Goal: Task Accomplishment & Management: Manage account settings

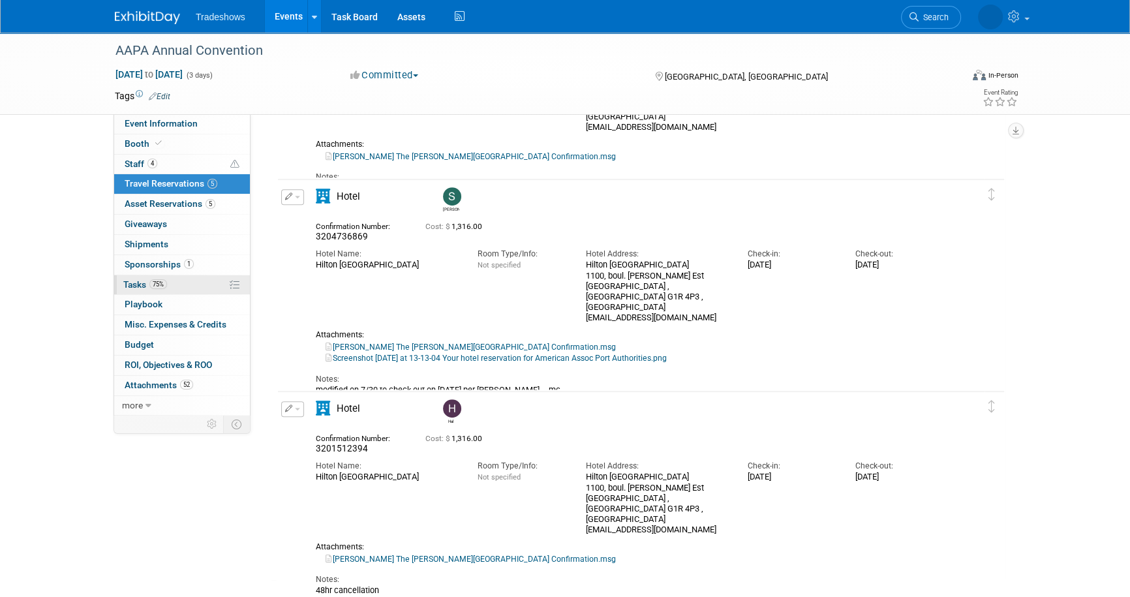
click at [195, 286] on link "75% Tasks 75%" at bounding box center [182, 285] width 136 height 20
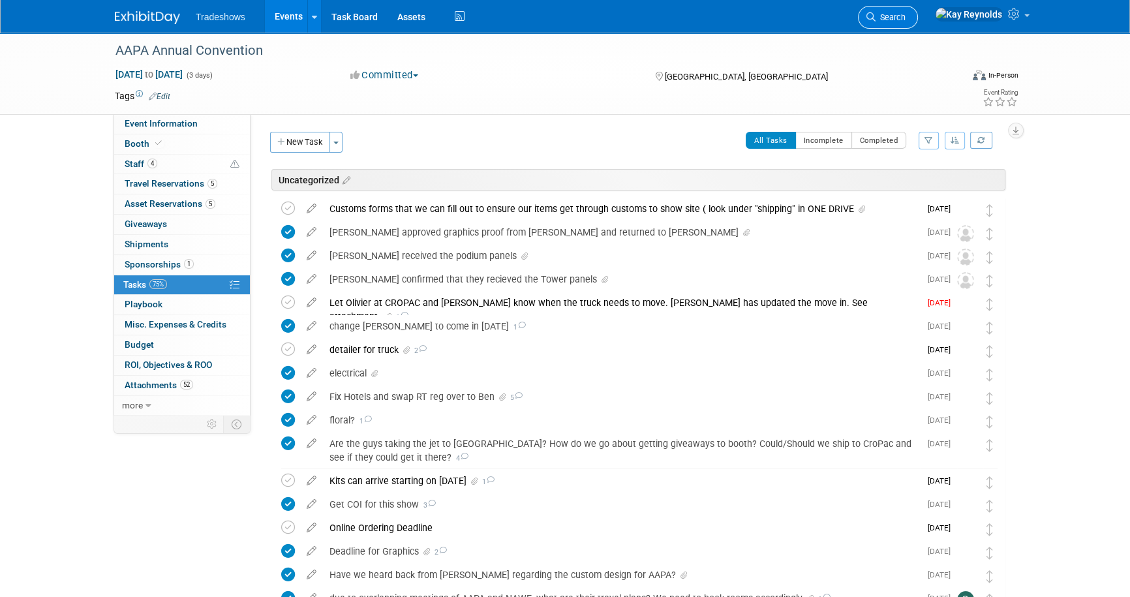
click at [905, 20] on span "Search" at bounding box center [890, 17] width 30 height 10
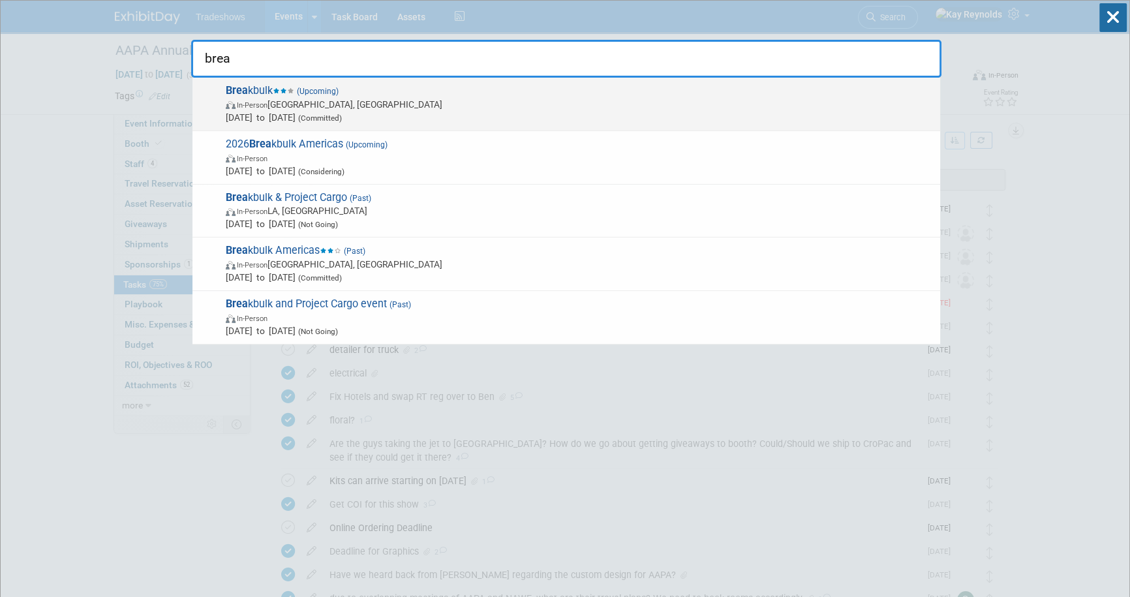
type input "brea"
click at [286, 110] on span "In-Person Houston, TX" at bounding box center [580, 104] width 708 height 13
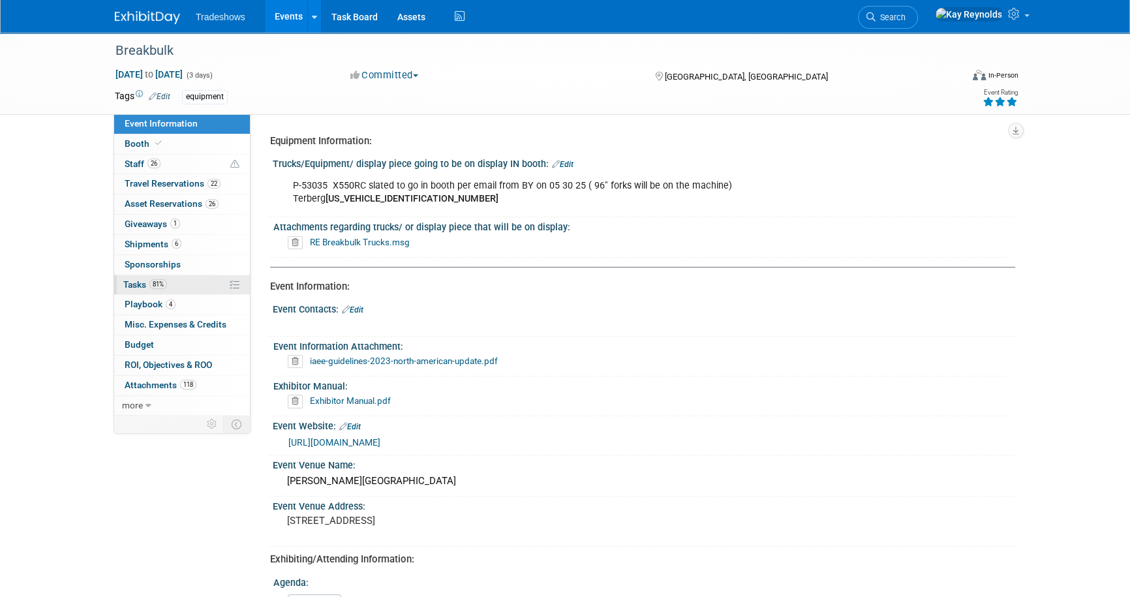
click at [137, 286] on span "Tasks 81%" at bounding box center [145, 284] width 44 height 10
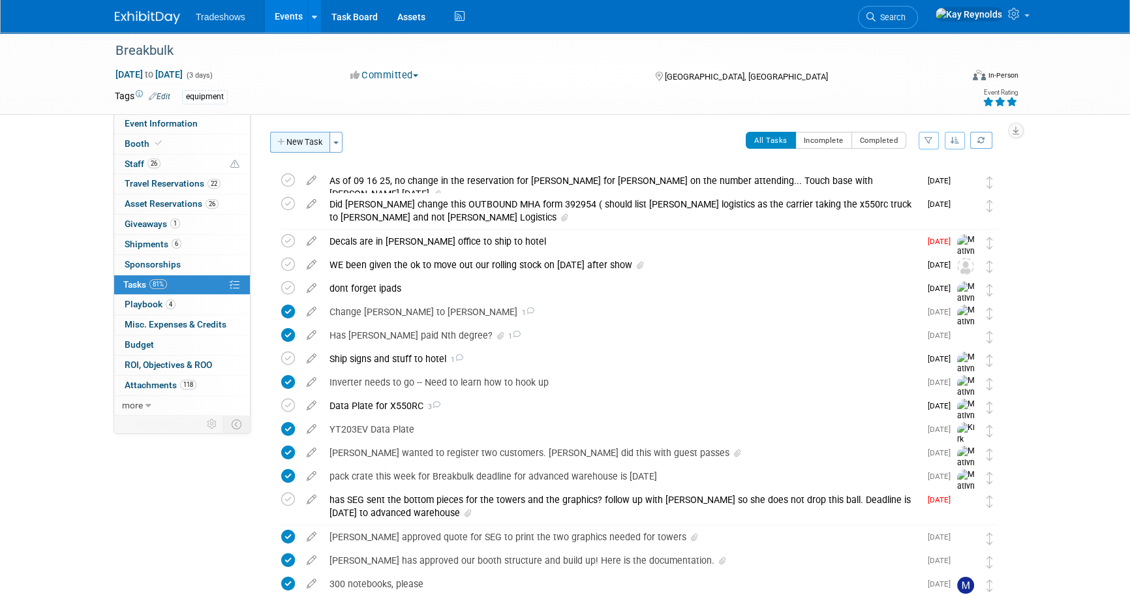
click at [301, 133] on button "New Task" at bounding box center [300, 142] width 60 height 21
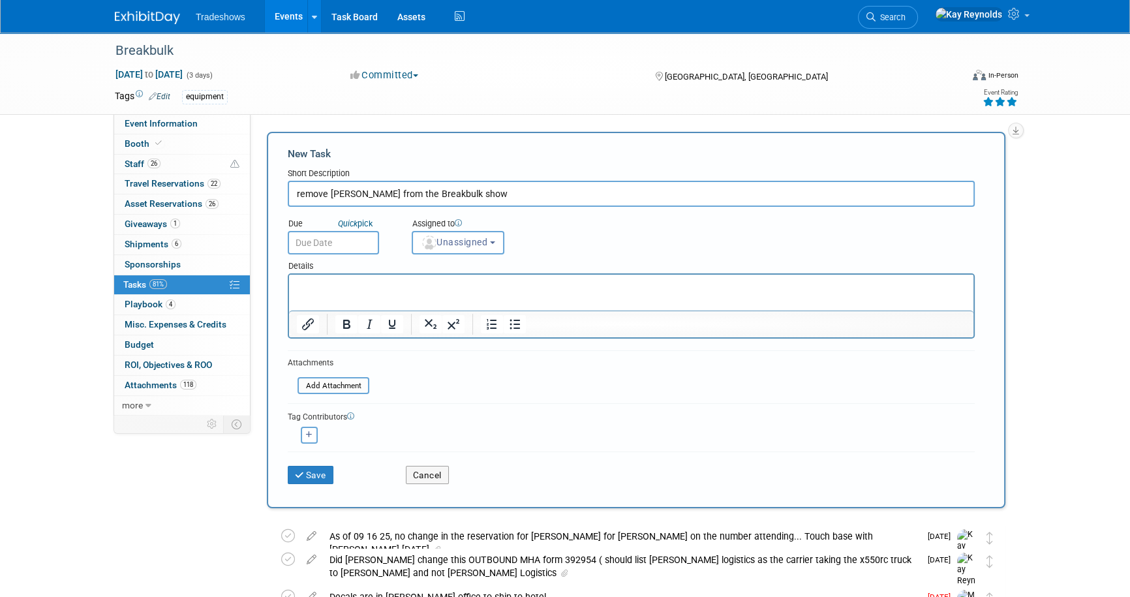
type input "remove Hal from the Breakbulk show"
click at [356, 243] on input "text" at bounding box center [333, 242] width 91 height 23
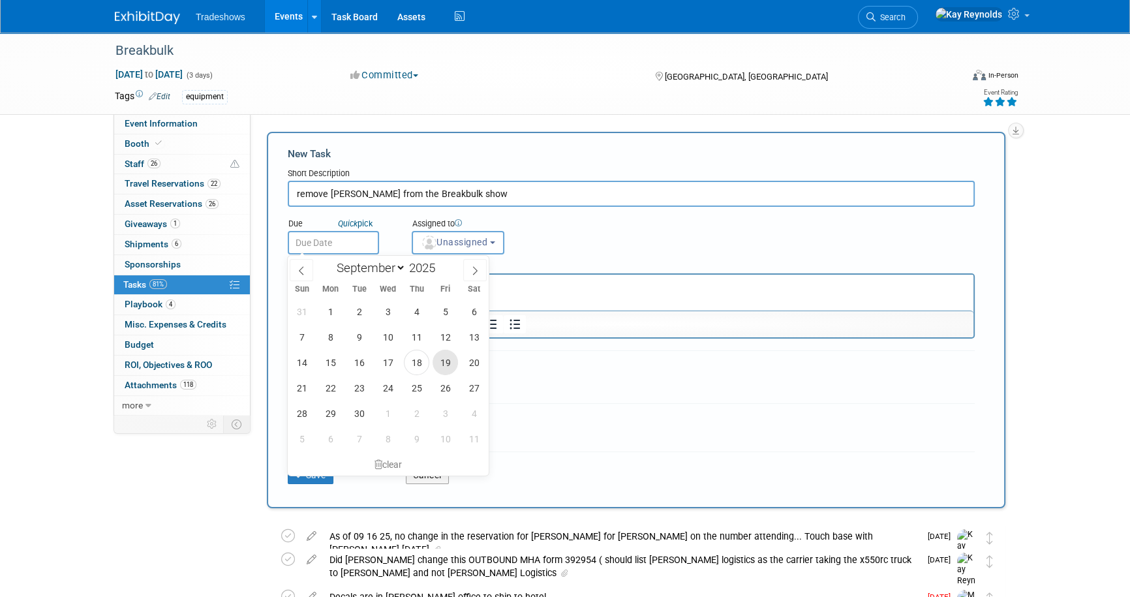
click at [444, 362] on span "19" at bounding box center [444, 362] width 25 height 25
type input "Sep 19, 2025"
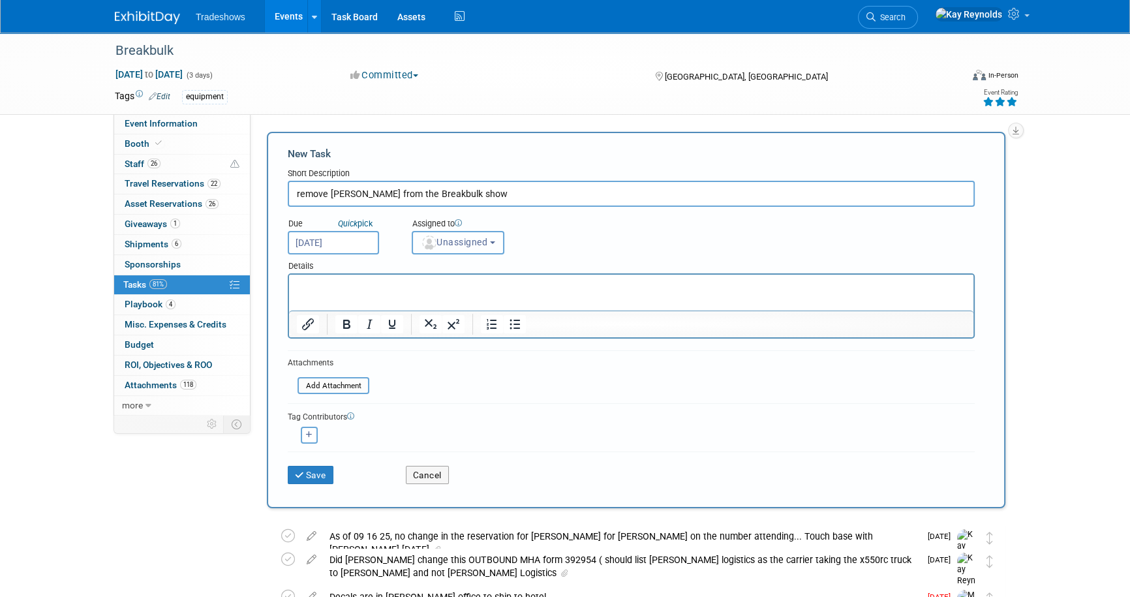
click at [460, 238] on span "Unassigned" at bounding box center [454, 242] width 67 height 10
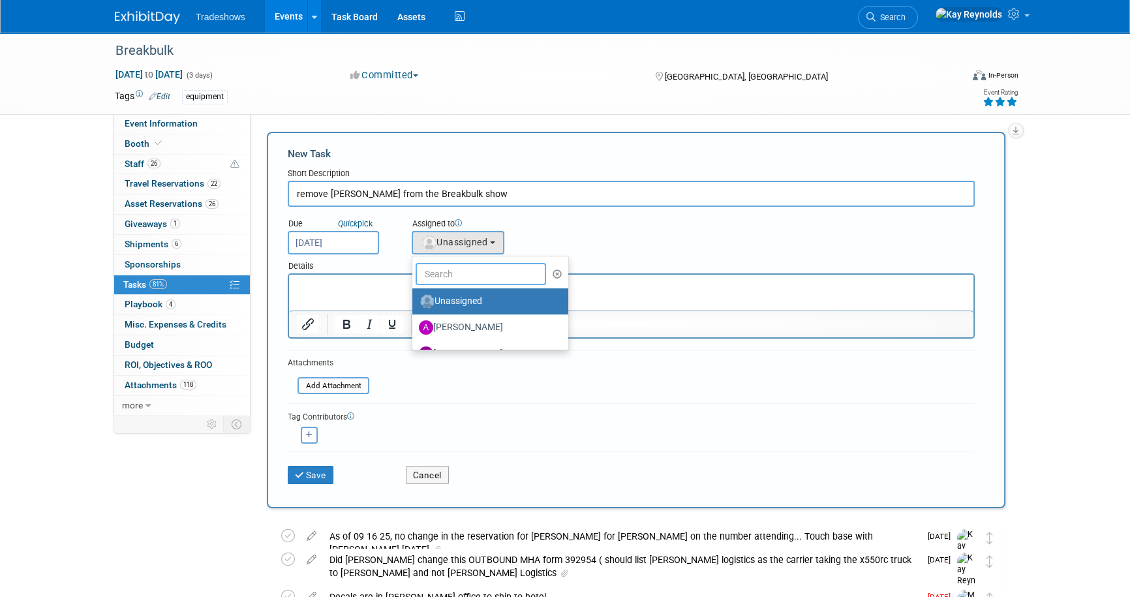
click at [457, 274] on input "text" at bounding box center [481, 274] width 130 height 22
type input "Mat"
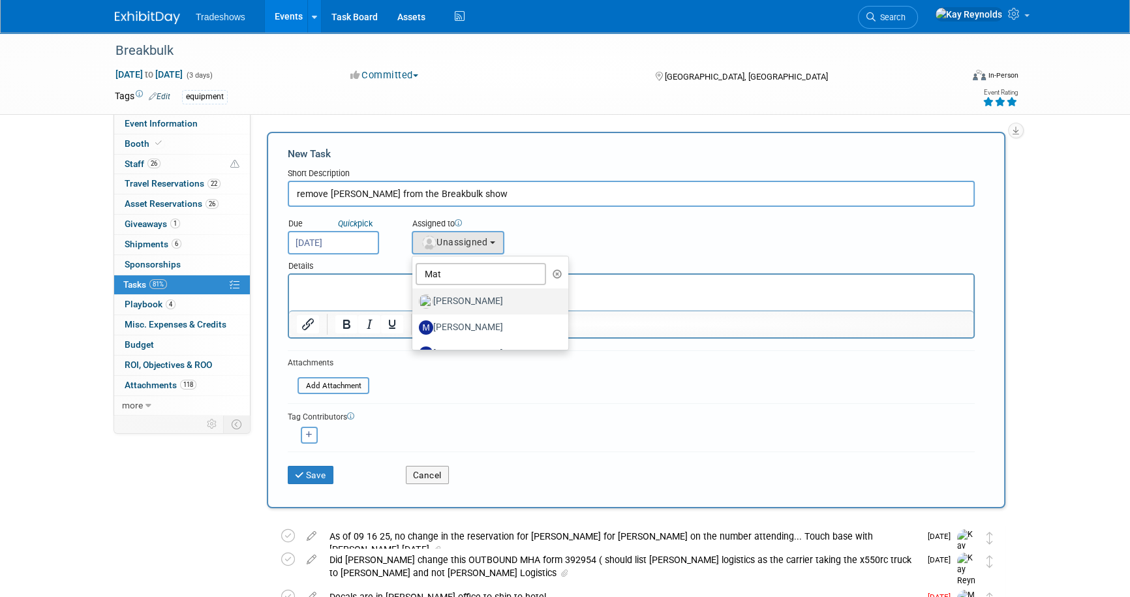
click at [463, 300] on label "[PERSON_NAME]" at bounding box center [487, 301] width 136 height 21
click at [414, 300] on input "[PERSON_NAME]" at bounding box center [410, 299] width 8 height 8
select select "53a61db3-ae1f-4f8e-85ed-74f10af30436"
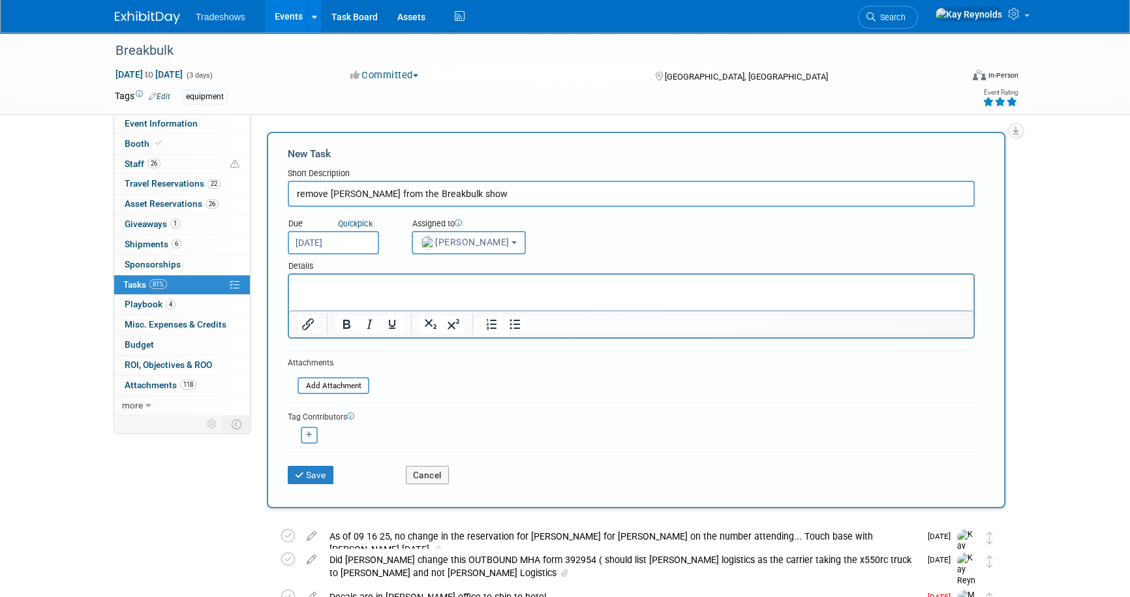
click at [306, 431] on icon "button" at bounding box center [309, 434] width 7 height 7
select select
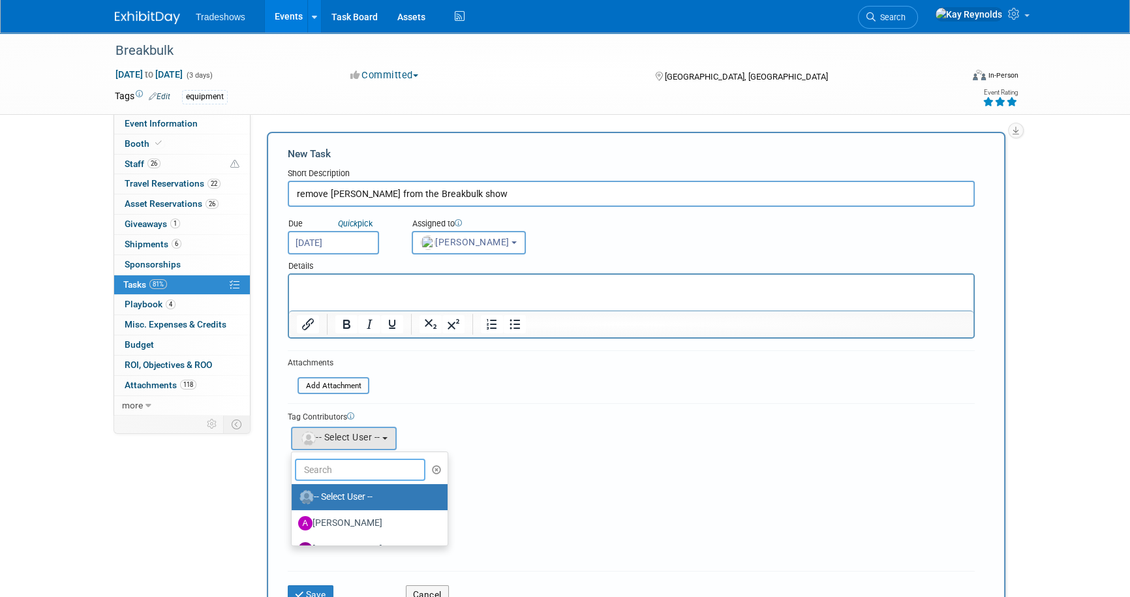
click at [324, 464] on input "text" at bounding box center [360, 470] width 130 height 22
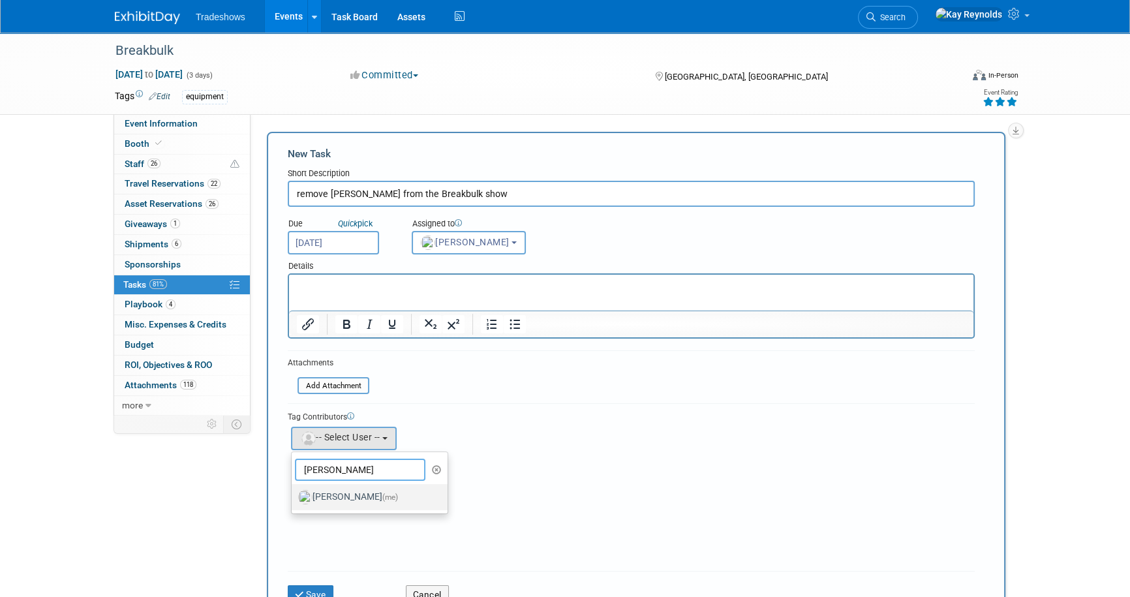
type input "[PERSON_NAME]"
click at [327, 496] on label "[PERSON_NAME] (me)" at bounding box center [366, 497] width 136 height 21
click at [294, 496] on input "[PERSON_NAME] (me)" at bounding box center [289, 495] width 8 height 8
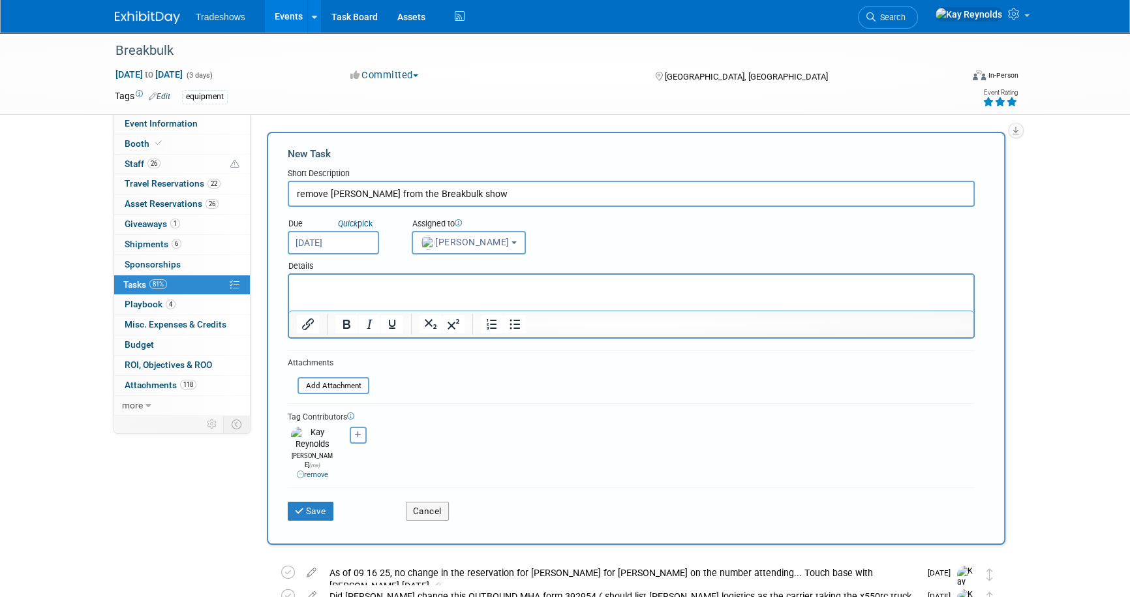
click at [464, 191] on input "remove Hal from the Breakbulk show" at bounding box center [631, 194] width 687 height 26
type input "remove Hal from the Breakbulk show (new grandbaby)"
click at [310, 502] on button "Save" at bounding box center [311, 511] width 46 height 18
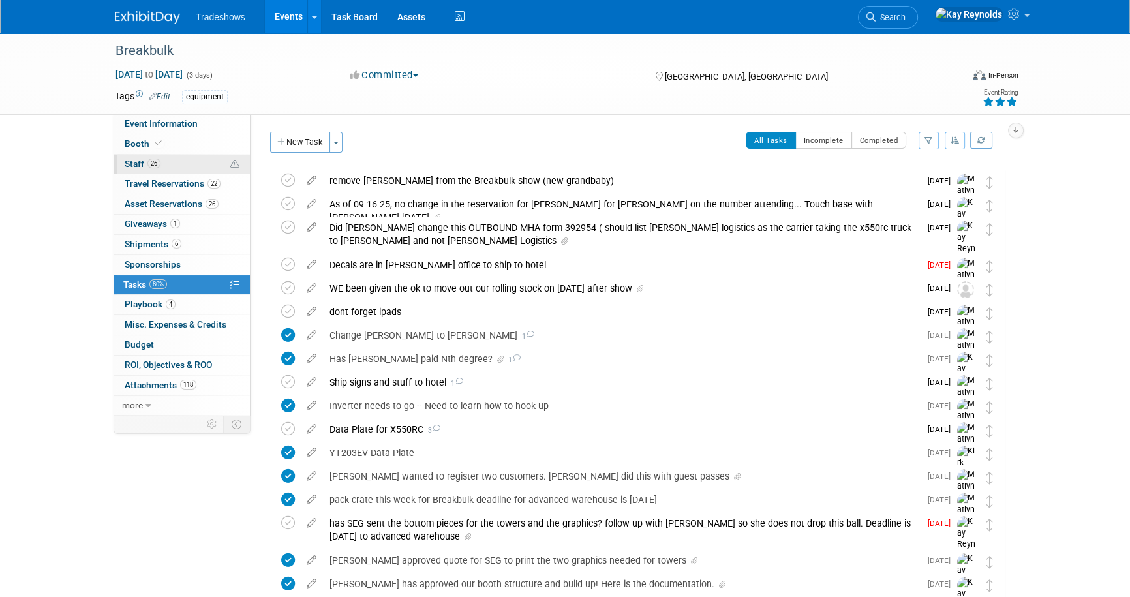
click at [167, 162] on link "26 Staff 26" at bounding box center [182, 165] width 136 height 20
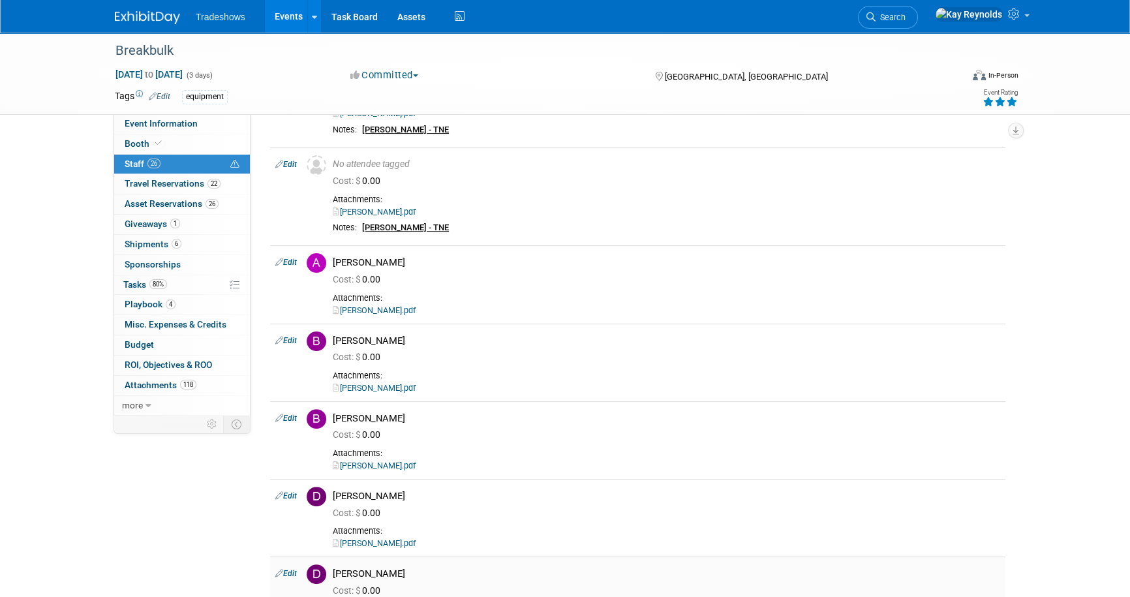
scroll to position [410, 0]
click at [179, 286] on link "80% Tasks 80%" at bounding box center [182, 285] width 136 height 20
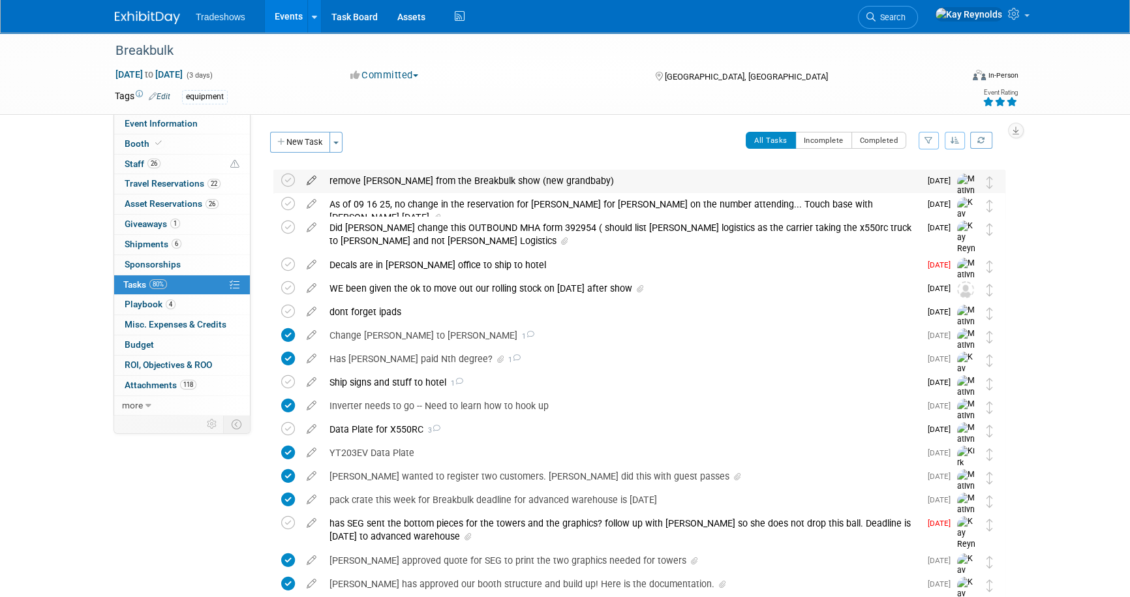
click at [305, 179] on icon at bounding box center [311, 178] width 23 height 16
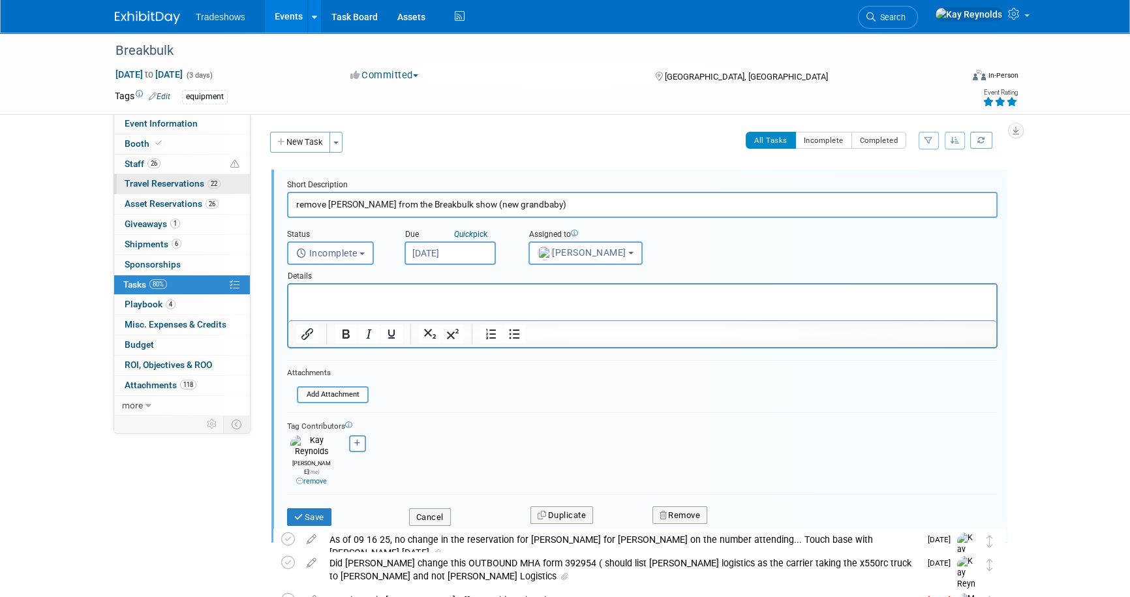
drag, startPoint x: 527, startPoint y: 203, endPoint x: 232, endPoint y: 193, distance: 295.0
type input "change Hal to Rob Anatra from the Breakbulk show (new grandbaby)"
click at [369, 252] on button "Incomplete" at bounding box center [330, 252] width 87 height 23
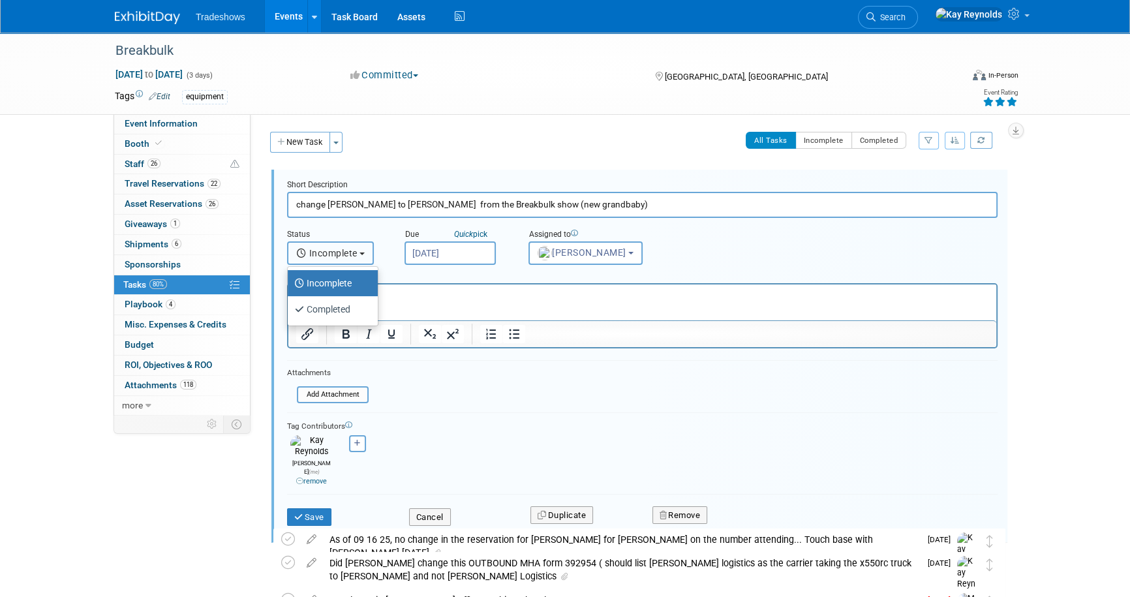
click at [369, 252] on button "Incomplete" at bounding box center [330, 252] width 87 height 23
click at [310, 508] on button "Save" at bounding box center [309, 517] width 44 height 18
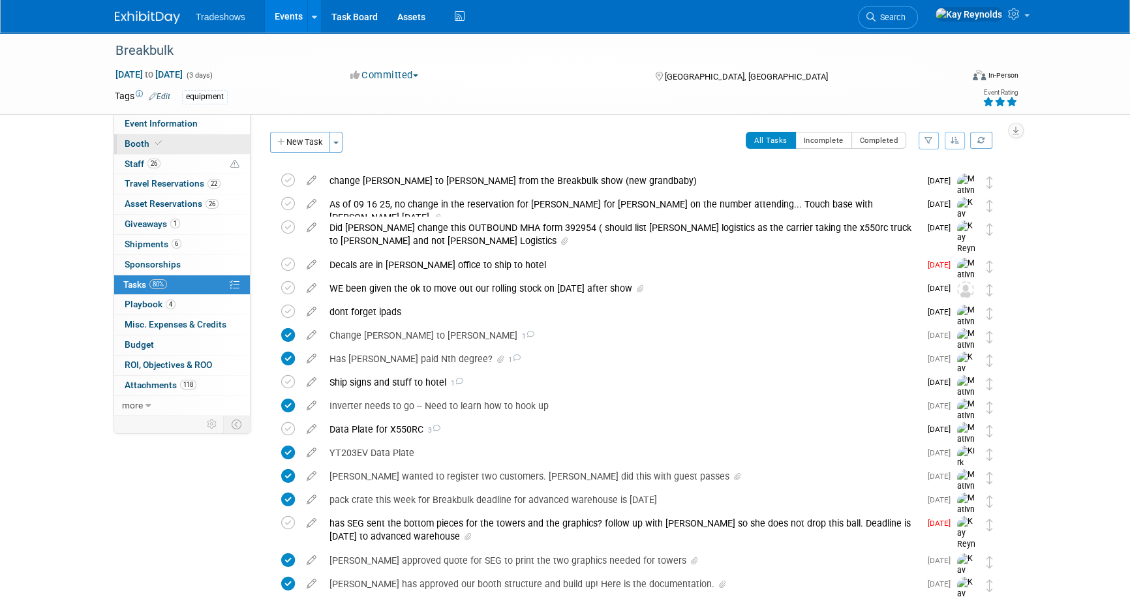
click at [188, 146] on link "Booth" at bounding box center [182, 144] width 136 height 20
select select "Certificate of insurance not needed"
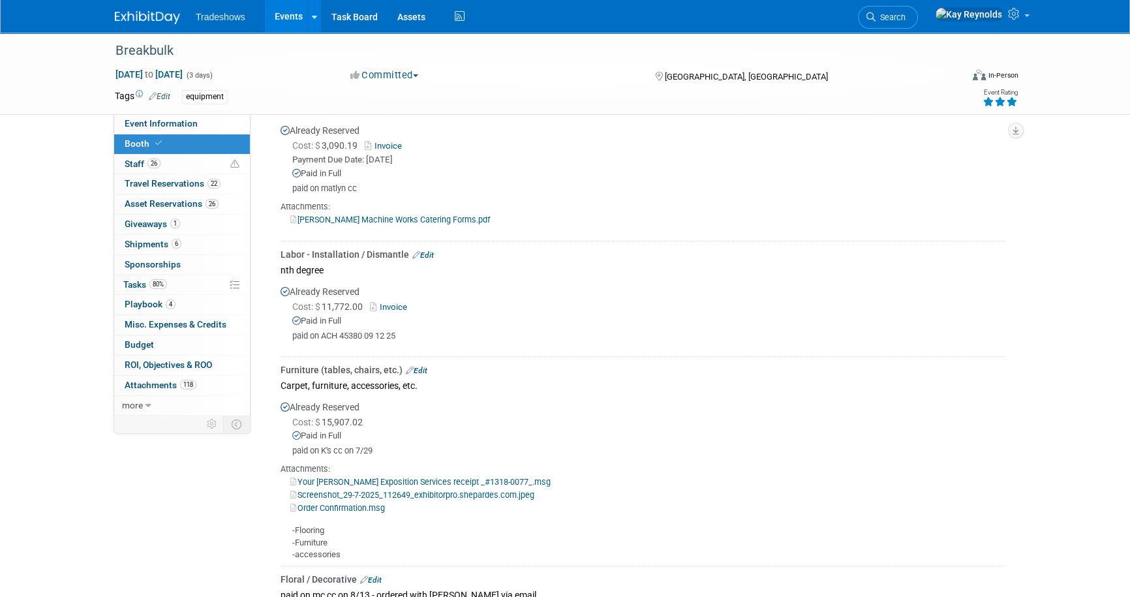
scroll to position [830, 0]
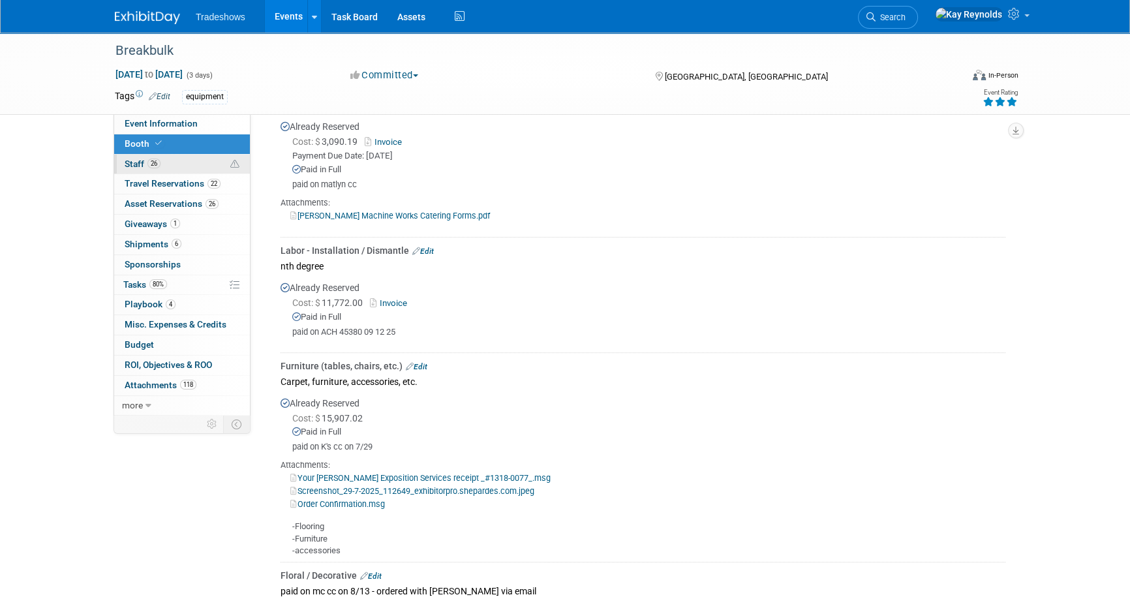
click at [175, 158] on link "26 Staff 26" at bounding box center [182, 165] width 136 height 20
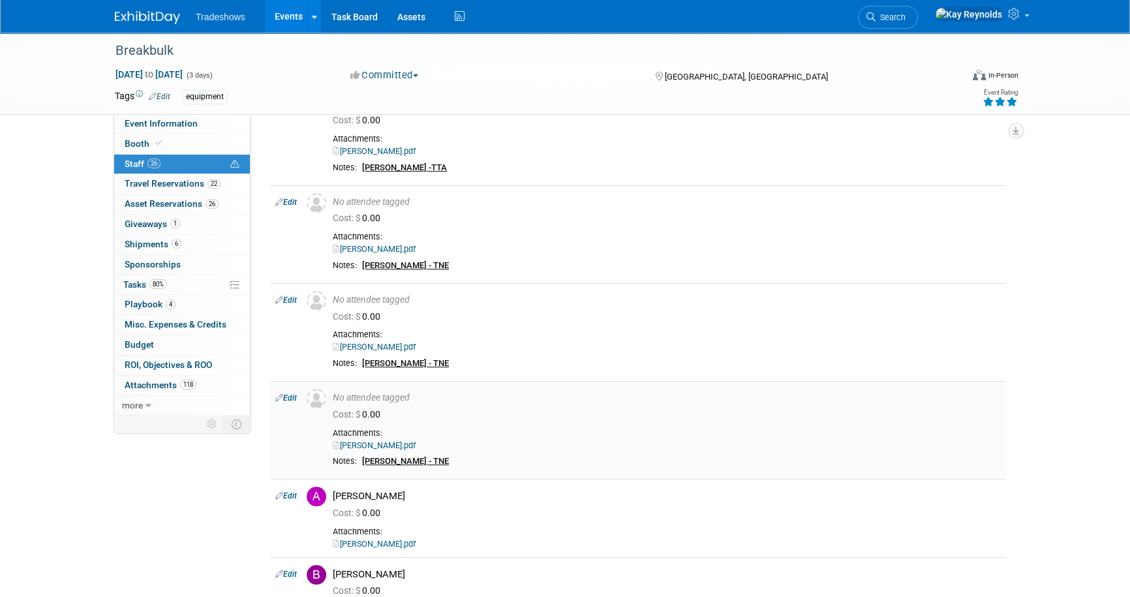
scroll to position [237, 0]
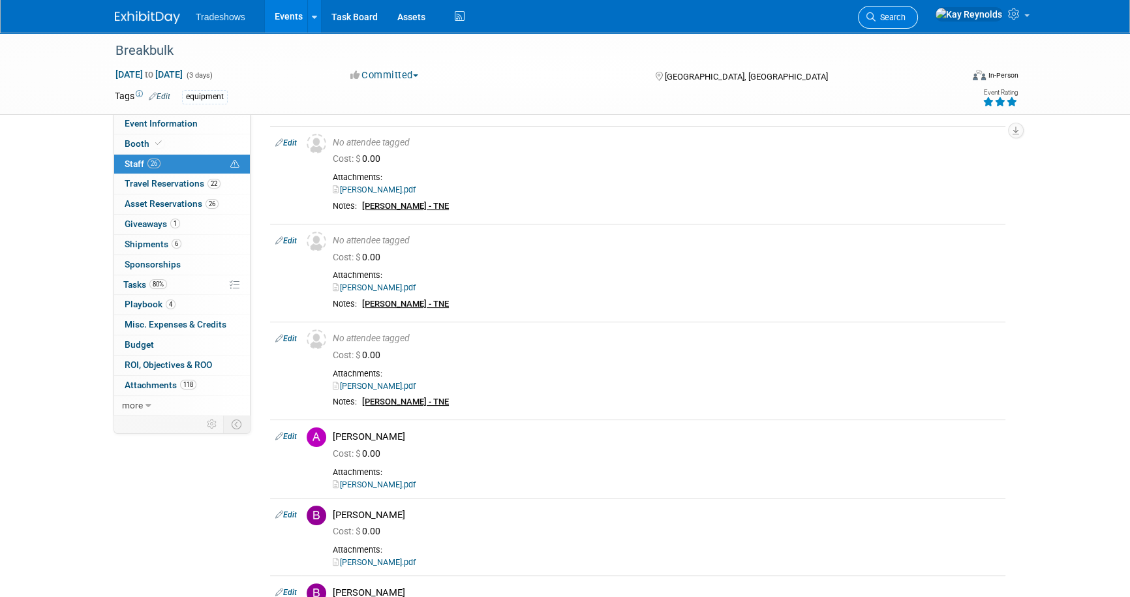
click at [905, 12] on span "Search" at bounding box center [890, 17] width 30 height 10
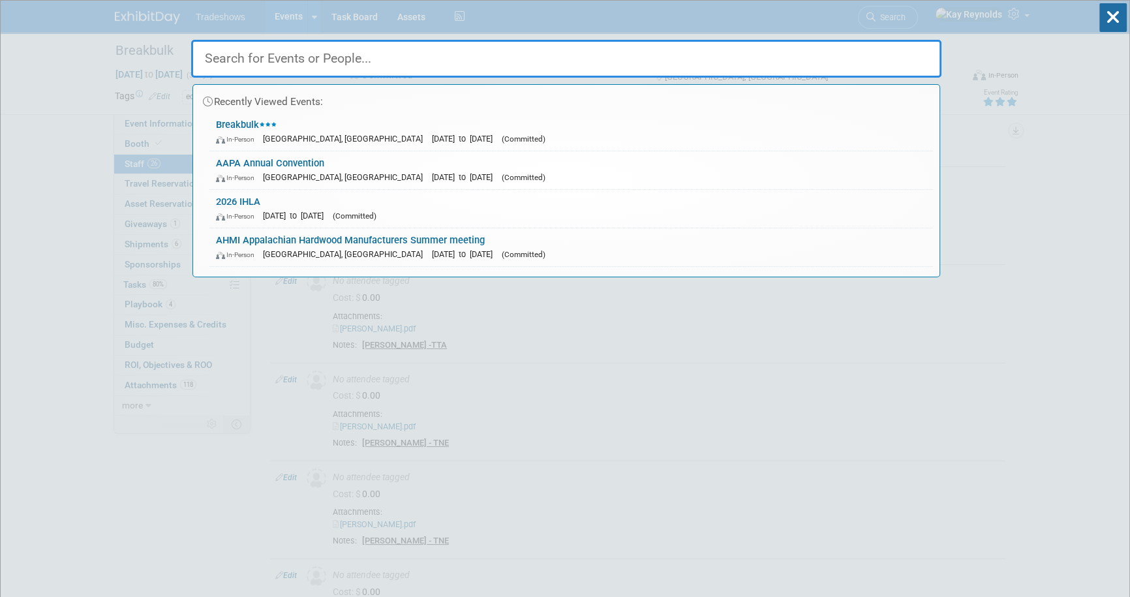
click at [222, 53] on input "text" at bounding box center [566, 59] width 750 height 38
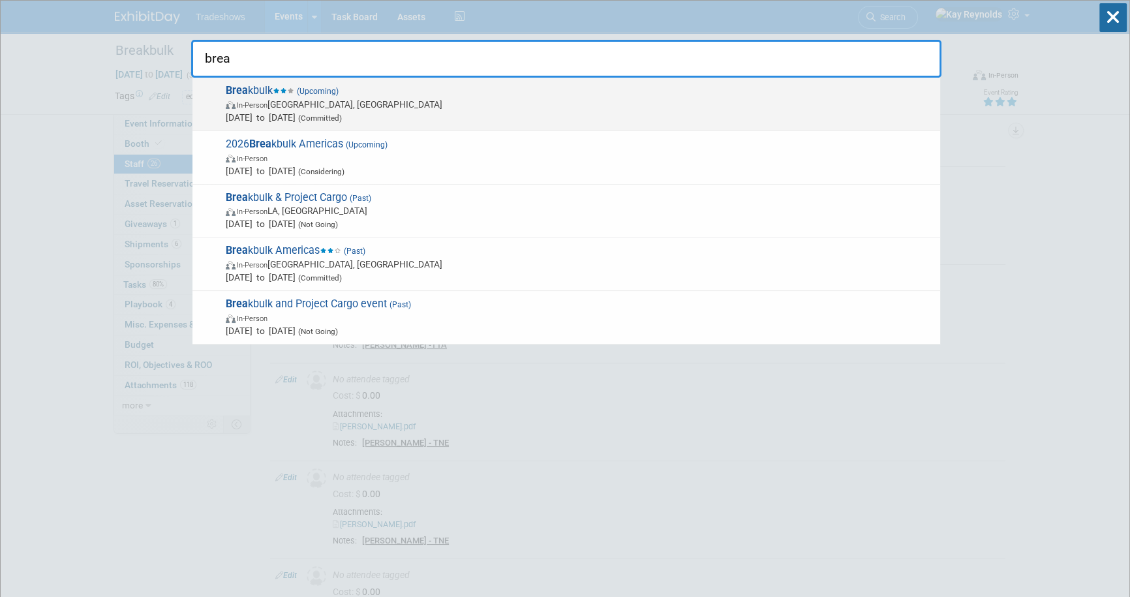
type input "brea"
click at [242, 96] on strong "Brea" at bounding box center [237, 90] width 22 height 12
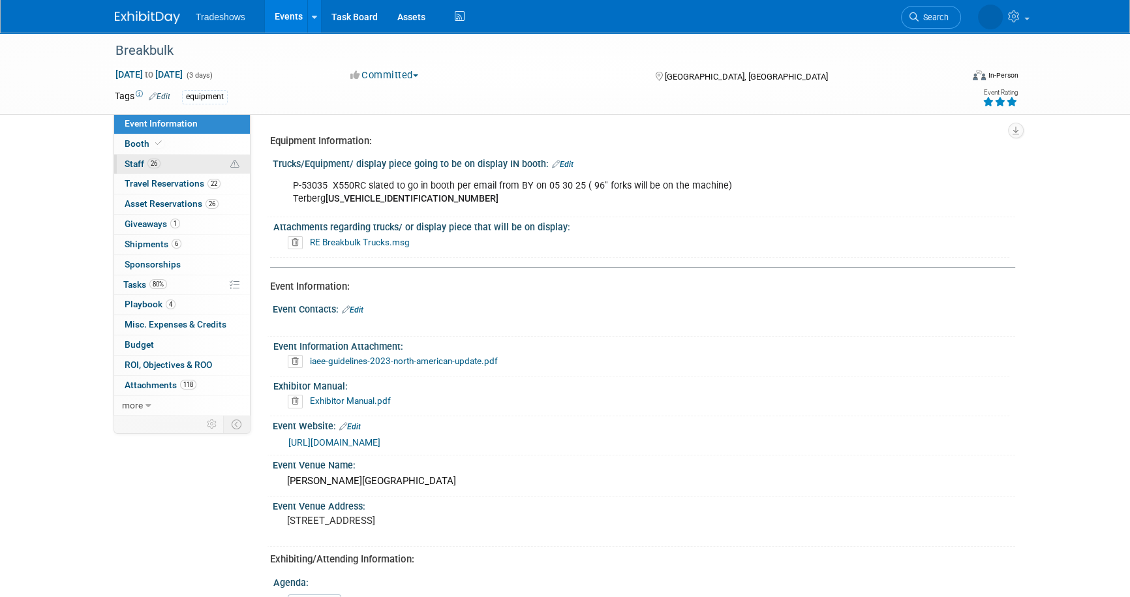
click at [200, 164] on link "26 Staff 26" at bounding box center [182, 165] width 136 height 20
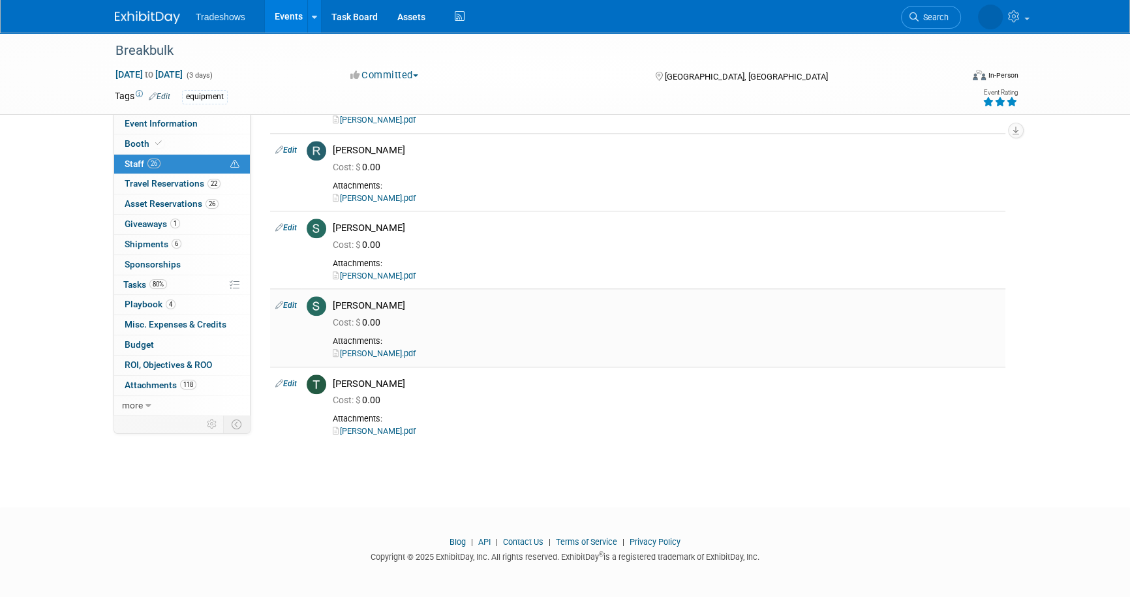
scroll to position [1833, 0]
click at [459, 539] on link "Blog" at bounding box center [457, 542] width 16 height 10
click at [456, 19] on icon at bounding box center [459, 17] width 16 height 20
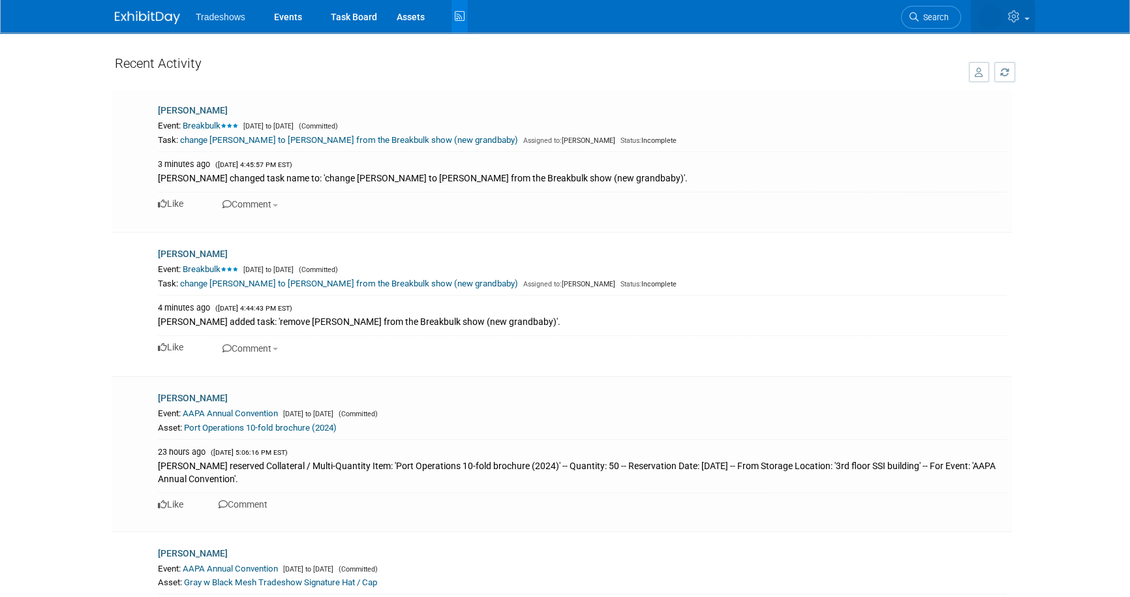
click at [1025, 18] on span at bounding box center [1026, 19] width 5 height 3
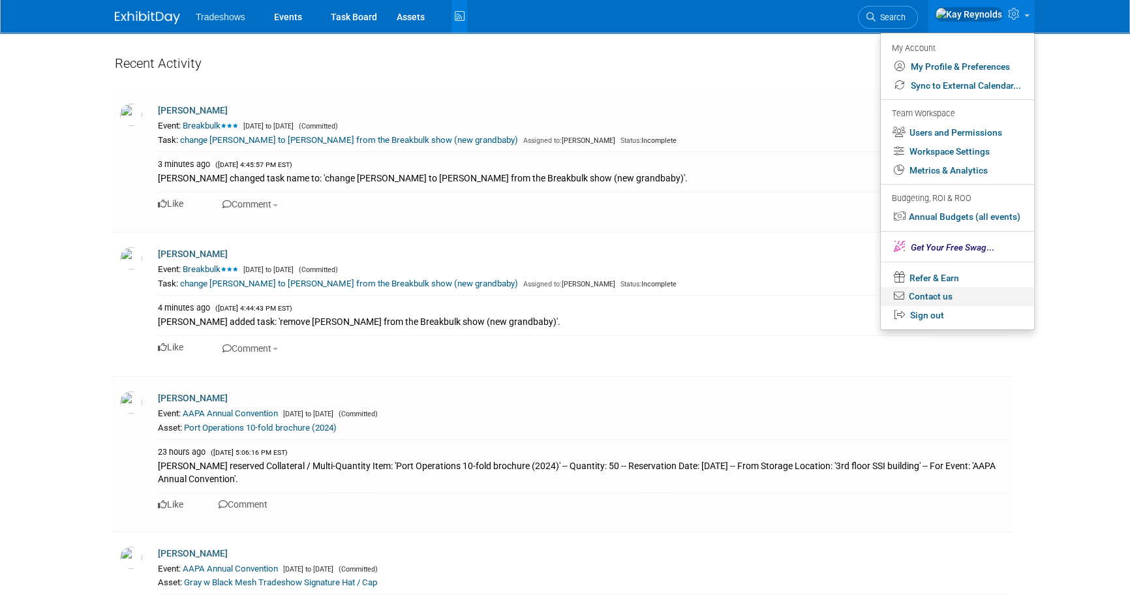
click at [932, 297] on link "Contact us" at bounding box center [957, 296] width 153 height 19
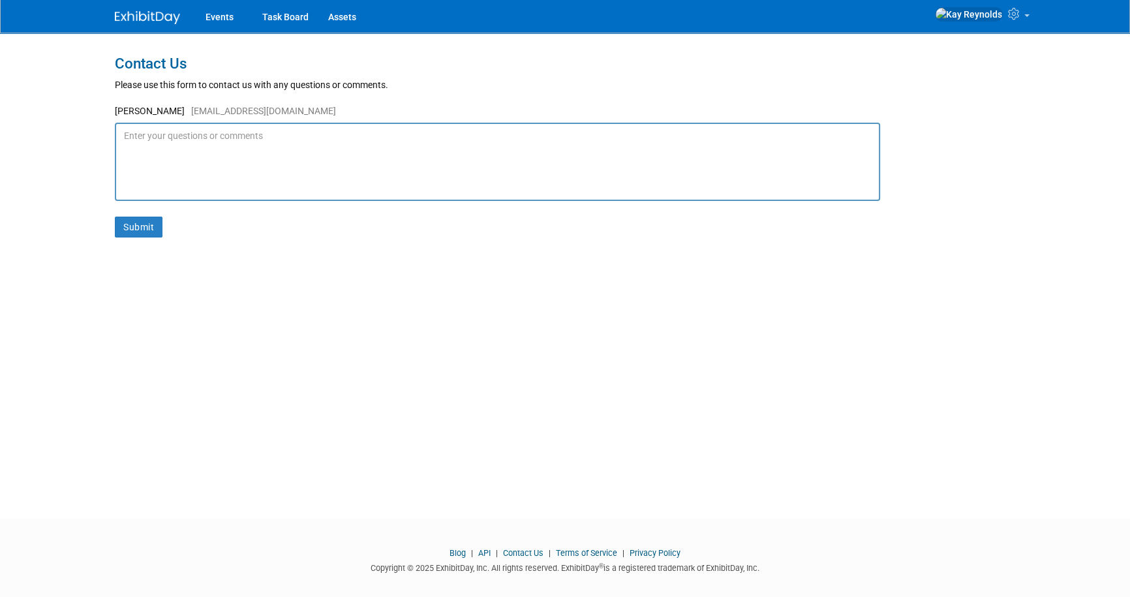
click at [171, 142] on textarea at bounding box center [497, 162] width 765 height 78
type textarea "O"
click at [198, 134] on textarea "Could you consider putting "staff" where they can also be filtered Alphabetical…" at bounding box center [497, 162] width 765 height 78
click at [349, 133] on textarea "Could you consider an update where "staff" where they can also be filtered Alph…" at bounding box center [497, 162] width 765 height 78
drag, startPoint x: 515, startPoint y: 133, endPoint x: 508, endPoint y: 127, distance: 9.3
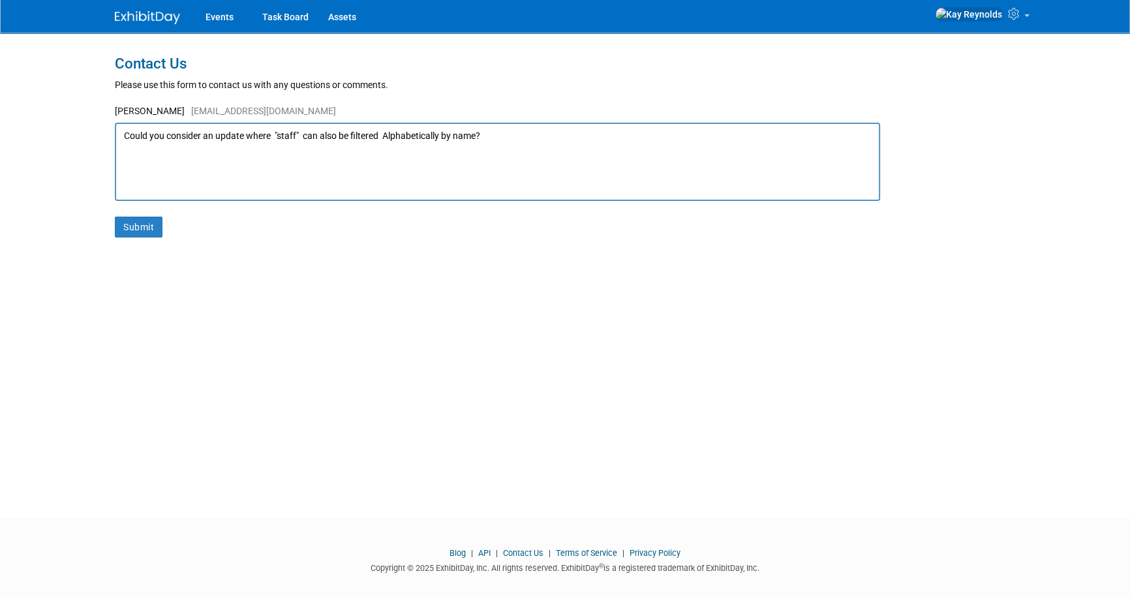
click at [514, 131] on textarea "Could you consider an update where "staff" can also be filtered Alphabetically …" at bounding box center [497, 162] width 765 height 78
type textarea "Could you consider an update where "staff" can also be filtered Alphabetically …"
click at [138, 224] on button "Submit" at bounding box center [139, 227] width 48 height 21
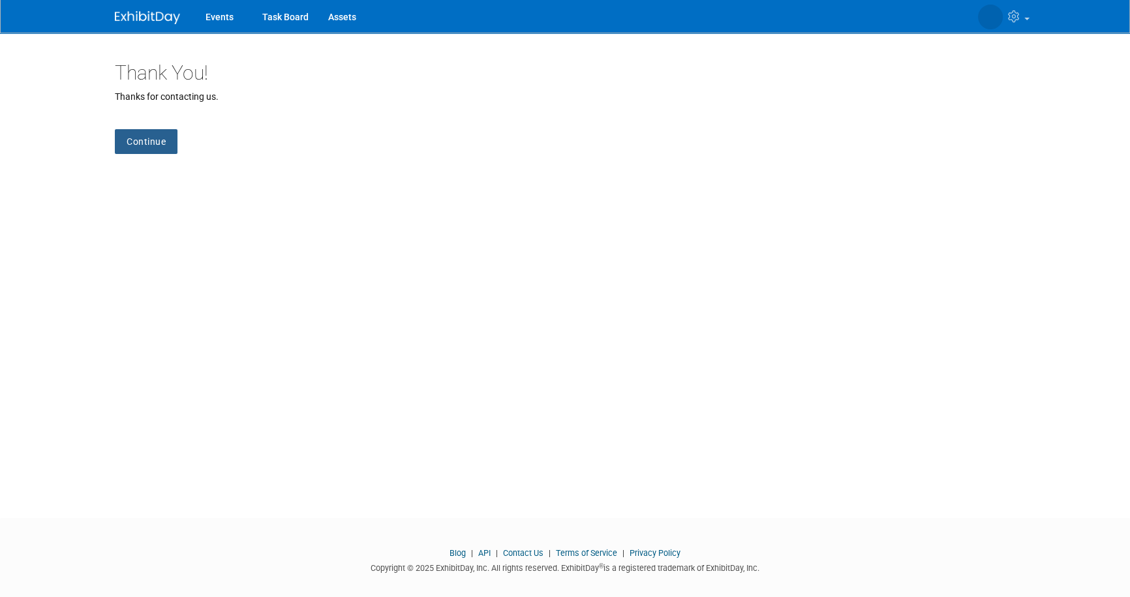
click at [147, 142] on link "Continue" at bounding box center [146, 141] width 63 height 25
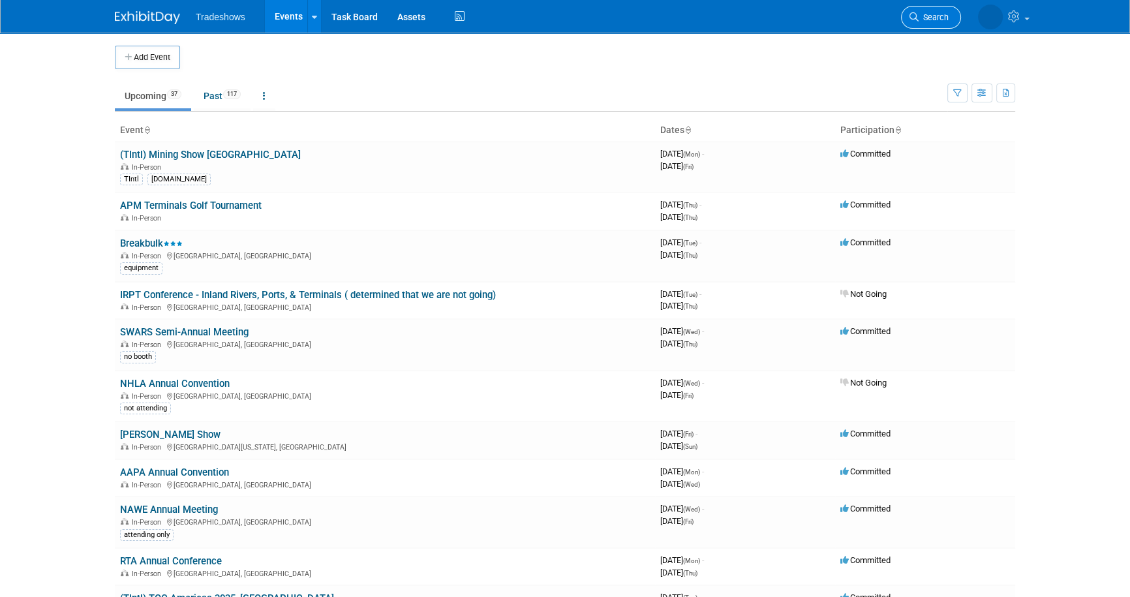
click at [936, 13] on span "Search" at bounding box center [933, 17] width 30 height 10
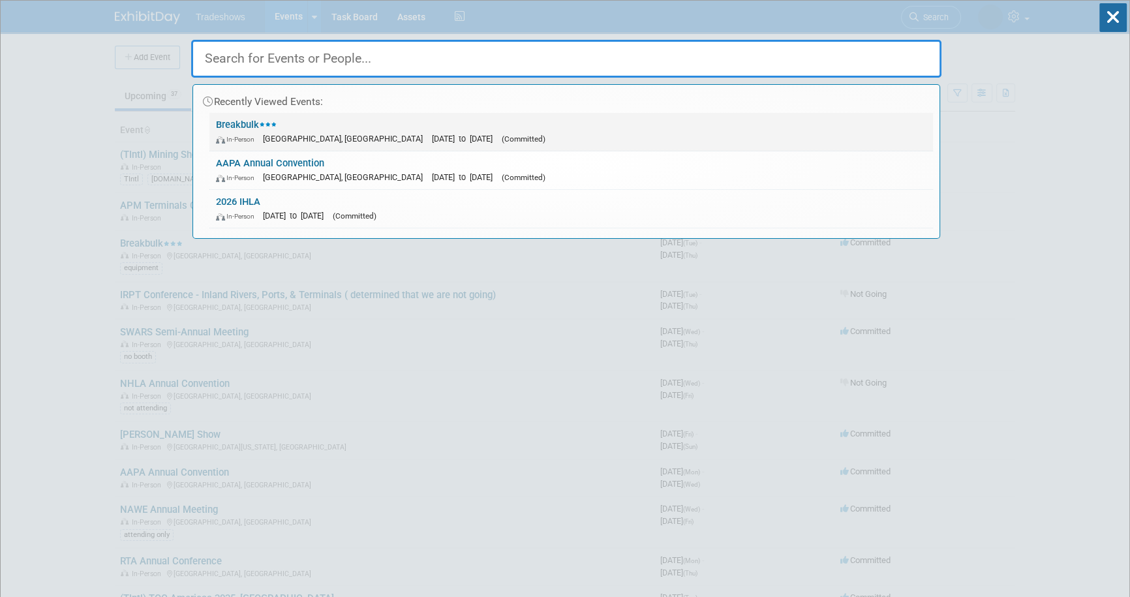
click at [262, 121] on link "Breakbulk In-Person Houston, TX Sep 30, 2025 to Oct 2, 2025 (Committed)" at bounding box center [570, 132] width 723 height 38
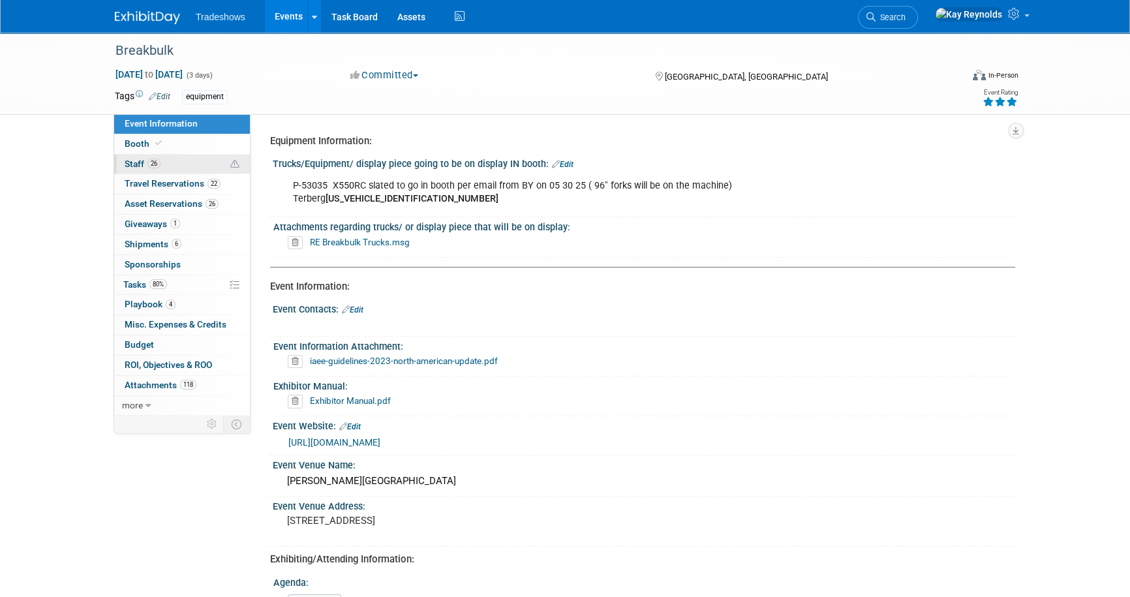
click at [235, 161] on icon at bounding box center [234, 164] width 9 height 9
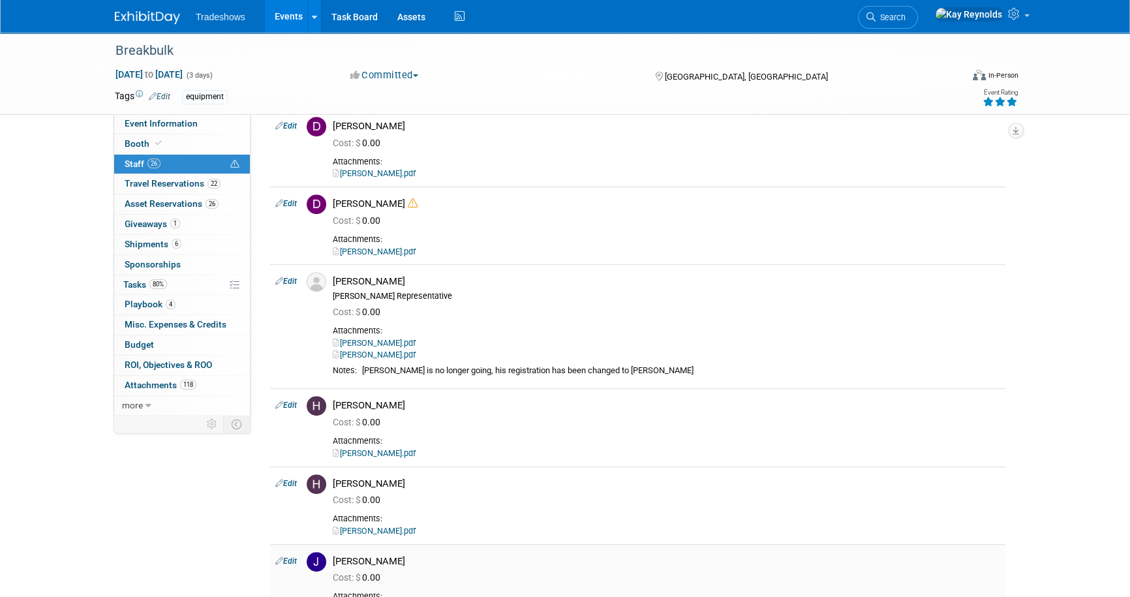
scroll to position [825, 0]
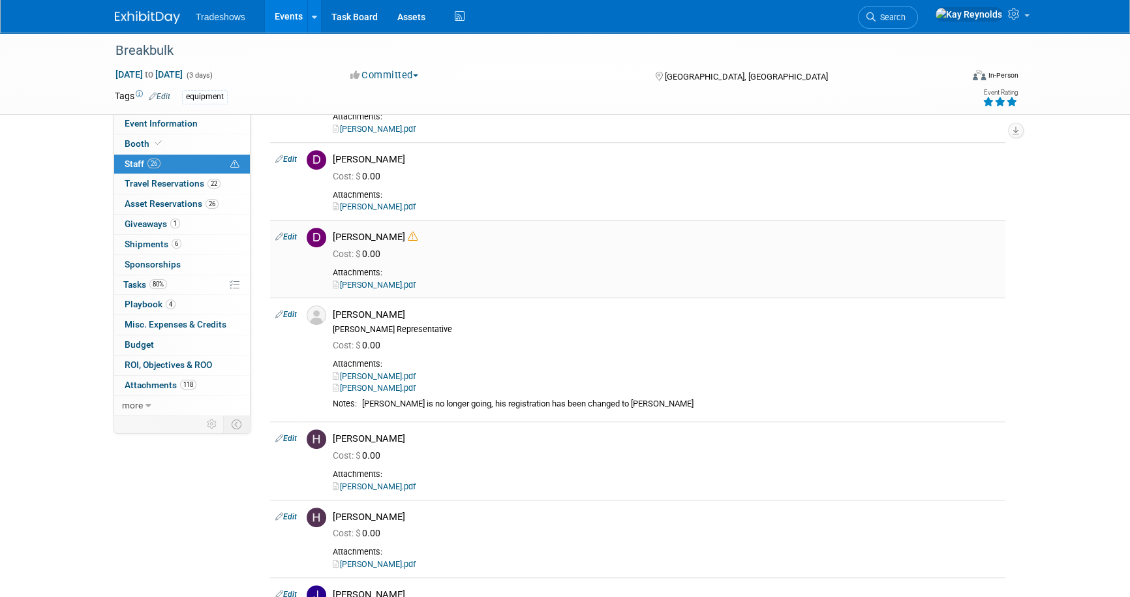
click at [374, 283] on link "Duane Losack.pdf" at bounding box center [374, 285] width 83 height 10
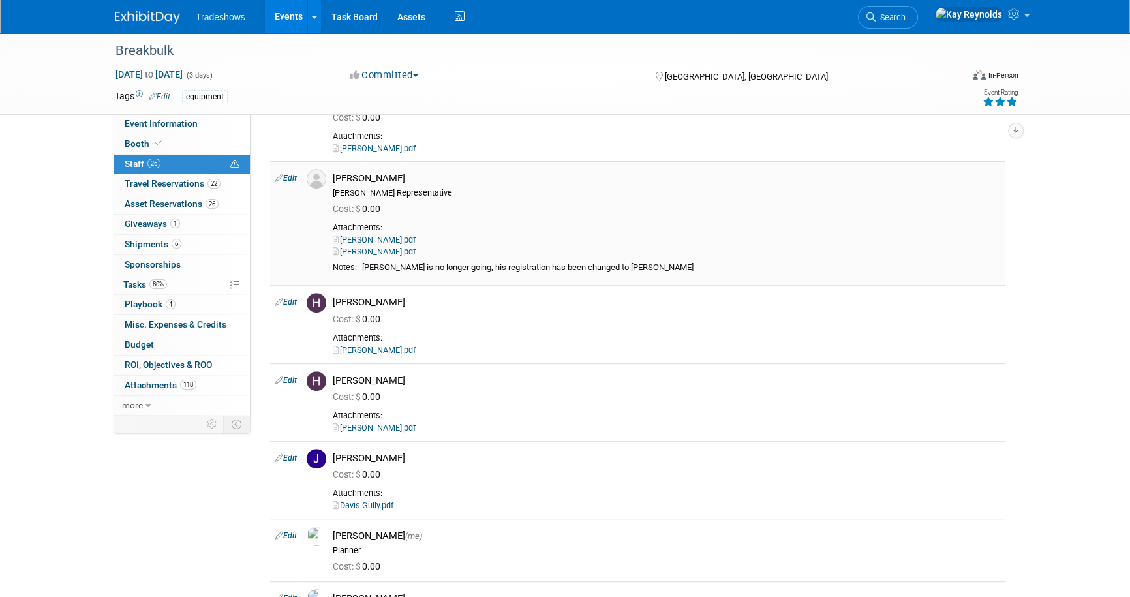
scroll to position [1003, 0]
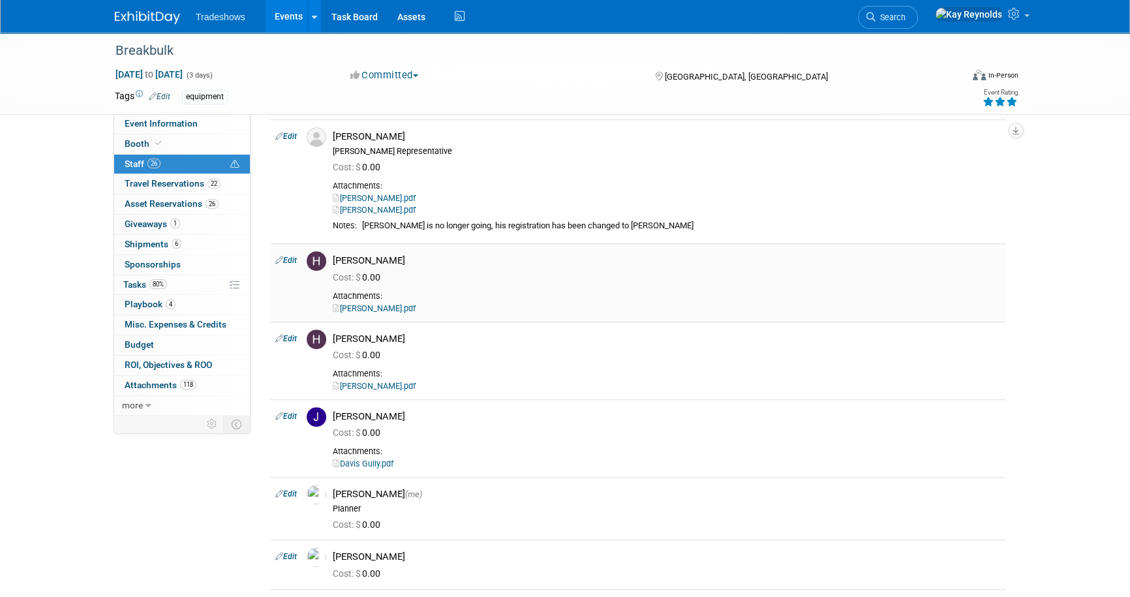
click at [297, 257] on link "Edit" at bounding box center [286, 260] width 22 height 9
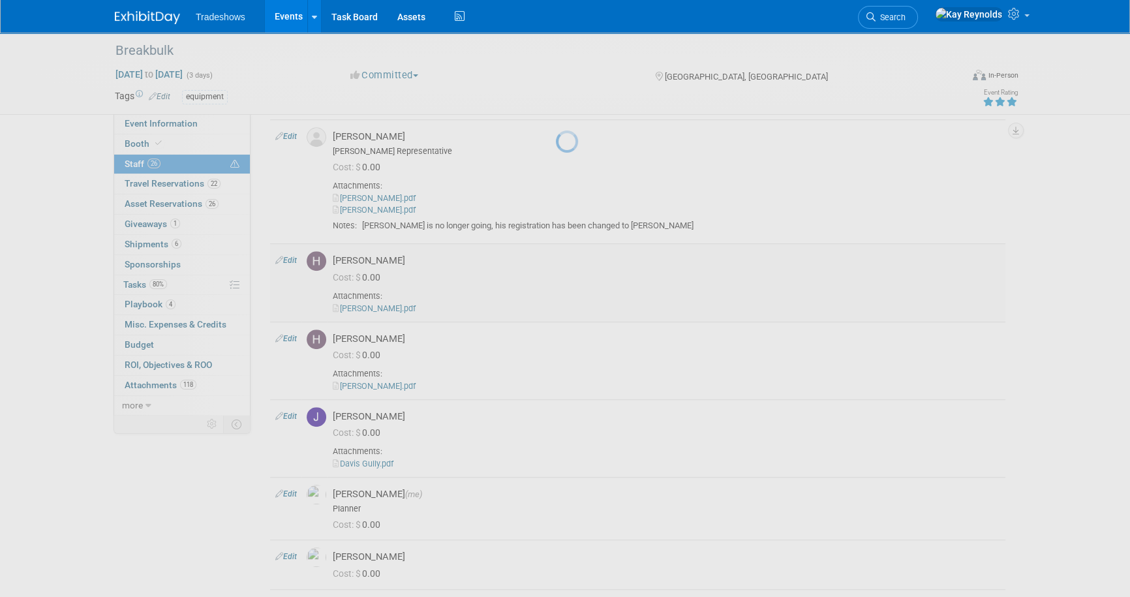
select select "ba4b219f-4279-4619-abd6-6b01f6bbadc3"
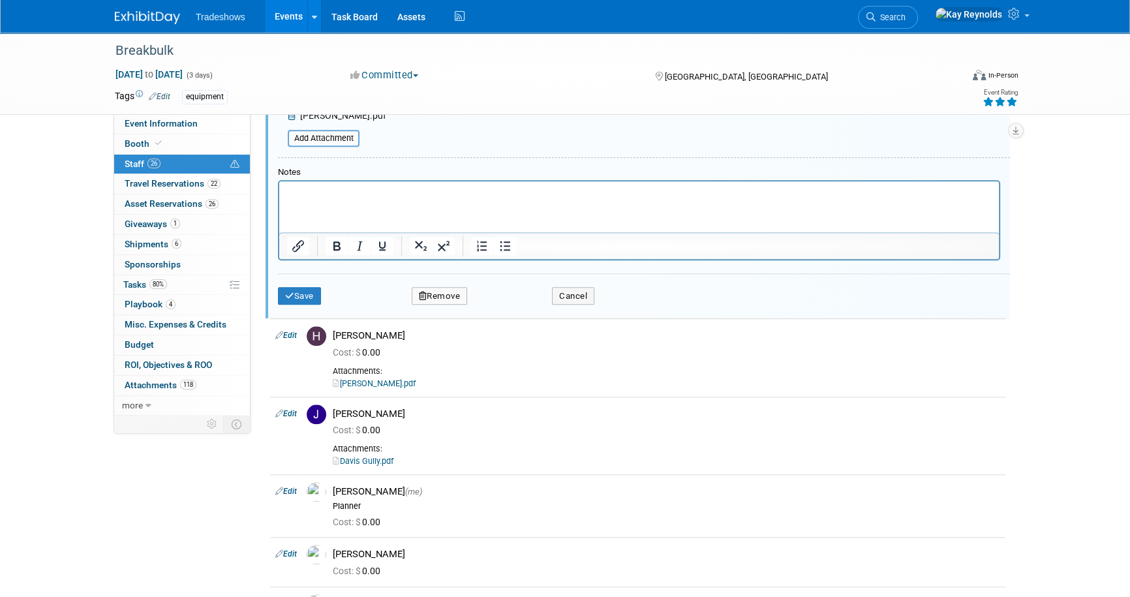
scroll to position [1454, 0]
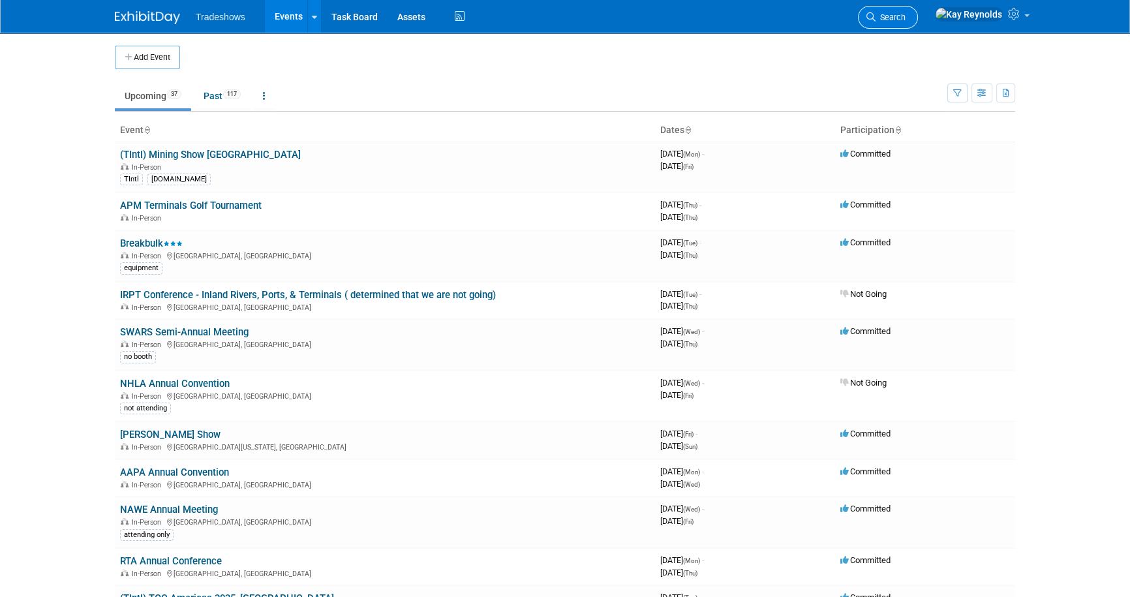
click at [918, 12] on link "Search" at bounding box center [888, 17] width 60 height 23
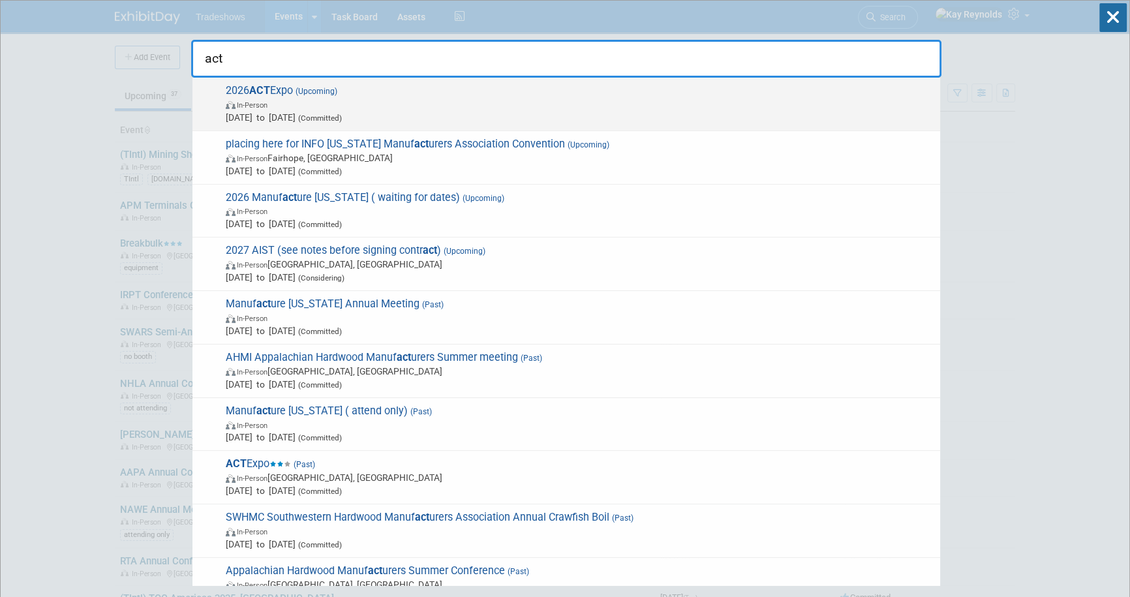
type input "act"
click at [241, 92] on span "2026 ACT Expo (Upcoming) In-Person [DATE] to [DATE] (Committed)" at bounding box center [578, 104] width 712 height 40
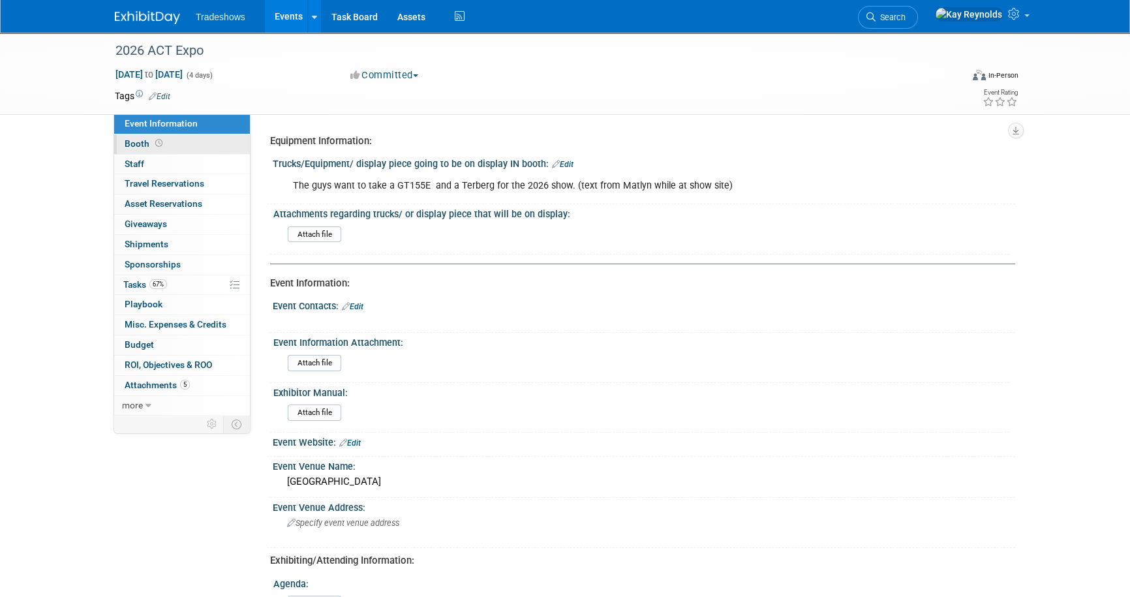
click at [135, 139] on span "Booth" at bounding box center [145, 143] width 40 height 10
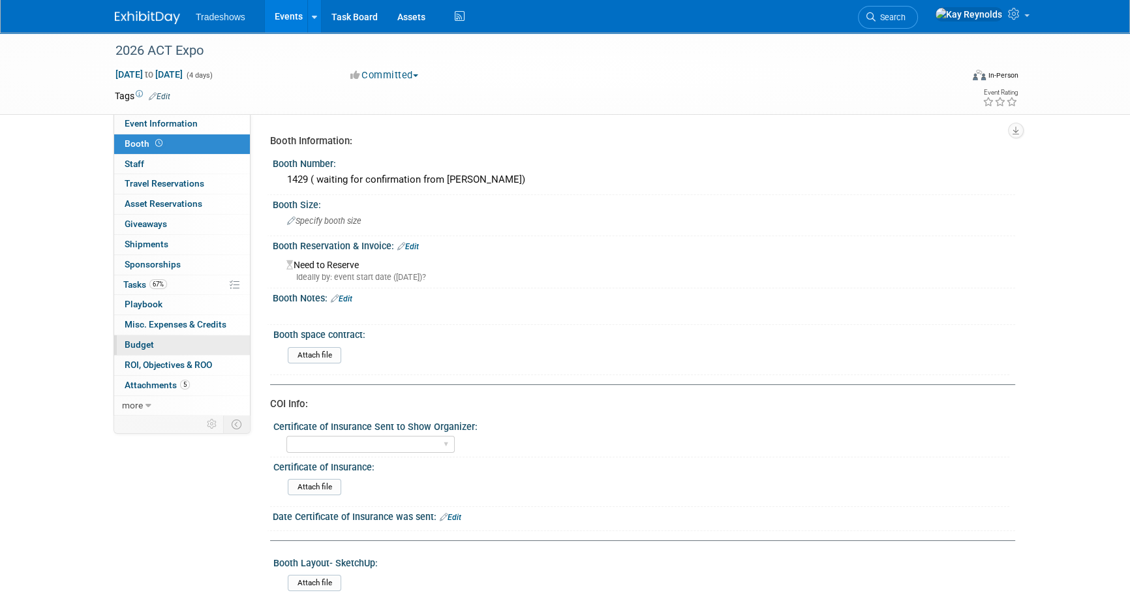
click at [174, 344] on link "Budget" at bounding box center [182, 345] width 136 height 20
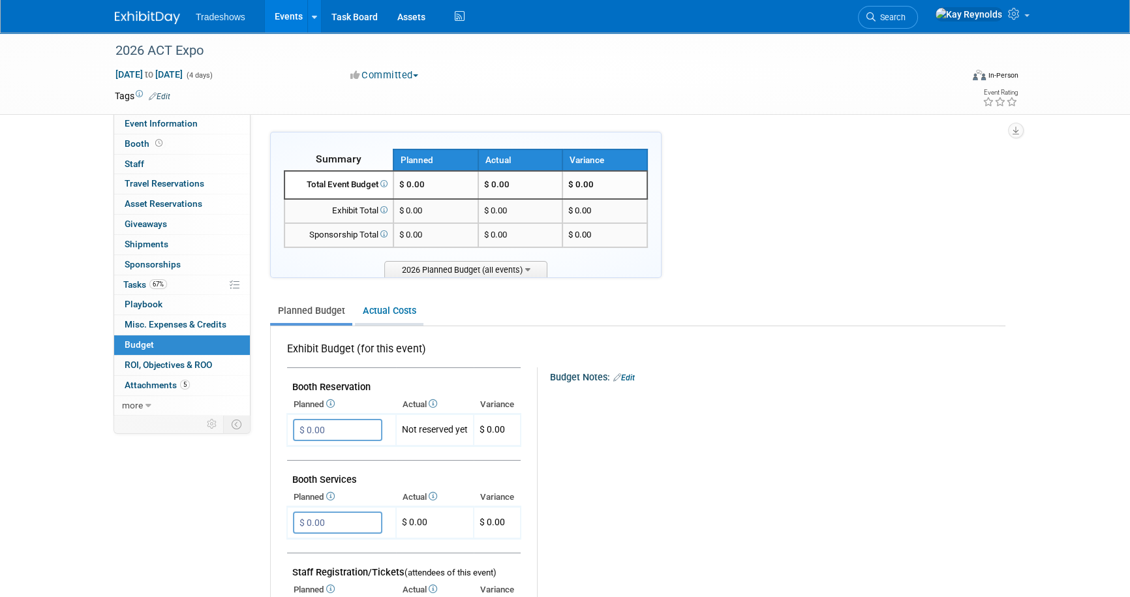
click at [374, 310] on link "Actual Costs" at bounding box center [389, 311] width 68 height 24
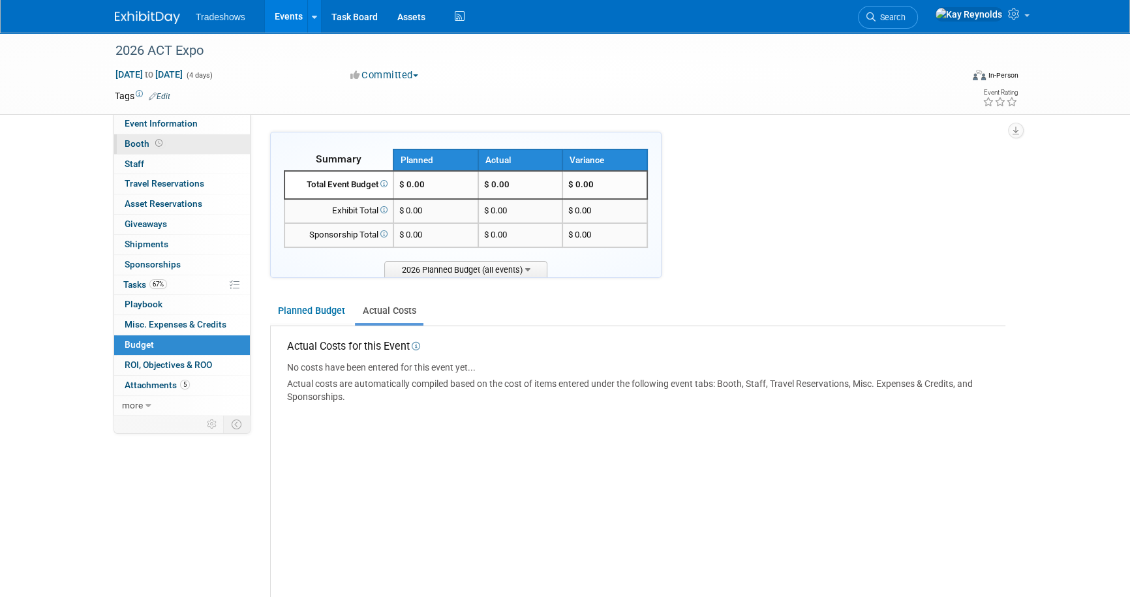
click at [186, 141] on link "Booth" at bounding box center [182, 144] width 136 height 20
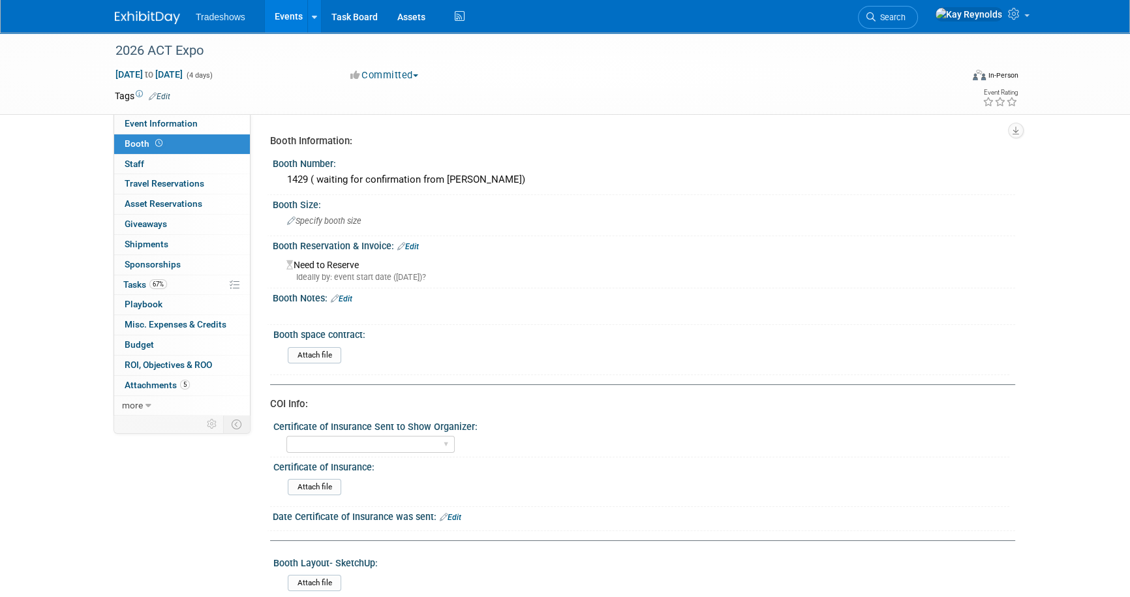
click at [416, 247] on link "Edit" at bounding box center [408, 246] width 22 height 9
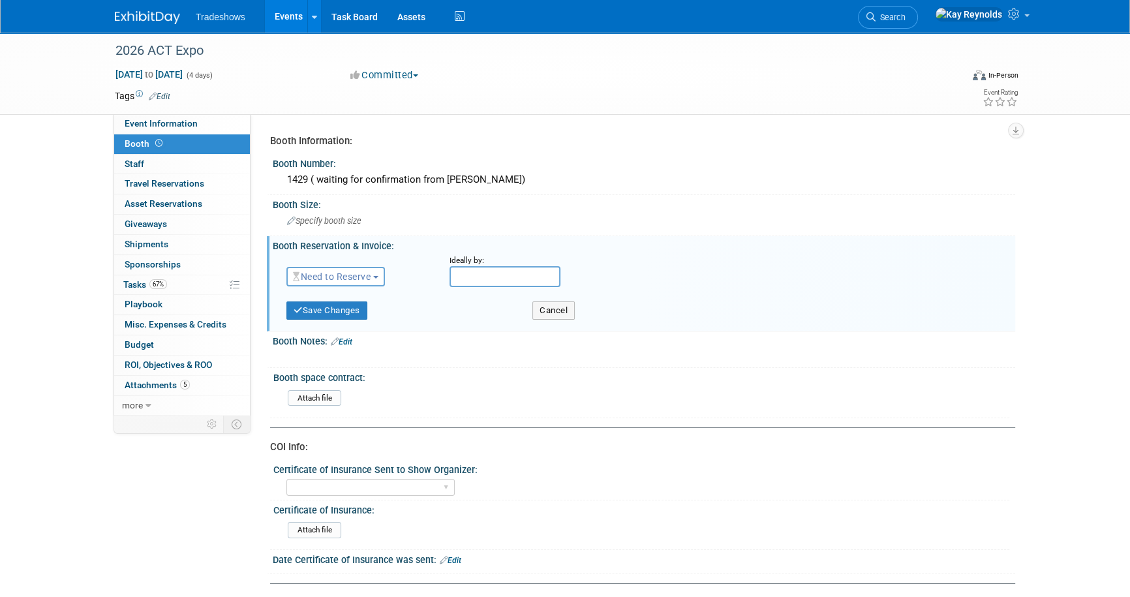
click at [376, 279] on button "Need to Reserve" at bounding box center [335, 277] width 98 height 20
click at [347, 314] on link "Reserved" at bounding box center [357, 317] width 140 height 18
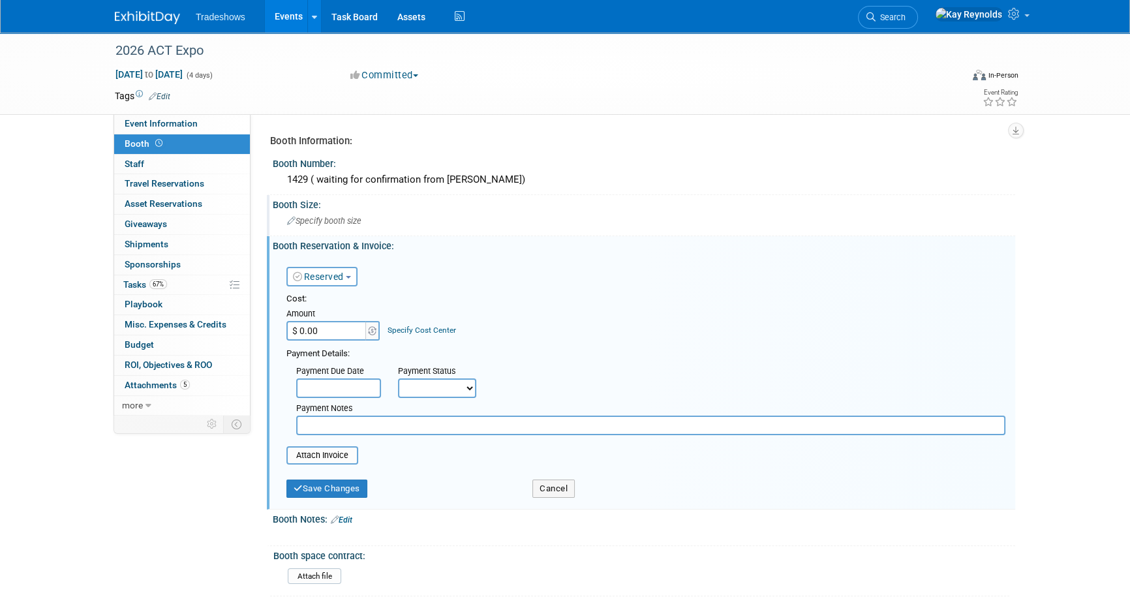
click at [323, 222] on span "Specify booth size" at bounding box center [324, 221] width 74 height 10
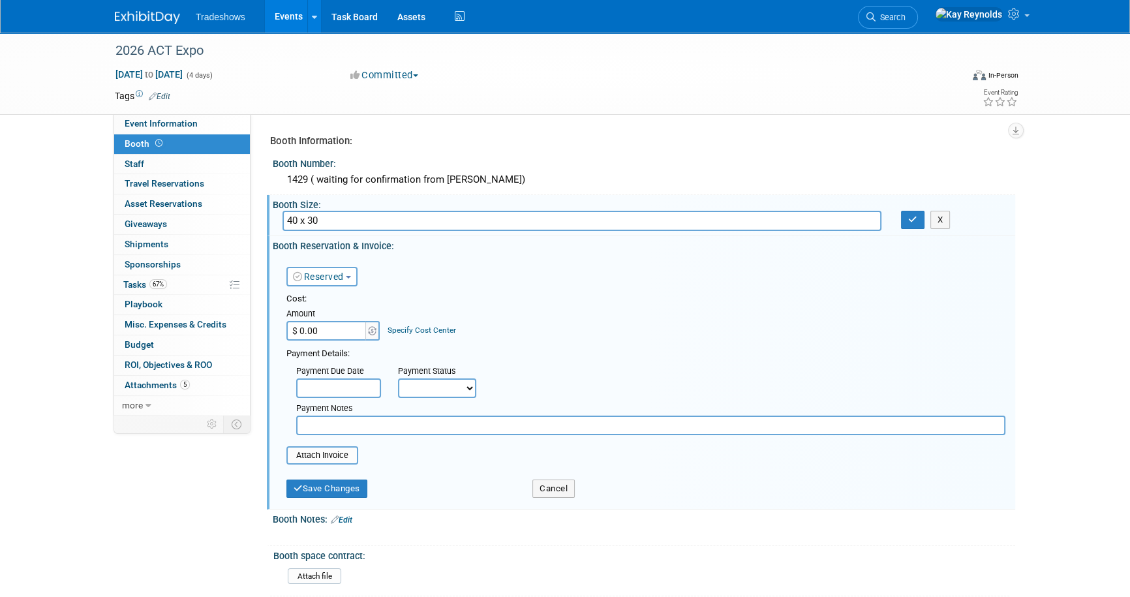
type input "40 x 30"
click at [322, 333] on input "$ 0.00" at bounding box center [327, 331] width 82 height 20
type input "$ 52,800.00"
click at [331, 425] on input "text" at bounding box center [650, 426] width 709 height 20
type input "1/2 is due 14 days from return of contract ( due [DATE]) the remainder is due b…"
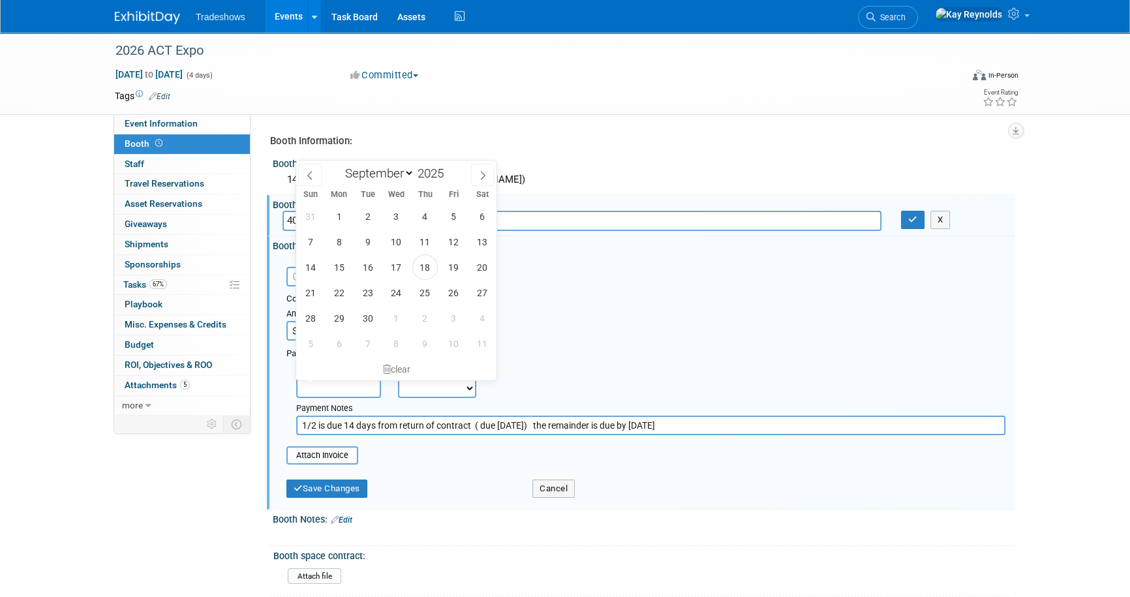
click at [322, 389] on input "text" at bounding box center [338, 388] width 85 height 20
click at [370, 217] on span "2" at bounding box center [367, 216] width 25 height 25
type input "[DATE]"
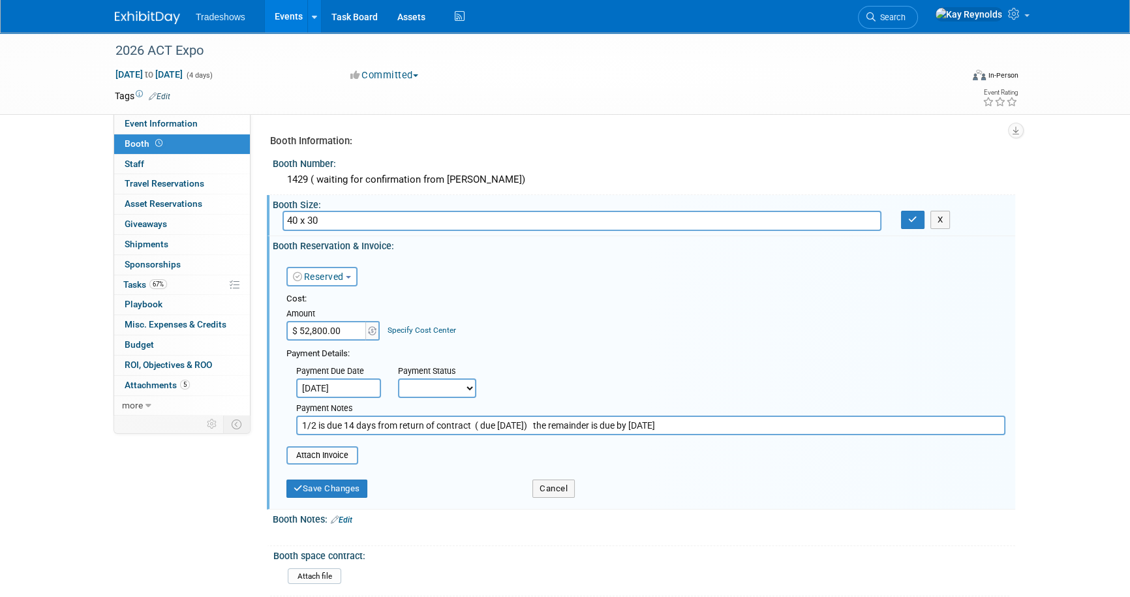
click at [431, 384] on select "Not Paid Yet Partially Paid Paid in Full" at bounding box center [437, 388] width 78 height 20
select select "2"
click at [398, 378] on select "Not Paid Yet Partially Paid Paid in Full" at bounding box center [437, 388] width 78 height 20
click at [515, 386] on input "text" at bounding box center [537, 388] width 85 height 20
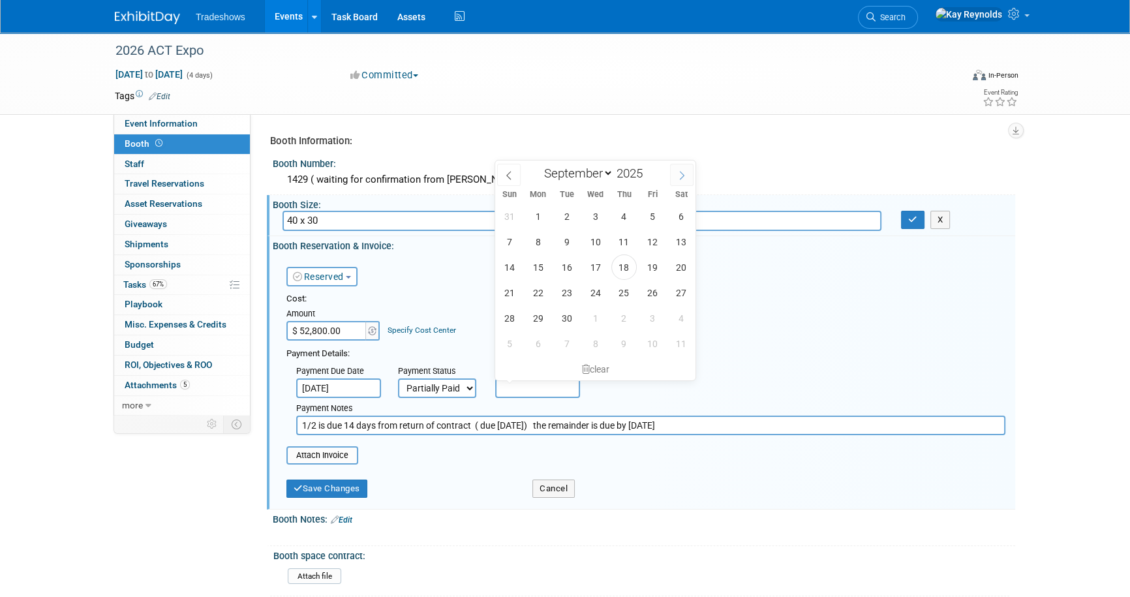
click at [684, 174] on icon at bounding box center [681, 175] width 9 height 9
select select "11"
click at [684, 174] on icon at bounding box center [681, 175] width 9 height 9
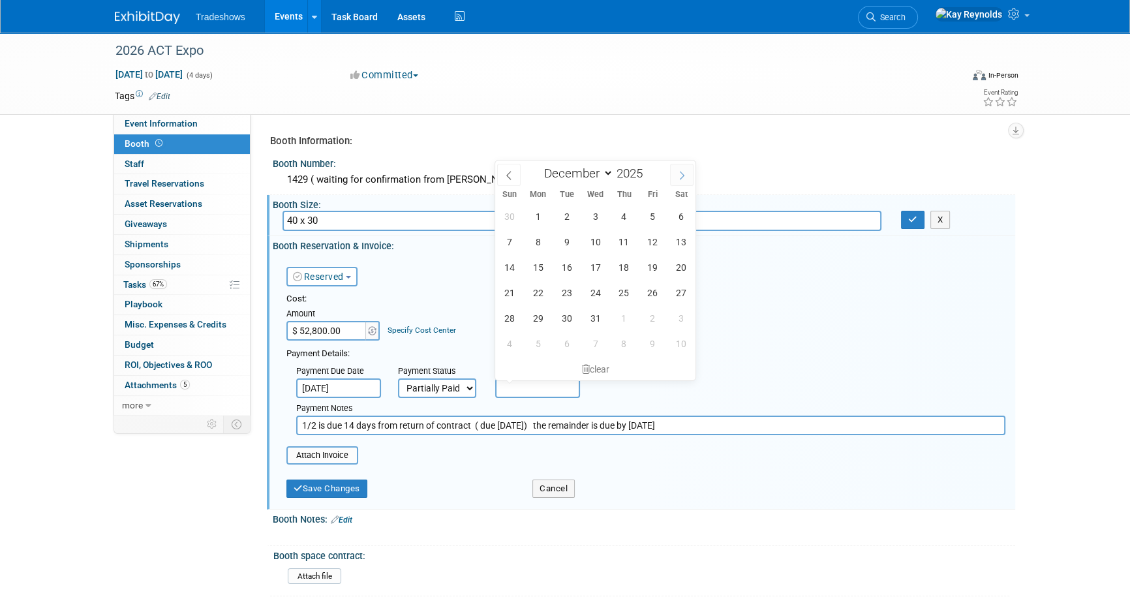
type input "2026"
select select "0"
click at [506, 174] on icon at bounding box center [508, 175] width 9 height 9
type input "2025"
select select "11"
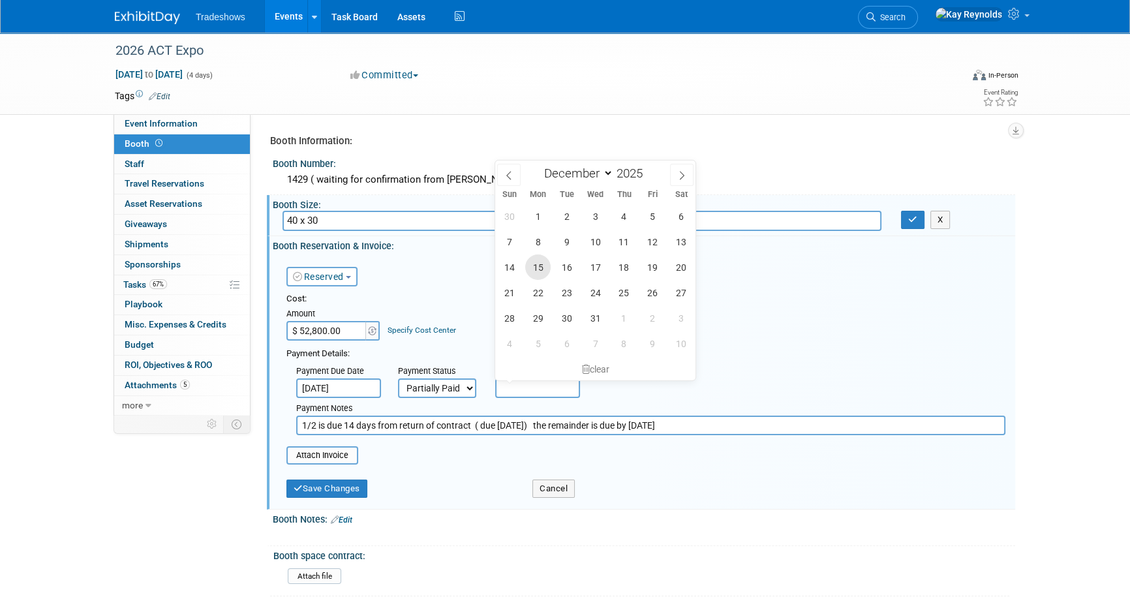
click at [542, 269] on span "15" at bounding box center [537, 266] width 25 height 25
type input "[DATE]"
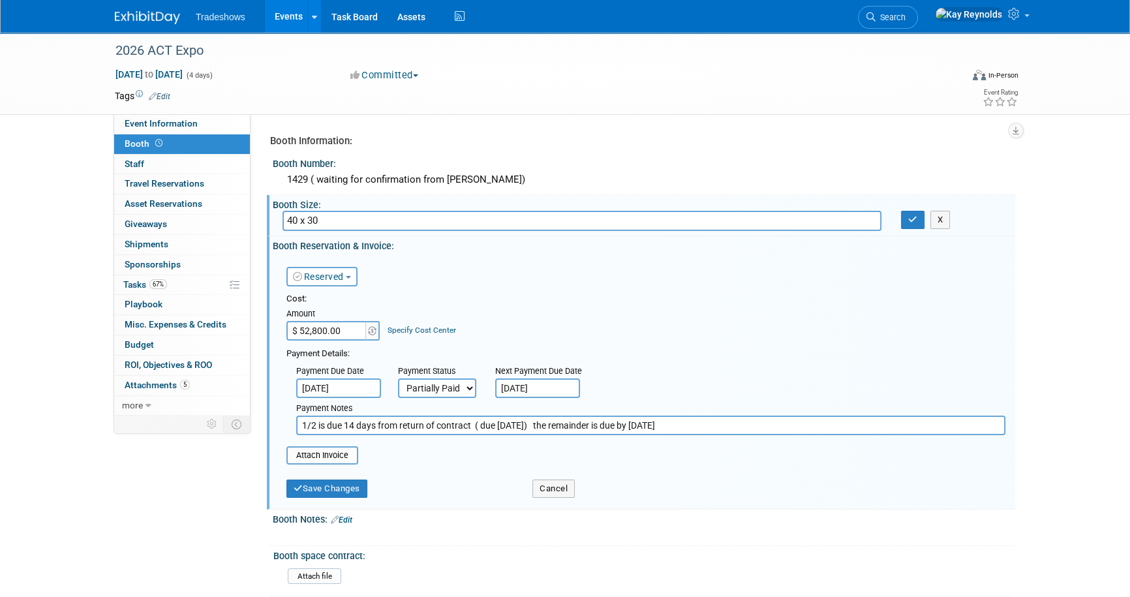
drag, startPoint x: 319, startPoint y: 455, endPoint x: 444, endPoint y: 460, distance: 124.7
click at [444, 460] on table "Attach Invoice" at bounding box center [645, 455] width 719 height 18
click at [686, 424] on input "1/2 is due 14 days from return of contract ( due [DATE]) the remainder is due b…" at bounding box center [650, 426] width 709 height 20
click at [832, 422] on input "1/2 is due 14 days from return of contract ( due [DATE]) the remainder is due b…" at bounding box center [650, 426] width 709 height 20
drag, startPoint x: 727, startPoint y: 421, endPoint x: 735, endPoint y: 421, distance: 7.2
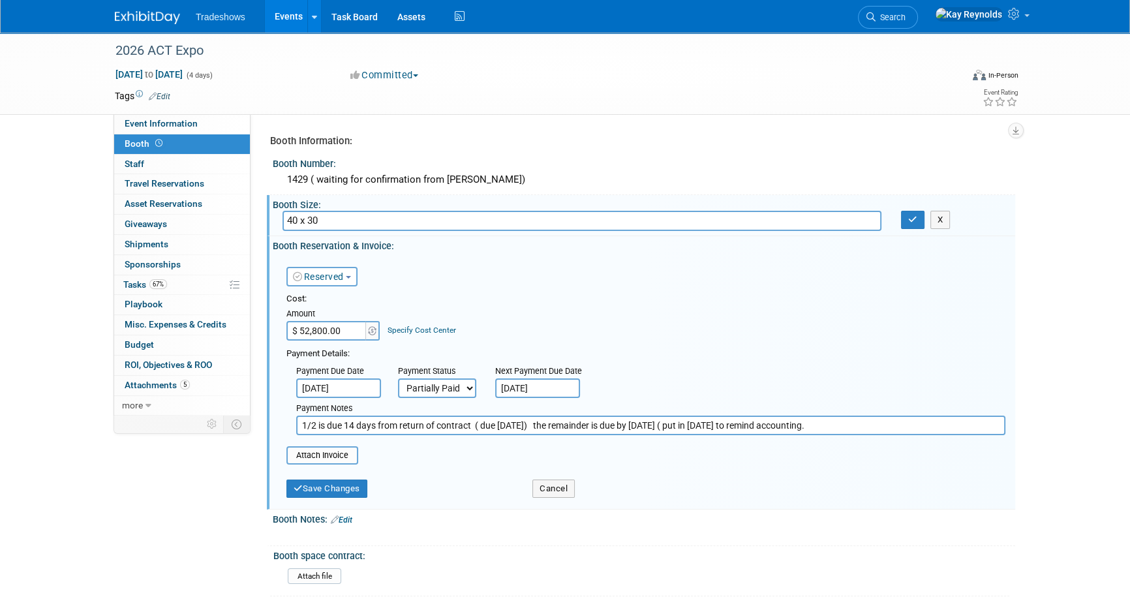
click at [735, 421] on input "1/2 is due 14 days from return of contract ( due [DATE]) the remainder is due b…" at bounding box center [650, 426] width 709 height 20
type input "1/2 is due 14 days from return of contract ( due [DATE]) the remainder is due b…"
click at [527, 385] on input "[DATE]" at bounding box center [537, 388] width 85 height 20
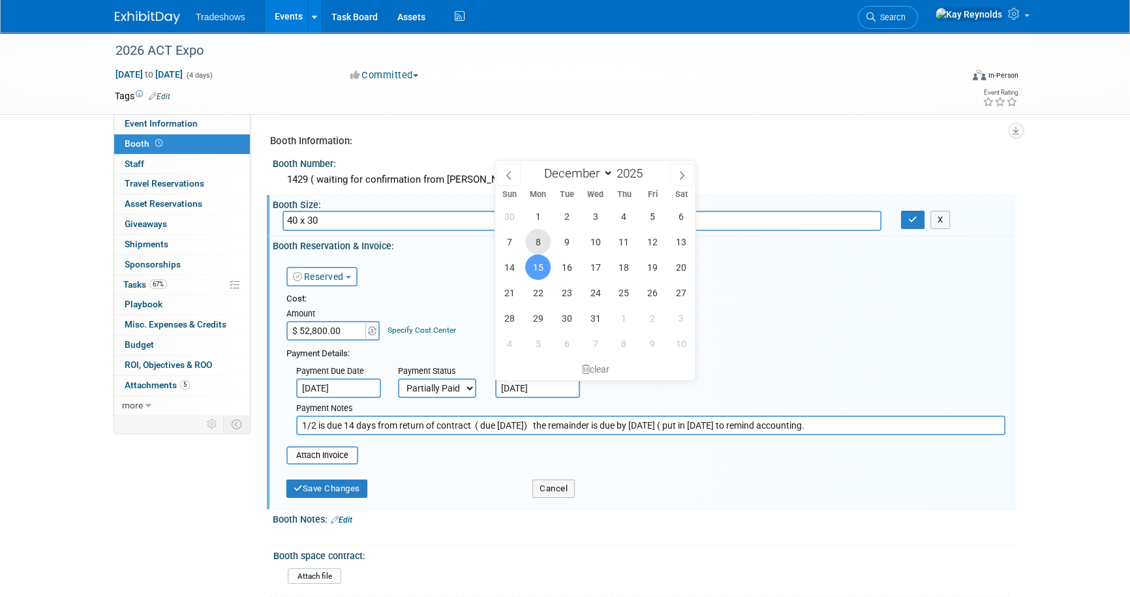
click at [533, 242] on span "8" at bounding box center [537, 241] width 25 height 25
type input "[DATE]"
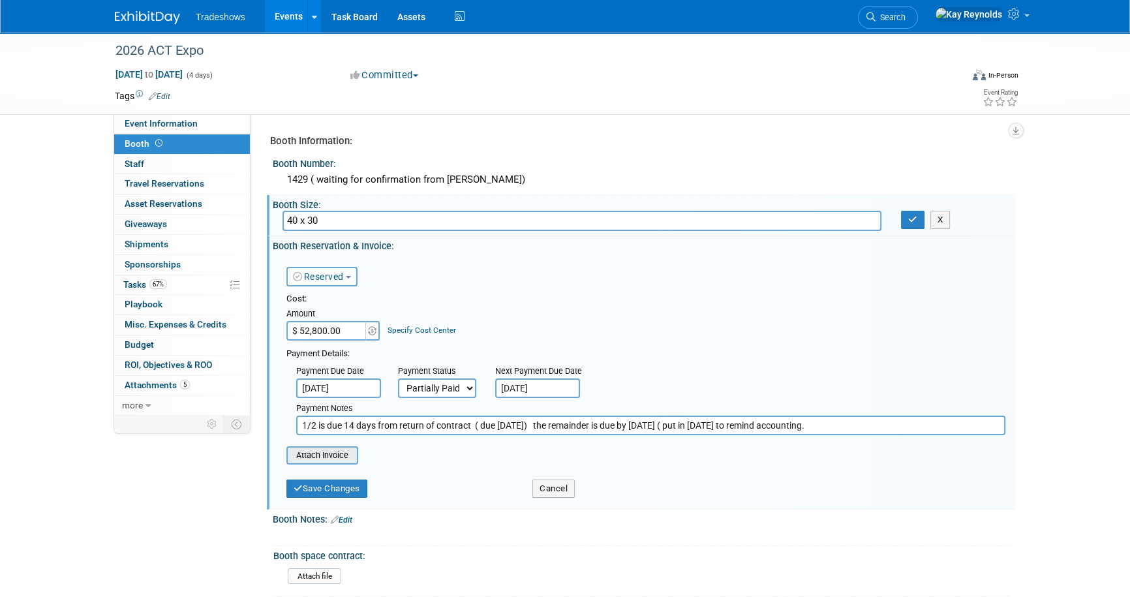
click at [327, 455] on input "file" at bounding box center [279, 455] width 155 height 16
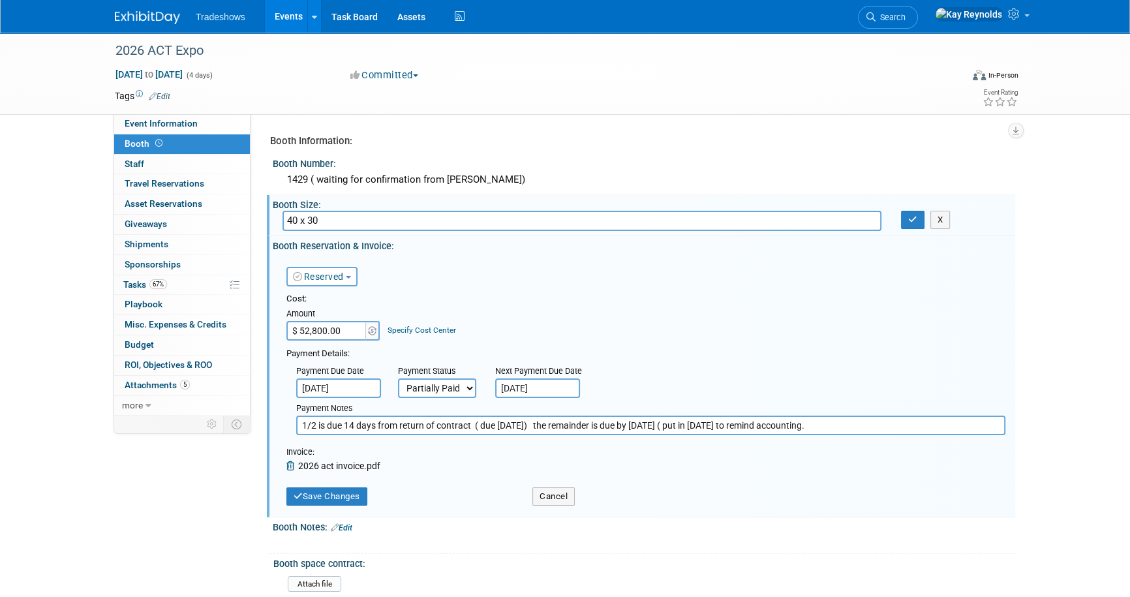
click at [341, 526] on link "Edit" at bounding box center [342, 527] width 22 height 9
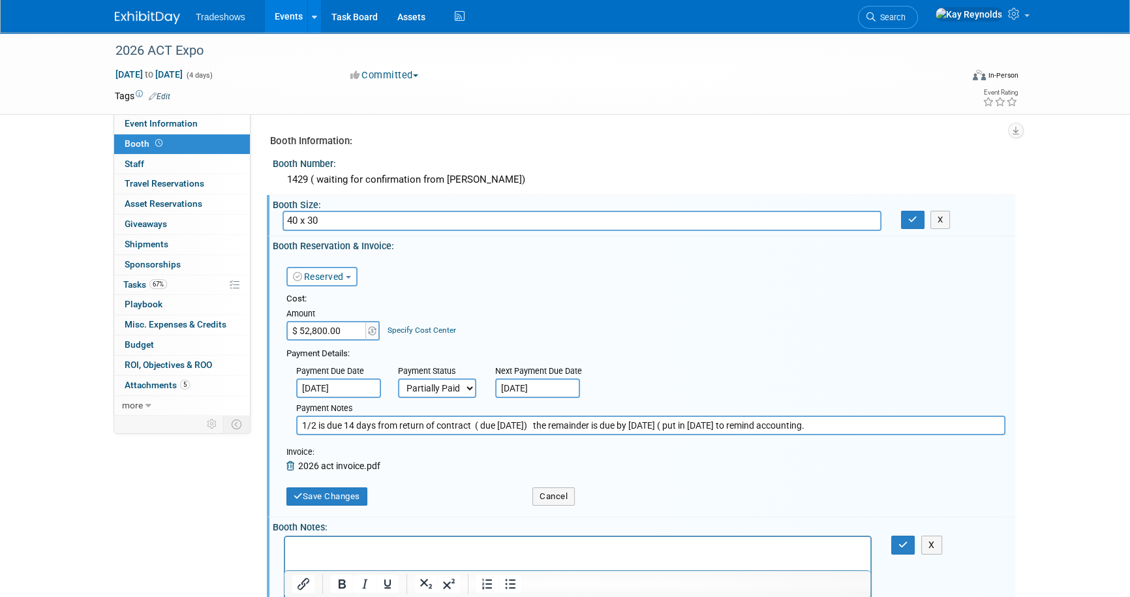
click at [298, 542] on p "Rich Text Area. Press ALT-0 for help." at bounding box center [578, 548] width 570 height 13
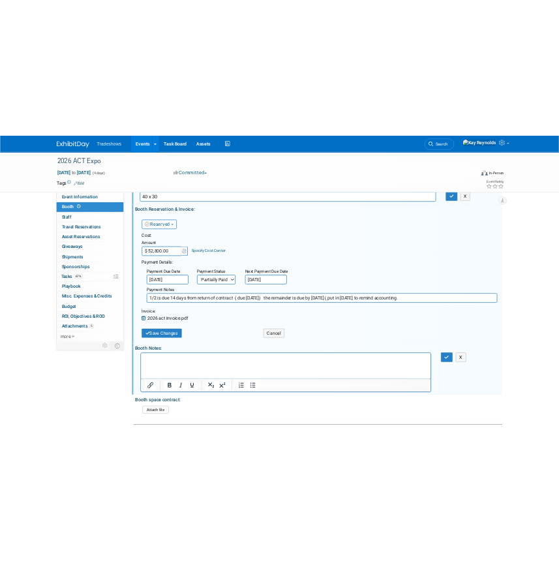
scroll to position [118, 0]
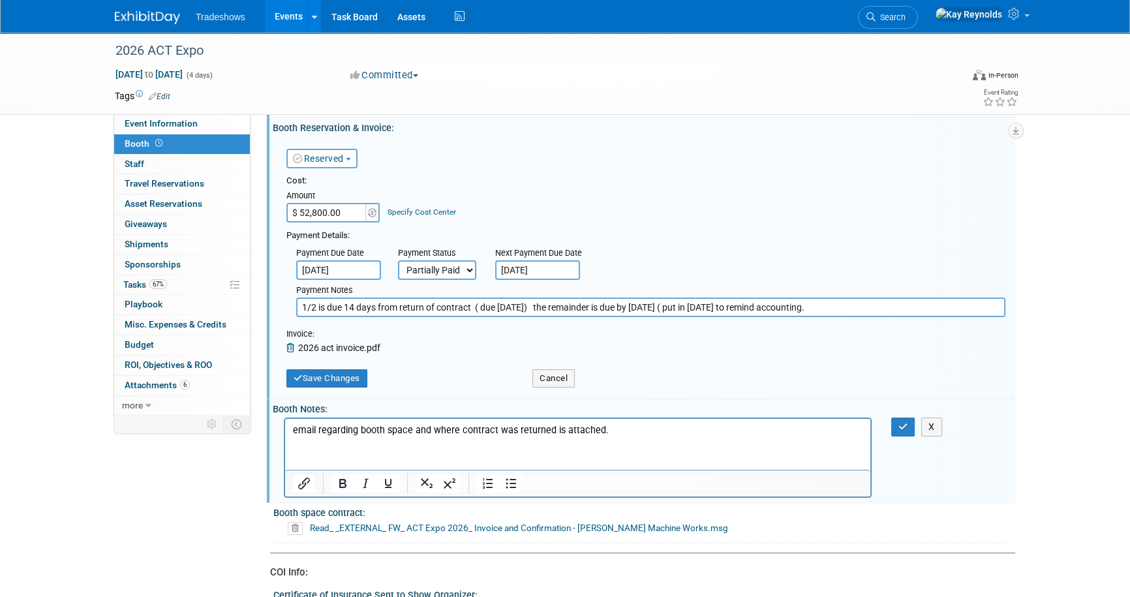
click at [296, 527] on icon at bounding box center [295, 528] width 15 height 13
click at [319, 573] on icon at bounding box center [318, 576] width 8 height 7
click at [292, 525] on icon at bounding box center [295, 528] width 15 height 13
click at [286, 573] on link "Yes" at bounding box center [281, 576] width 38 height 21
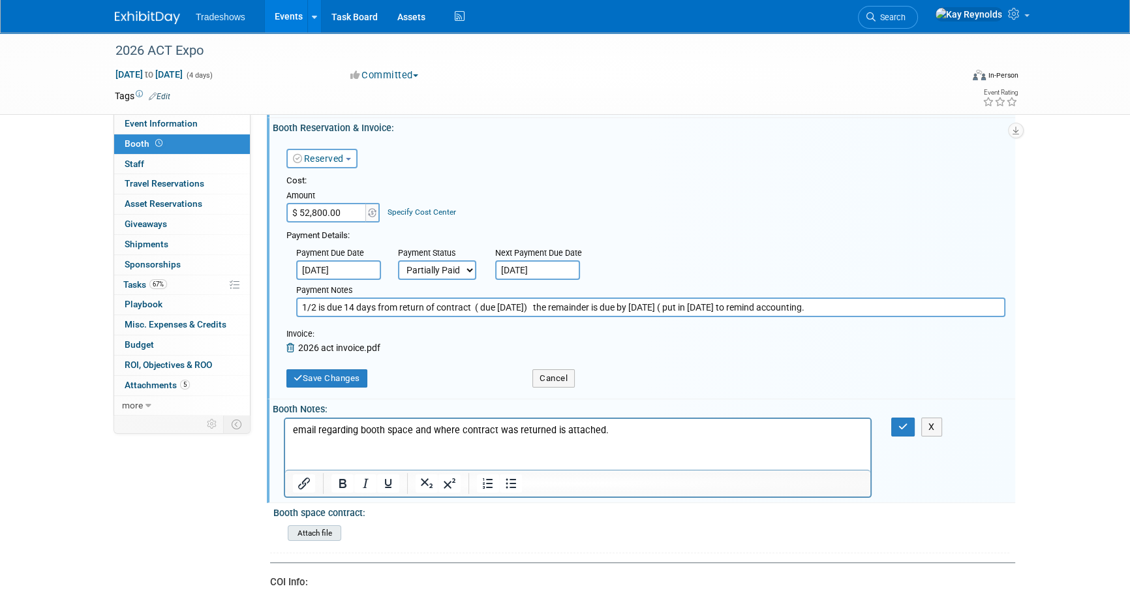
click at [312, 528] on input "file" at bounding box center [251, 533] width 177 height 15
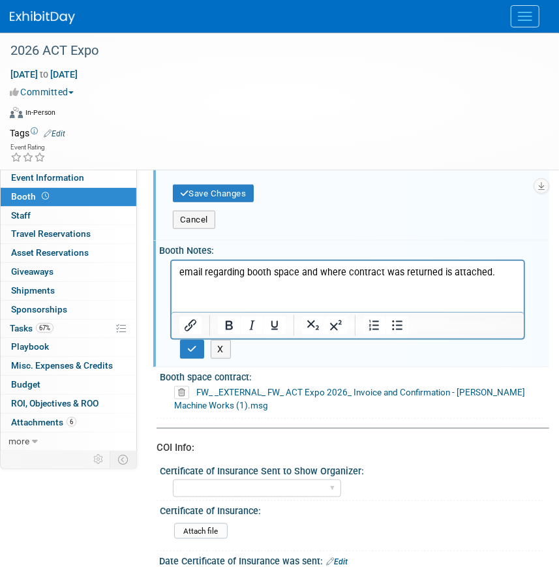
scroll to position [448, 0]
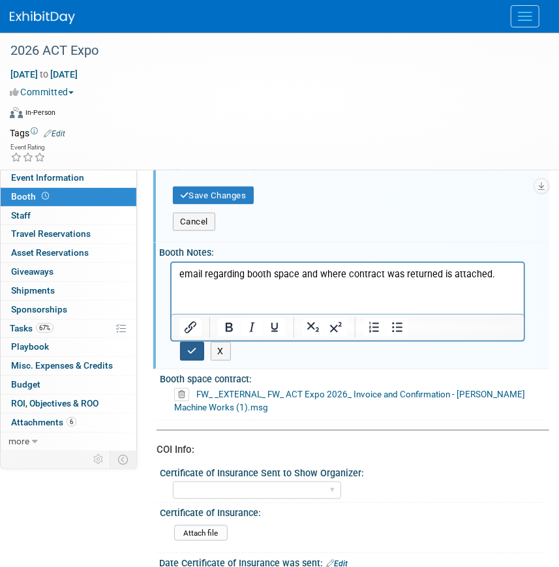
click at [192, 343] on button "button" at bounding box center [192, 351] width 24 height 19
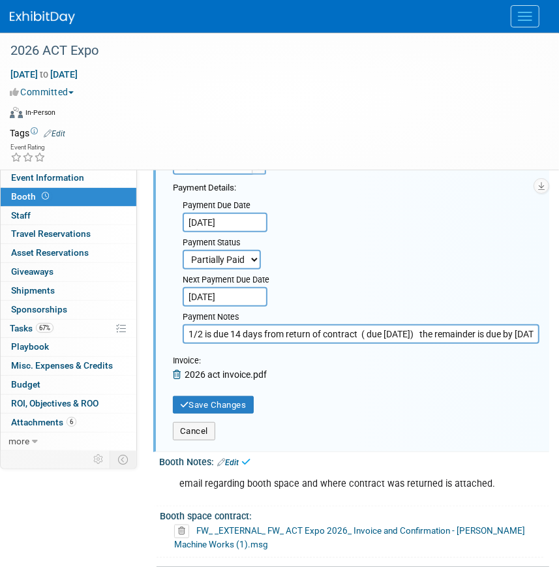
scroll to position [211, 0]
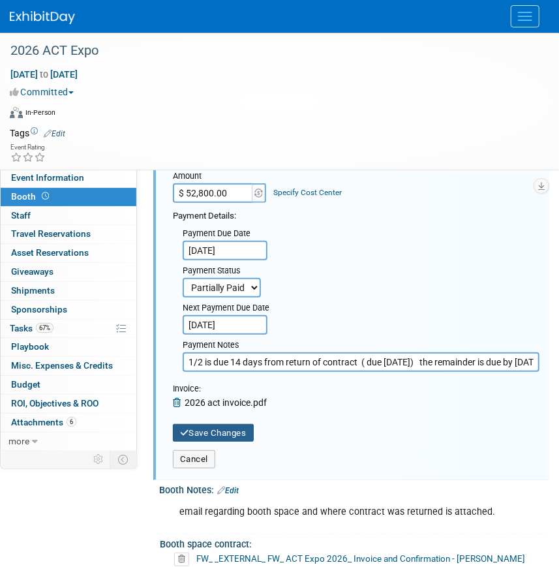
click at [202, 430] on button "Save Changes" at bounding box center [213, 433] width 81 height 18
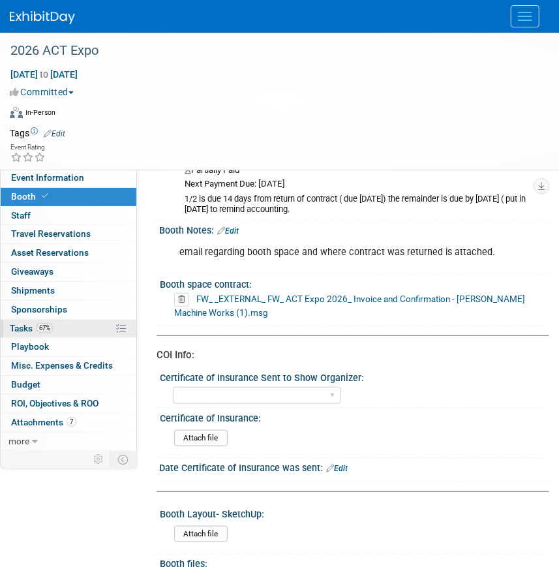
click at [63, 330] on link "67% Tasks 67%" at bounding box center [69, 329] width 136 height 18
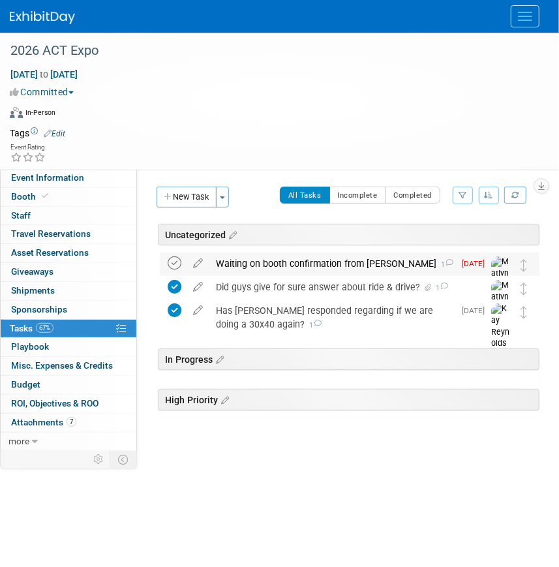
click at [175, 261] on icon at bounding box center [175, 263] width 14 height 14
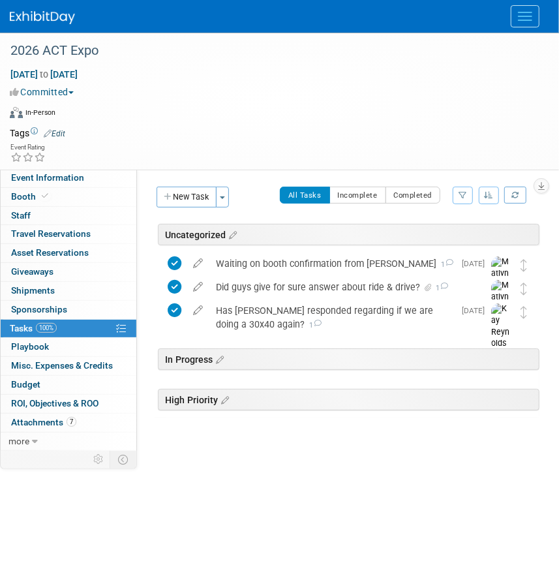
click at [72, 321] on link "100% Tasks 100%" at bounding box center [69, 329] width 136 height 18
click at [190, 194] on button "New Task" at bounding box center [187, 197] width 60 height 21
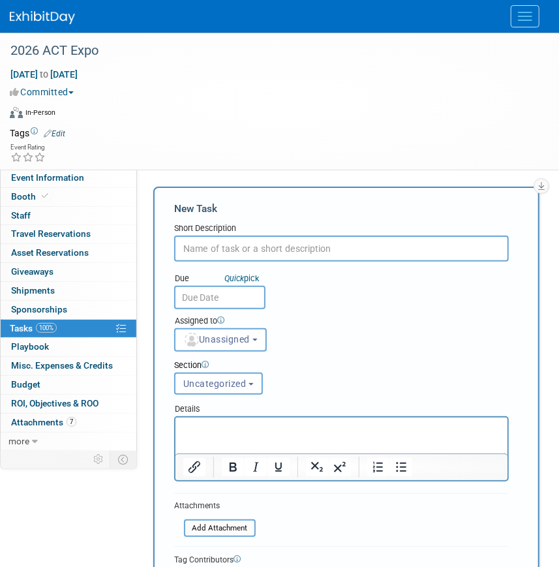
click at [208, 246] on input "text" at bounding box center [341, 248] width 335 height 26
type input "M"
type input "Send reminder to accounting for 2nd payment on booth space"
click at [201, 293] on input "text" at bounding box center [219, 297] width 91 height 23
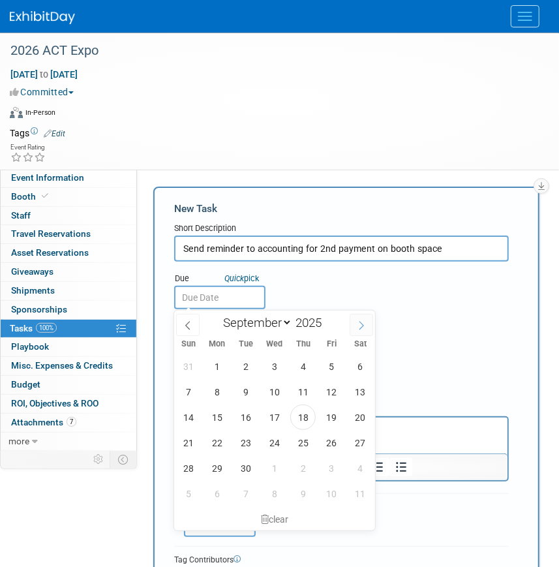
click at [362, 322] on icon at bounding box center [361, 325] width 9 height 9
select select "11"
click at [224, 391] on span "8" at bounding box center [216, 391] width 25 height 25
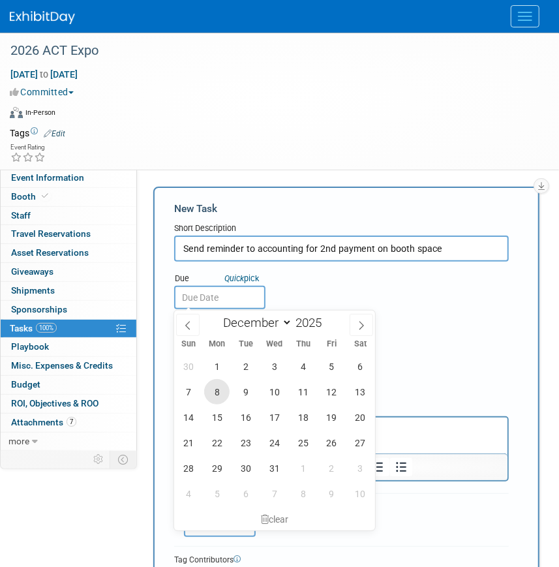
type input "[DATE]"
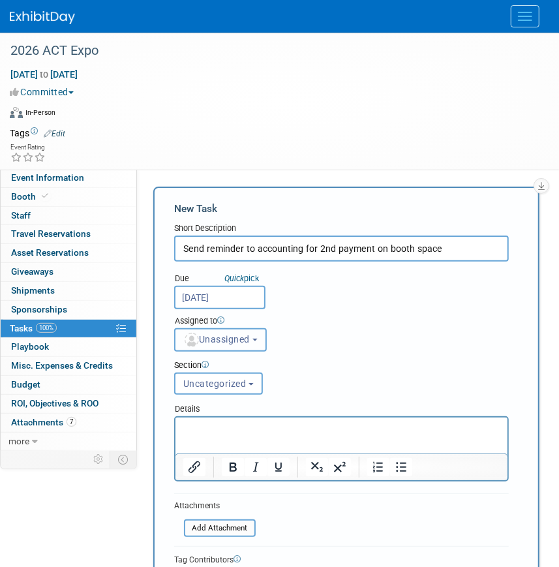
click at [207, 340] on span "Unassigned" at bounding box center [216, 339] width 67 height 10
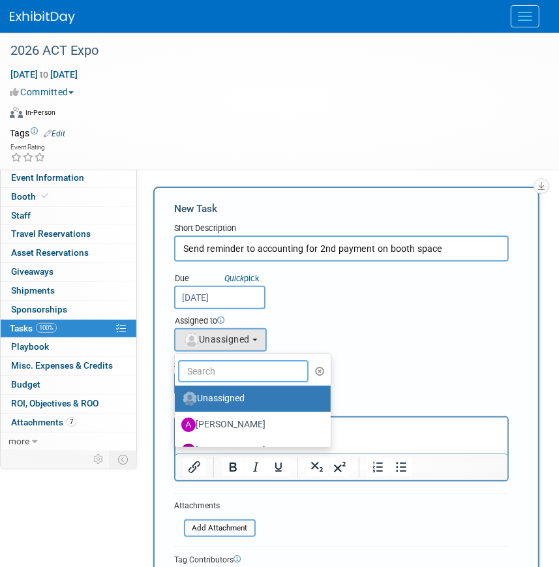
click at [226, 371] on input "text" at bounding box center [243, 371] width 130 height 22
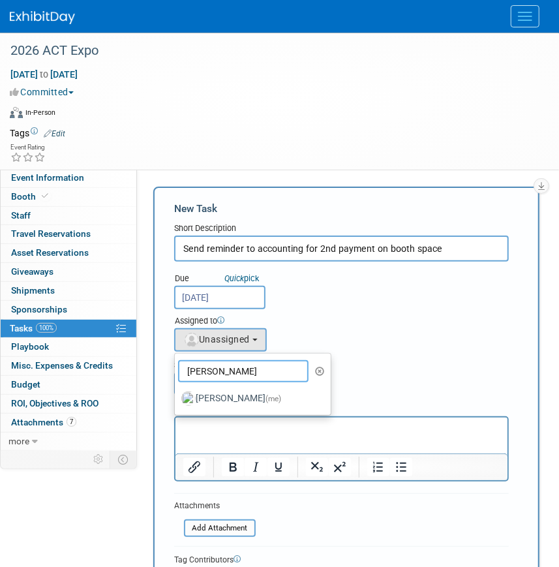
type input "[PERSON_NAME]"
click at [232, 401] on label "[PERSON_NAME] (me)" at bounding box center [249, 398] width 136 height 21
click at [177, 401] on input "[PERSON_NAME] (me)" at bounding box center [172, 397] width 8 height 8
select select "5e9256d4-eeb1-4d7e-ac69-1857632dd0f4"
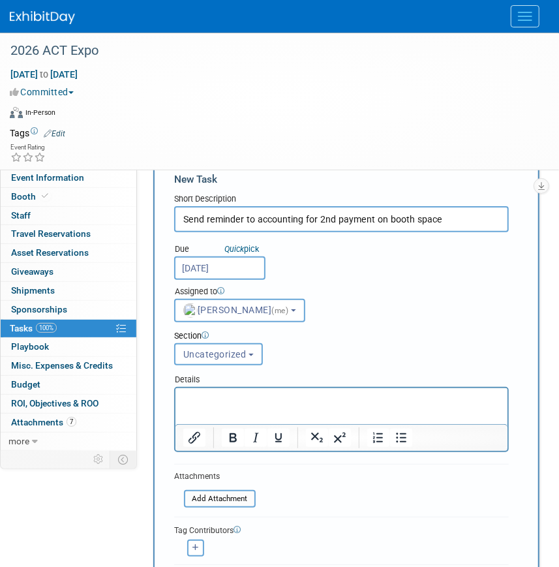
scroll to position [59, 0]
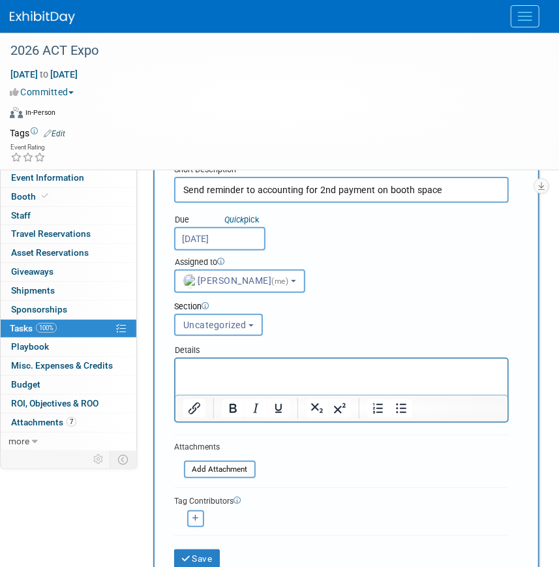
click at [193, 519] on icon "button" at bounding box center [195, 518] width 7 height 7
select select
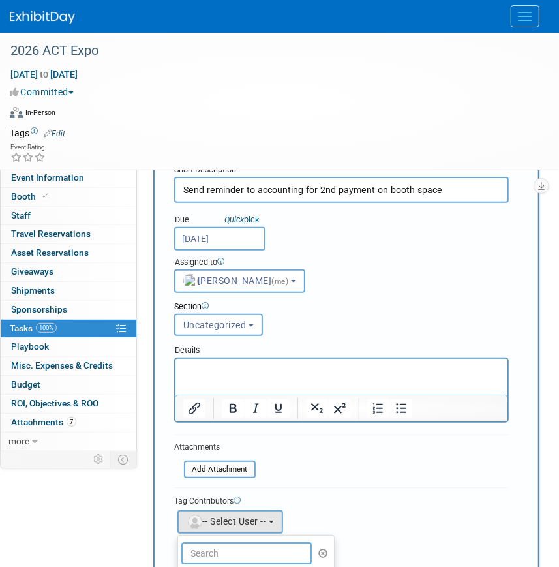
click at [234, 547] on input "text" at bounding box center [246, 553] width 130 height 22
click at [234, 547] on input "Matlyn" at bounding box center [246, 553] width 130 height 22
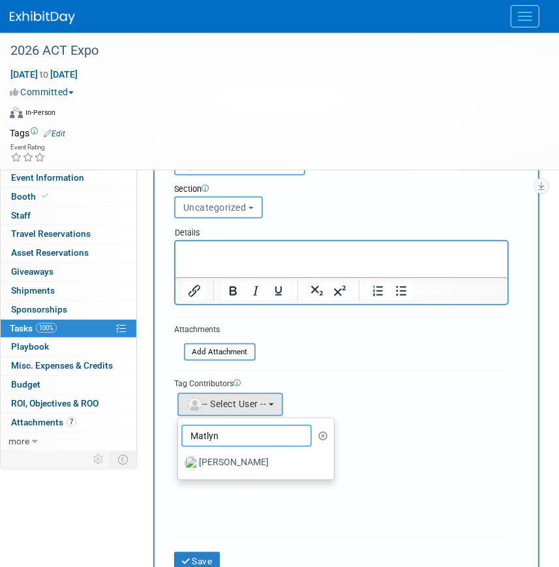
scroll to position [177, 0]
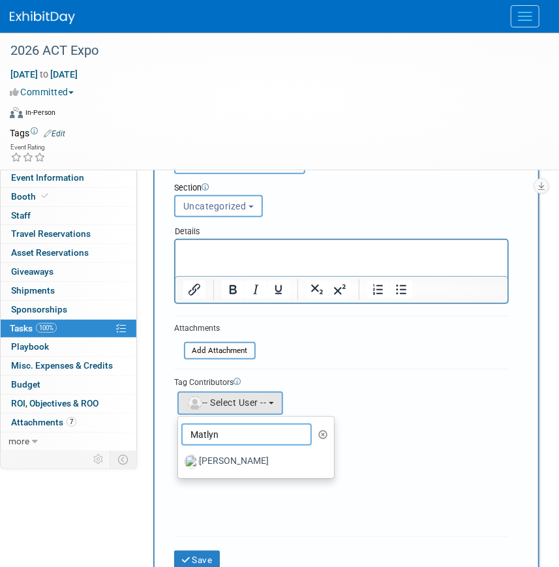
type input "Matlyn"
click at [219, 459] on label "[PERSON_NAME]" at bounding box center [253, 461] width 136 height 21
click at [180, 459] on input "[PERSON_NAME]" at bounding box center [176, 460] width 8 height 8
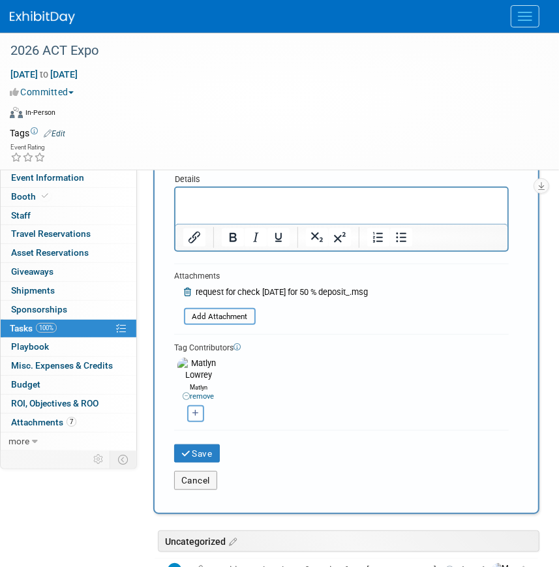
scroll to position [237, 0]
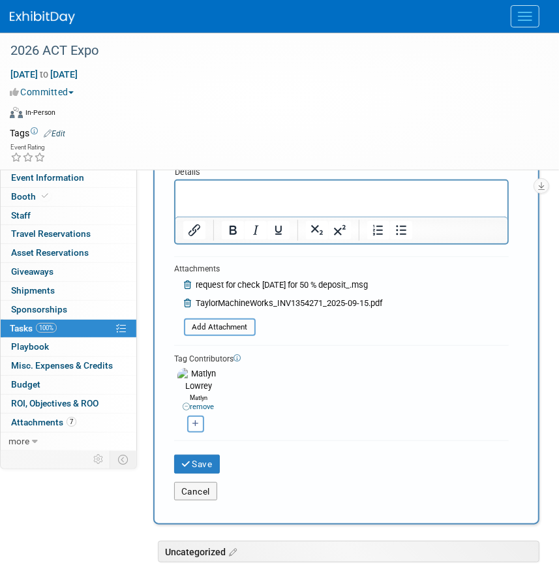
click at [187, 281] on icon at bounding box center [189, 285] width 10 height 8
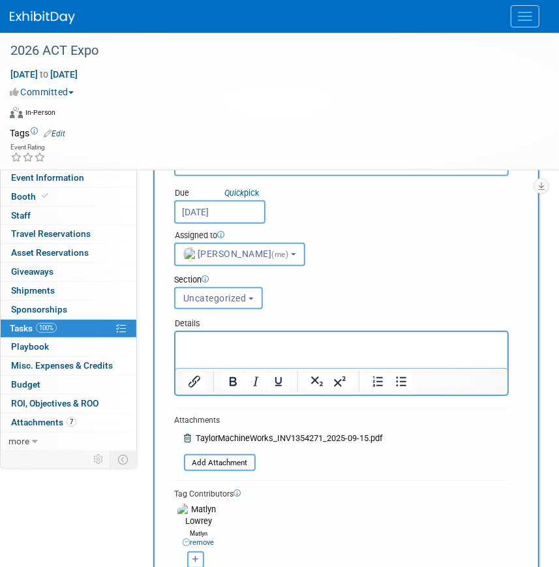
scroll to position [59, 0]
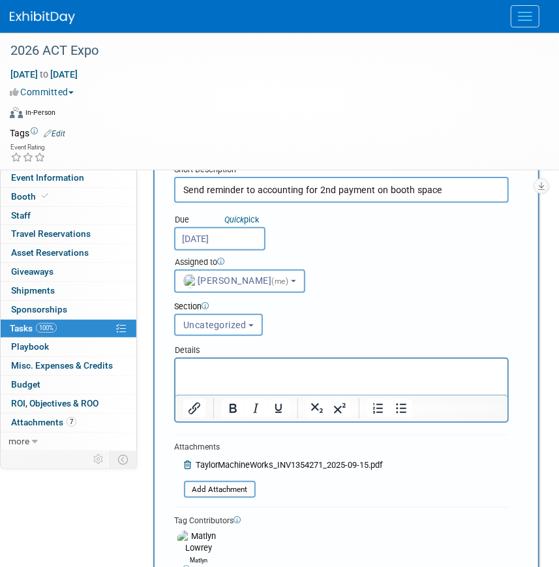
click at [186, 369] on p "Rich Text Area. Press ALT-0 for help." at bounding box center [341, 369] width 317 height 13
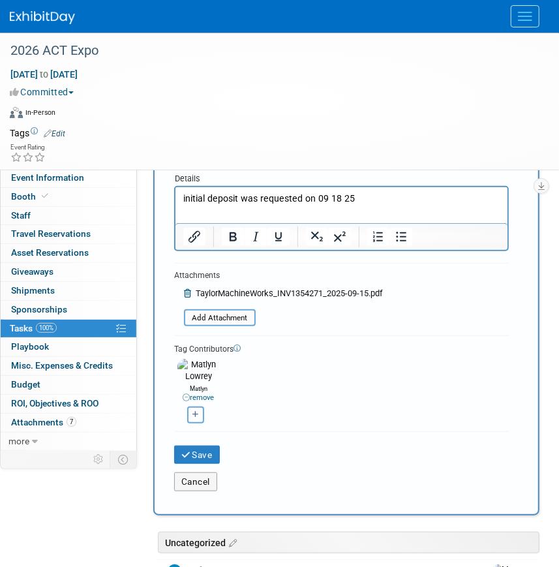
scroll to position [237, 0]
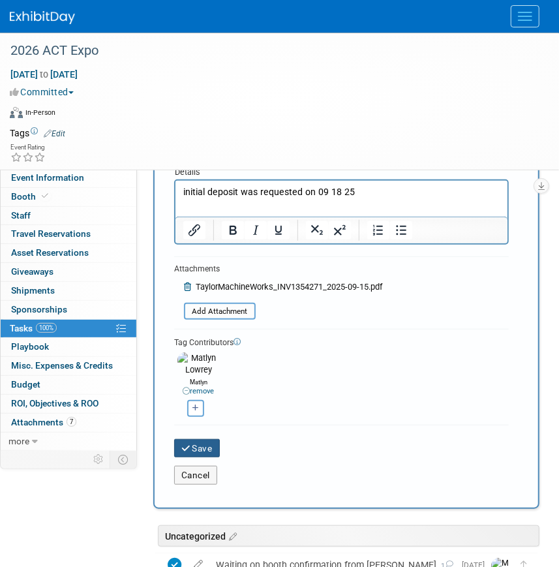
click at [202, 439] on button "Save" at bounding box center [197, 448] width 46 height 18
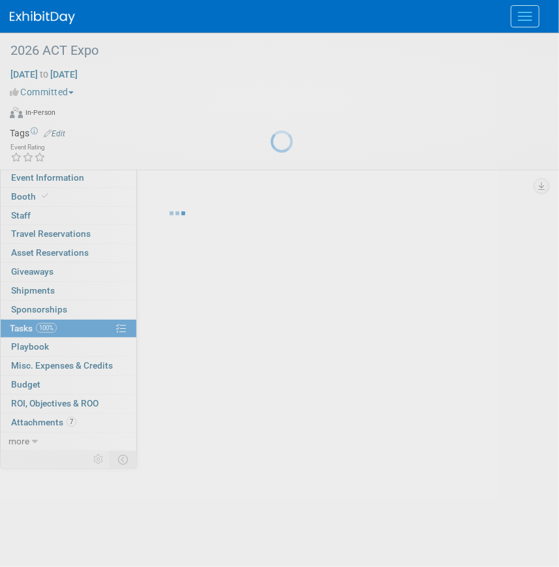
scroll to position [0, 0]
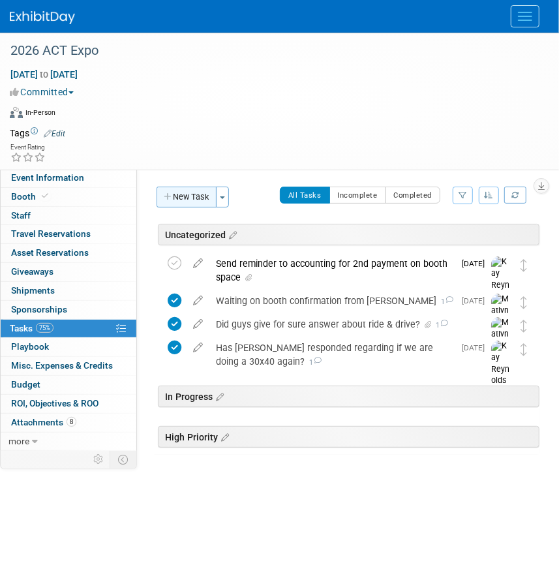
click at [177, 197] on button "New Task" at bounding box center [187, 197] width 60 height 21
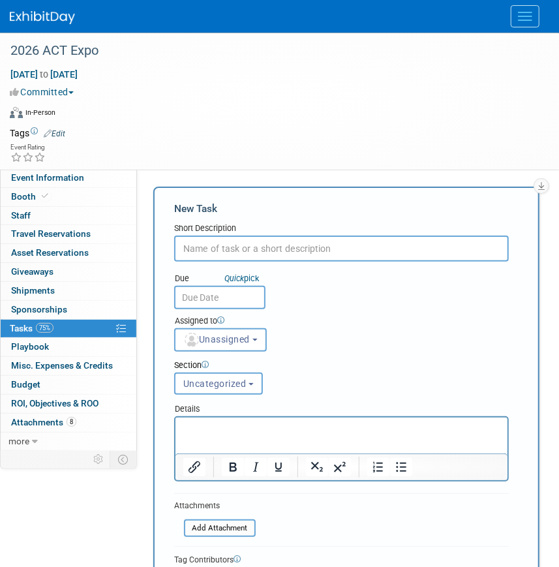
click at [196, 248] on input "text" at bounding box center [341, 248] width 335 height 26
type input "request COI for ACT Expo once we receive exhibitor kit"
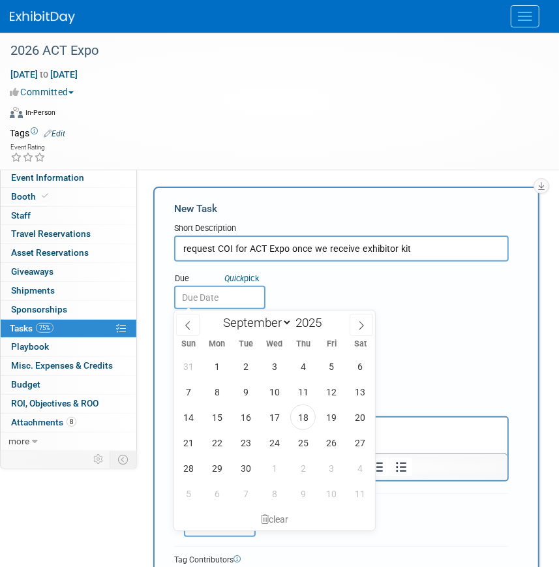
click at [187, 299] on input "text" at bounding box center [219, 297] width 91 height 23
click at [329, 327] on span at bounding box center [326, 327] width 9 height 8
click at [328, 318] on span at bounding box center [326, 319] width 9 height 8
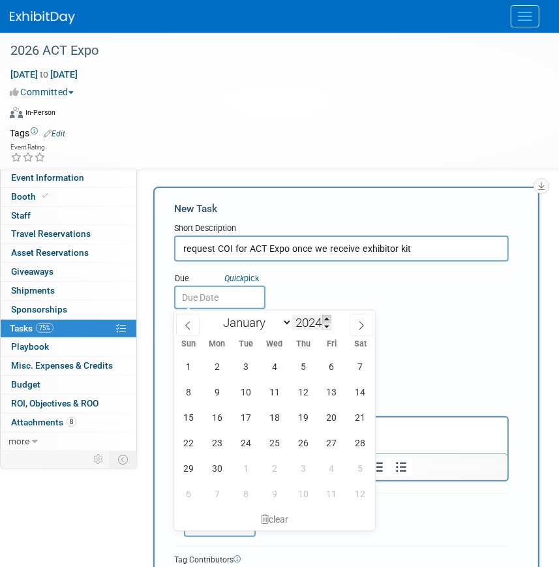
type input "2025"
click at [364, 327] on icon at bounding box center [361, 325] width 9 height 9
select select "11"
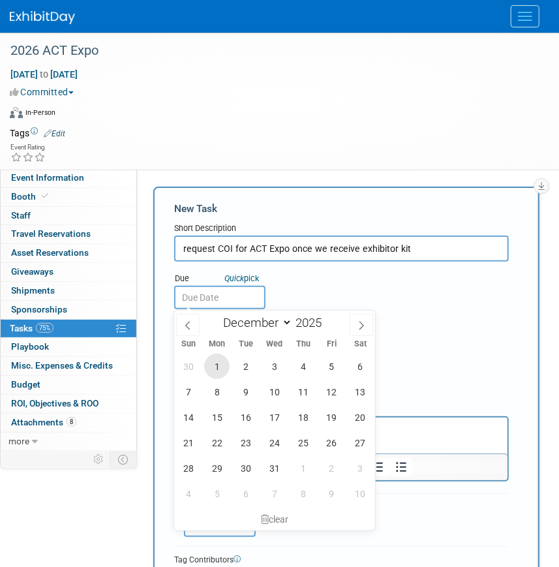
click at [218, 359] on span "1" at bounding box center [216, 366] width 25 height 25
type input "[DATE]"
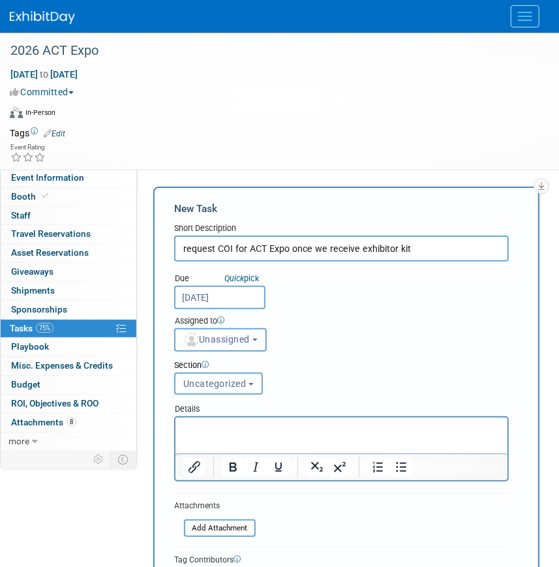
click at [219, 339] on span "Unassigned" at bounding box center [216, 339] width 67 height 10
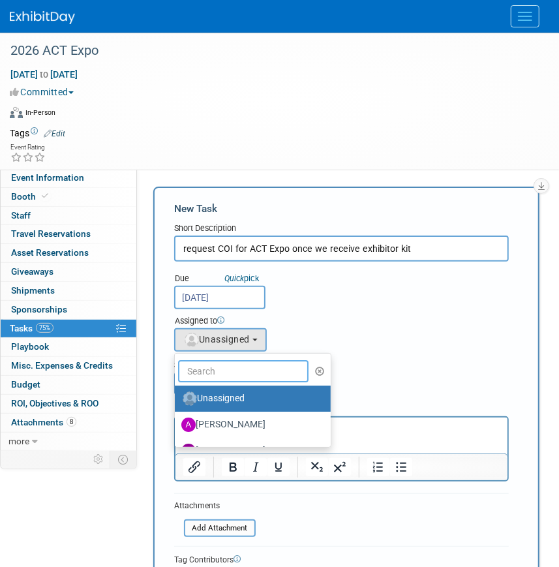
click at [222, 365] on input "text" at bounding box center [243, 371] width 130 height 22
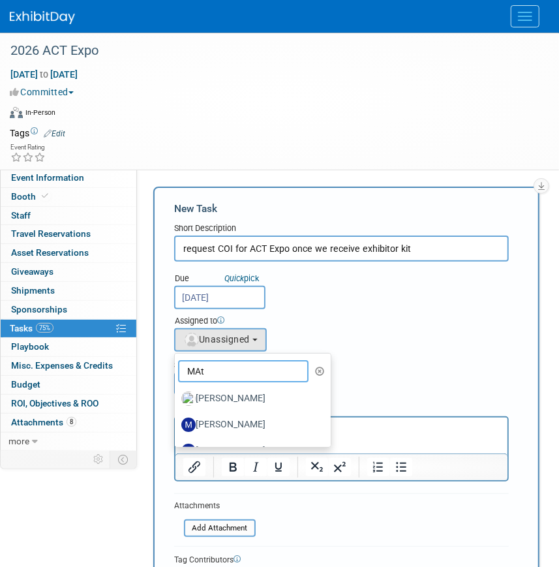
type input "MAt"
click at [226, 400] on label "[PERSON_NAME]" at bounding box center [249, 398] width 136 height 21
click at [177, 400] on input "[PERSON_NAME]" at bounding box center [172, 397] width 8 height 8
select select "53a61db3-ae1f-4f8e-85ed-74f10af30436"
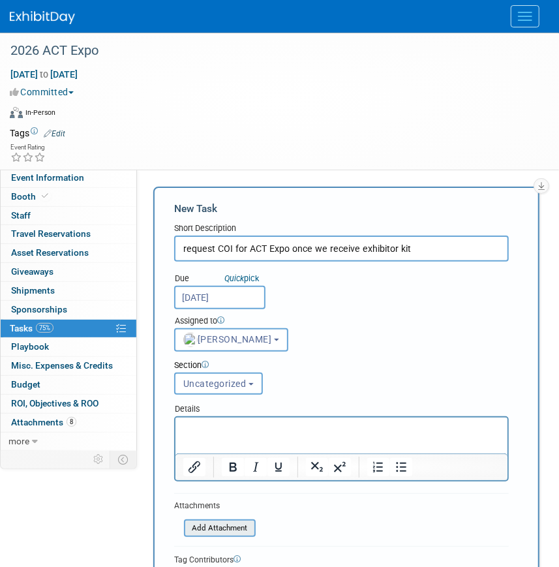
click at [197, 523] on input "file" at bounding box center [176, 528] width 155 height 15
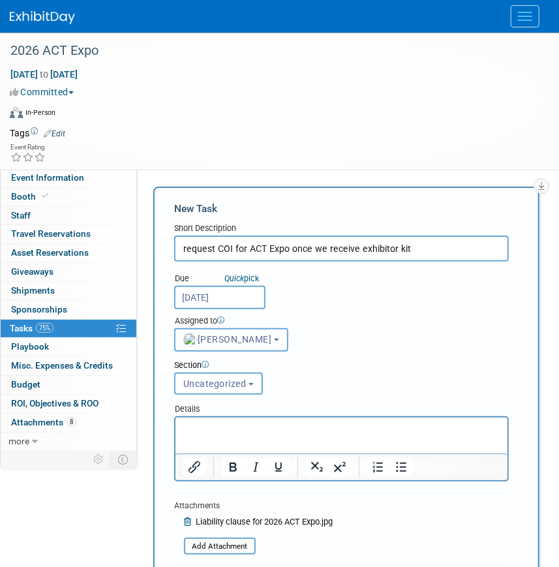
click at [182, 424] on body "Rich Text Area. Press ALT-0 for help." at bounding box center [341, 428] width 318 height 13
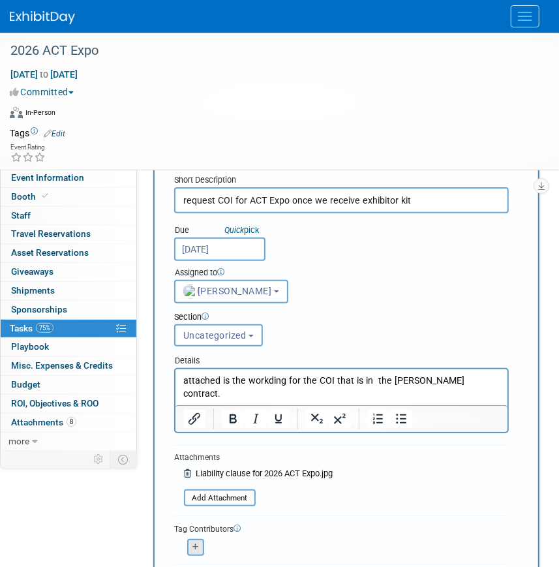
scroll to position [118, 0]
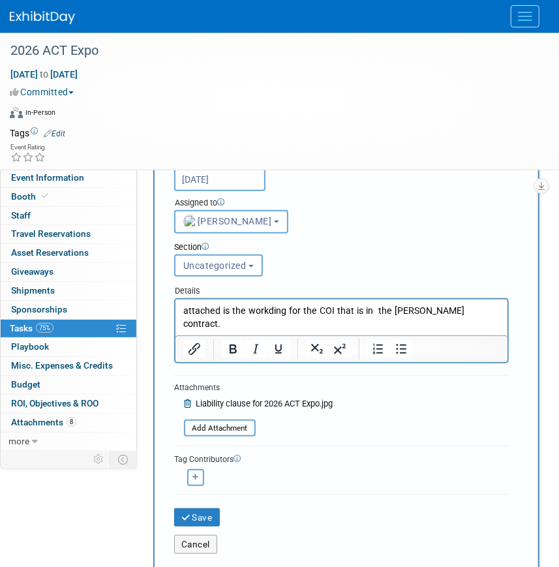
click at [187, 469] on button "button" at bounding box center [195, 477] width 17 height 17
select select
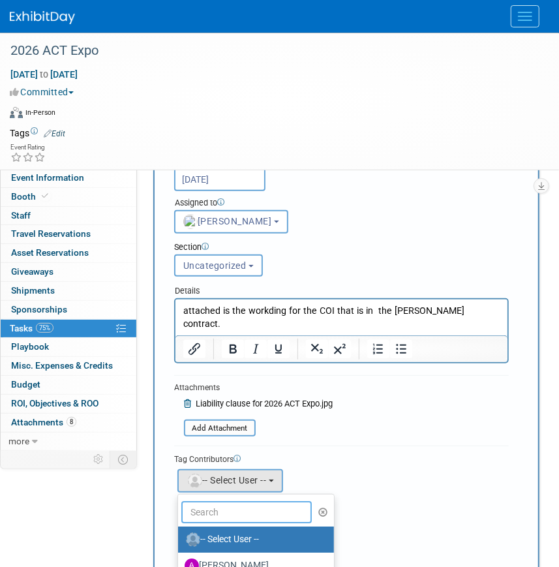
click at [207, 506] on input "text" at bounding box center [246, 512] width 130 height 22
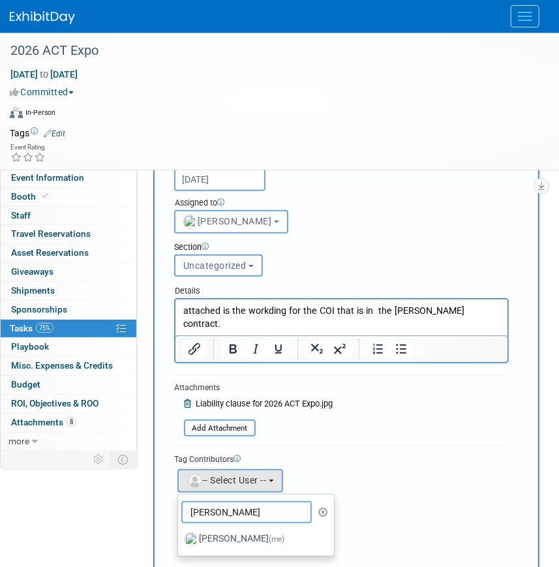
type input "[PERSON_NAME]"
click at [215, 531] on label "[PERSON_NAME] (me)" at bounding box center [253, 539] width 136 height 21
click at [180, 534] on input "[PERSON_NAME] (me)" at bounding box center [176, 538] width 8 height 8
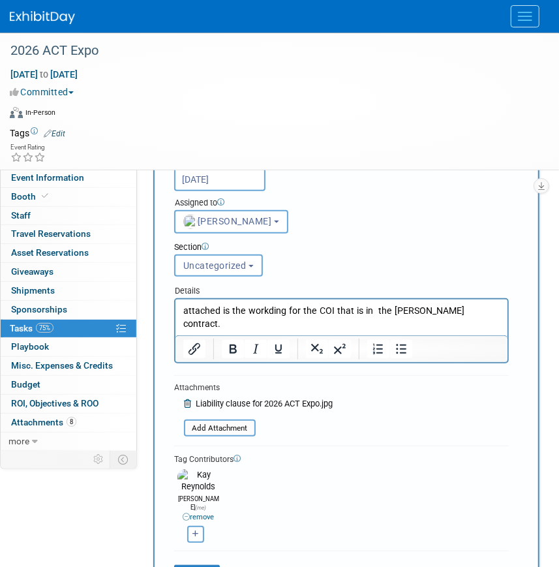
click at [209, 556] on div "Save" at bounding box center [341, 569] width 354 height 27
click at [200, 565] on button "Save" at bounding box center [197, 574] width 46 height 18
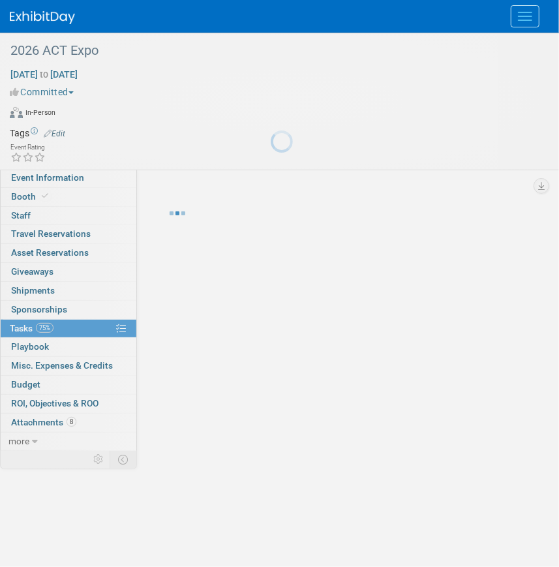
scroll to position [0, 0]
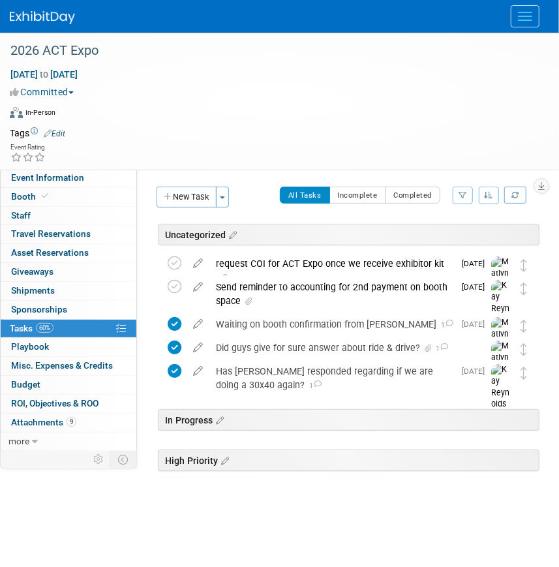
click at [237, 264] on div "request COI for ACT Expo once we receive exhibitor kit" at bounding box center [331, 270] width 245 height 36
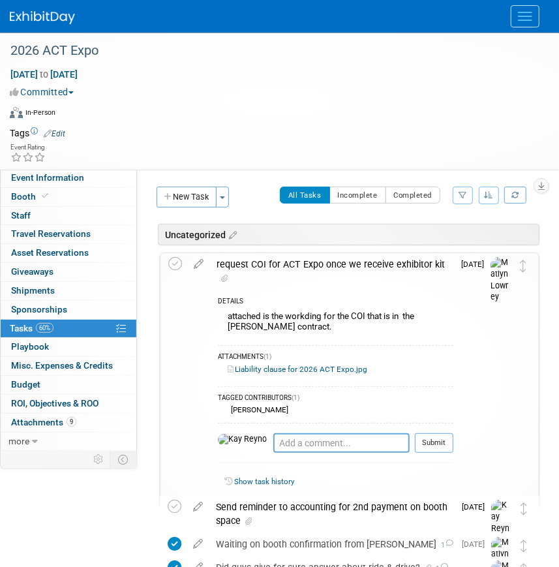
click at [292, 308] on div "attached is the workding for the COI that is in the [PERSON_NAME] contract." at bounding box center [335, 323] width 235 height 31
click at [197, 264] on icon at bounding box center [198, 261] width 23 height 16
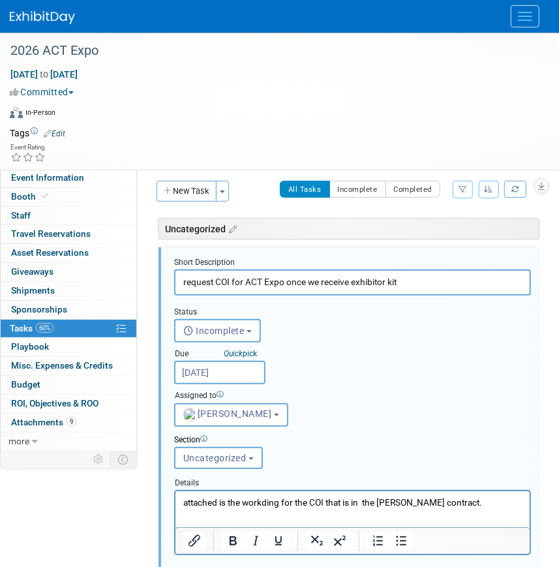
scroll to position [7, 0]
click at [262, 502] on p "attached is the workding for the COI that is in the [PERSON_NAME] contract." at bounding box center [352, 501] width 339 height 12
click at [455, 499] on p "attached is the wording for the COI that is in the [PERSON_NAME] contract." at bounding box center [352, 501] width 339 height 12
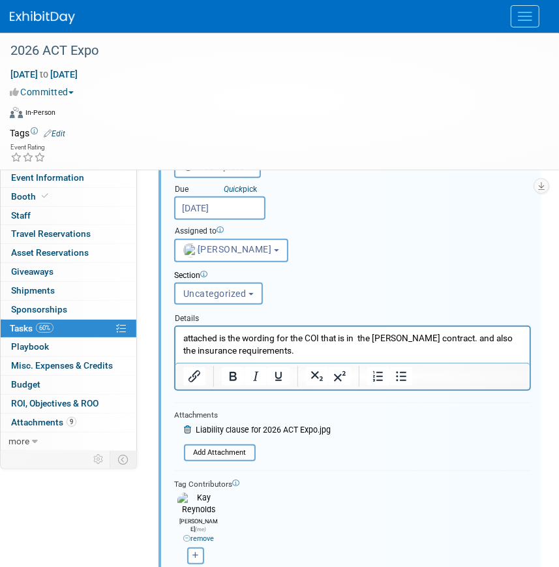
scroll to position [185, 0]
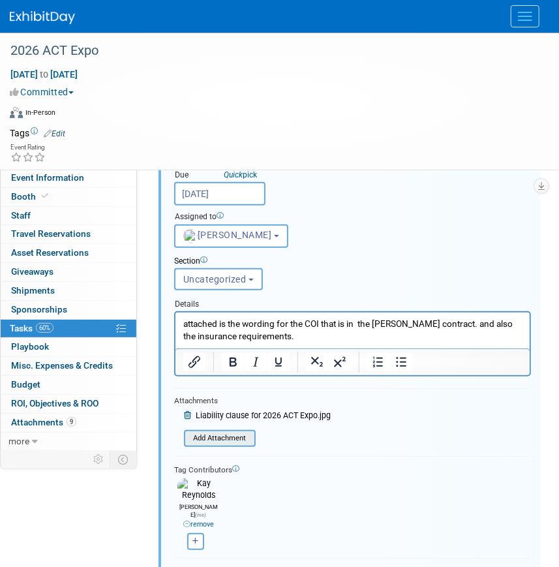
click at [205, 435] on input "file" at bounding box center [187, 438] width 133 height 14
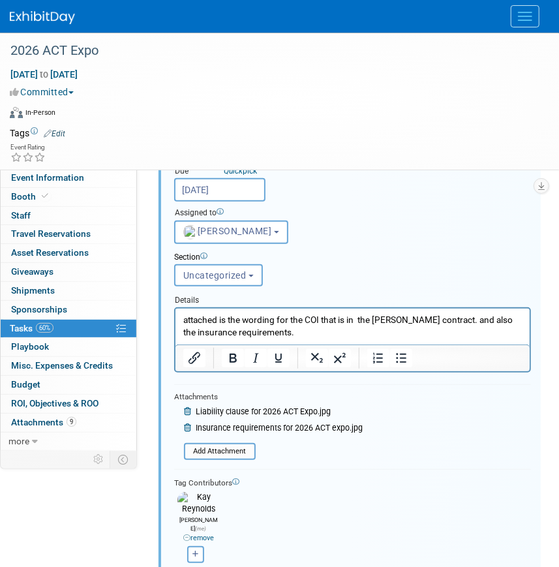
scroll to position [303, 0]
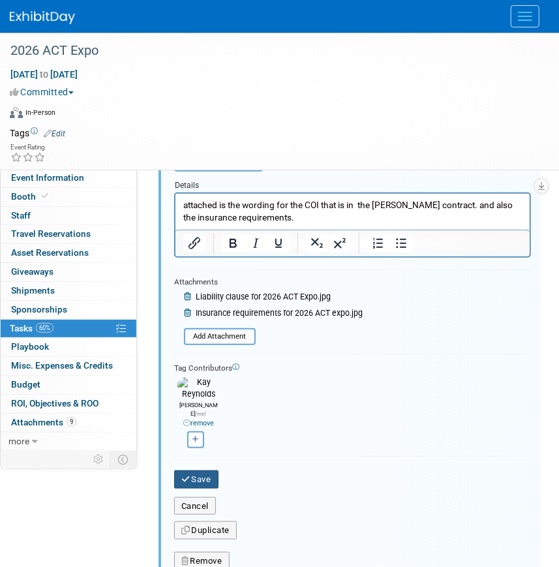
click at [198, 470] on button "Save" at bounding box center [196, 479] width 44 height 18
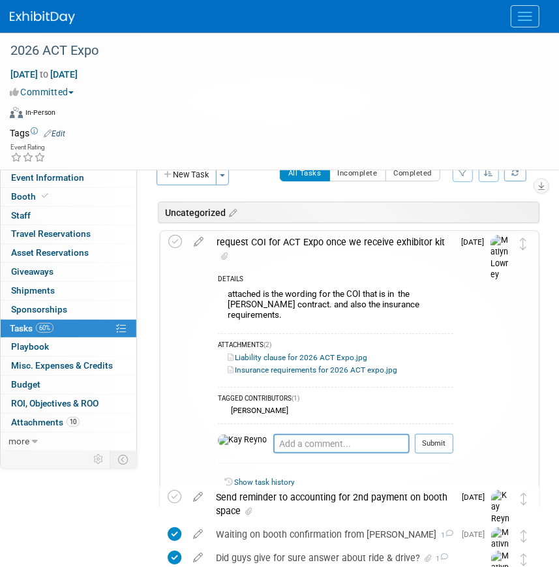
scroll to position [0, 0]
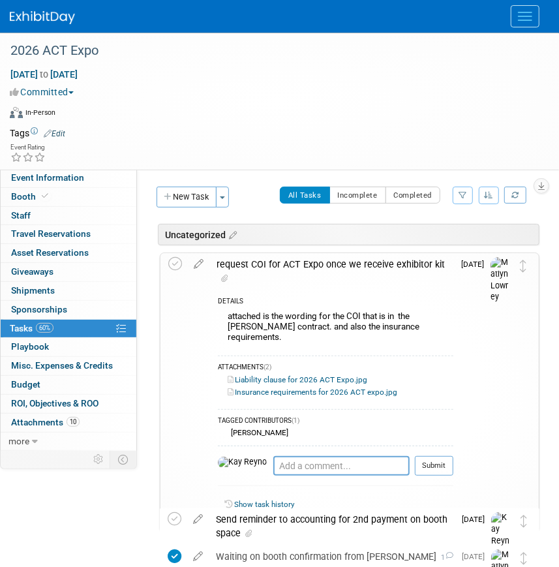
click at [18, 326] on span "Tasks 60%" at bounding box center [32, 328] width 44 height 10
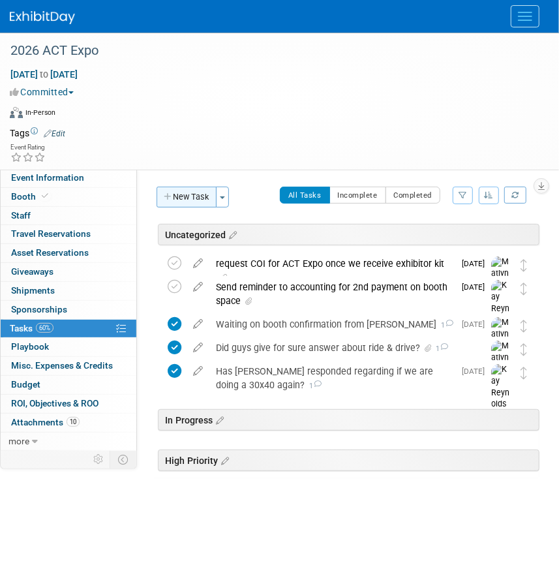
click at [181, 198] on button "New Task" at bounding box center [187, 197] width 60 height 21
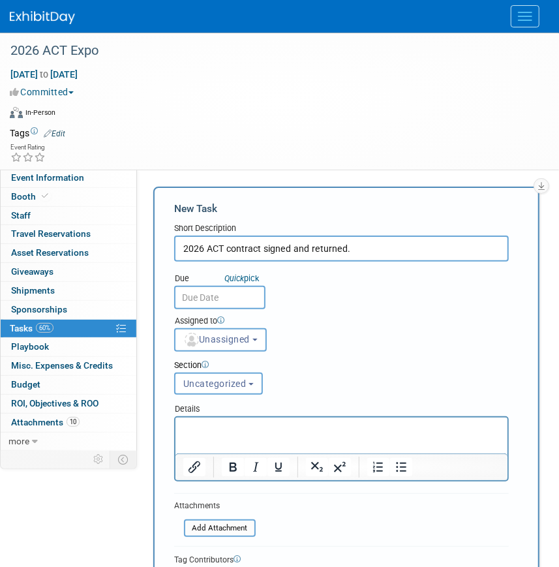
type input "2026 ACT contract signed and returned."
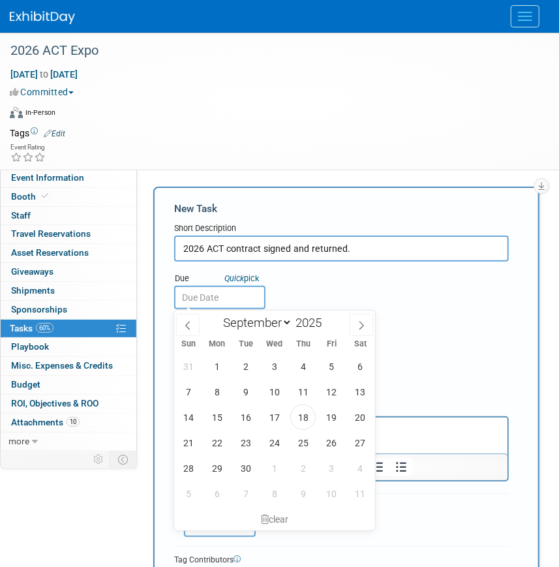
click at [228, 295] on input "text" at bounding box center [219, 297] width 91 height 23
click at [300, 411] on span "18" at bounding box center [302, 416] width 25 height 25
type input "[DATE]"
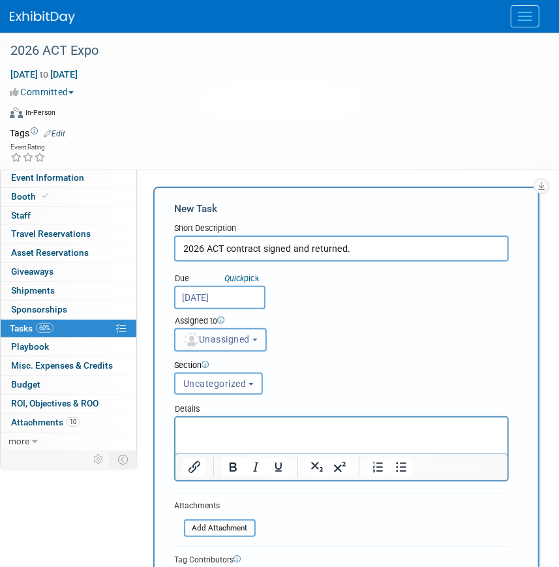
click at [205, 339] on span "Unassigned" at bounding box center [216, 339] width 67 height 10
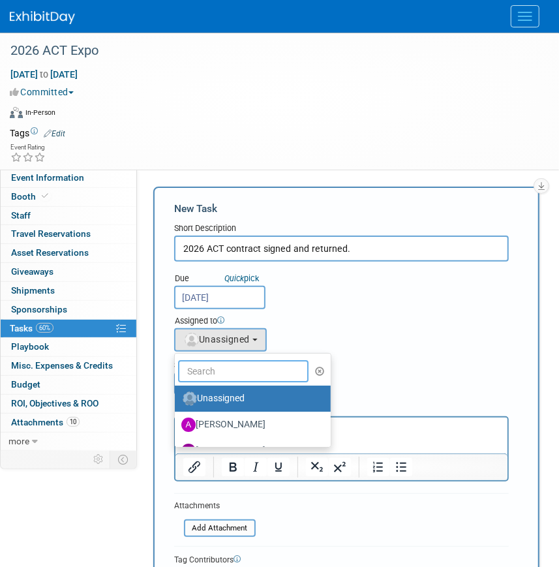
click at [215, 374] on input "text" at bounding box center [243, 371] width 130 height 22
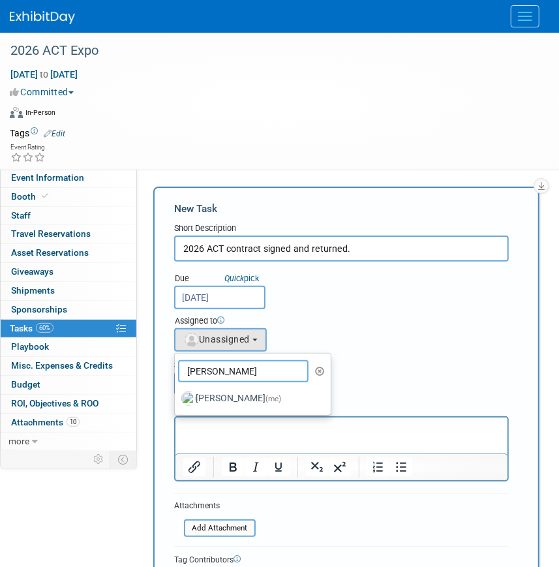
type input "[PERSON_NAME]"
click at [214, 397] on label "[PERSON_NAME] (me)" at bounding box center [249, 398] width 136 height 21
click at [177, 397] on input "[PERSON_NAME] (me)" at bounding box center [172, 397] width 8 height 8
select select "5e9256d4-eeb1-4d7e-ac69-1857632dd0f4"
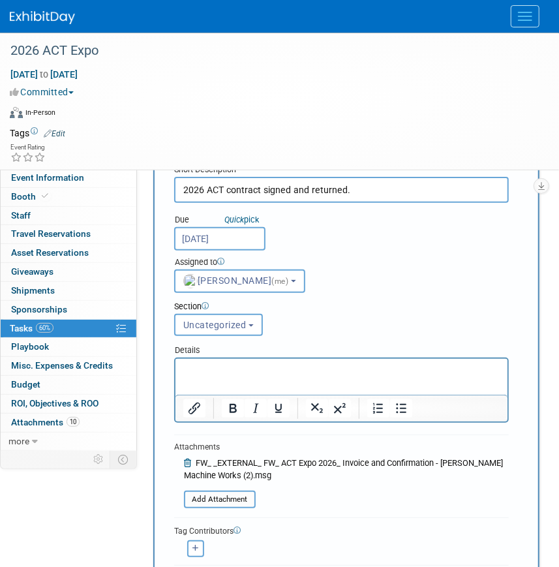
scroll to position [118, 0]
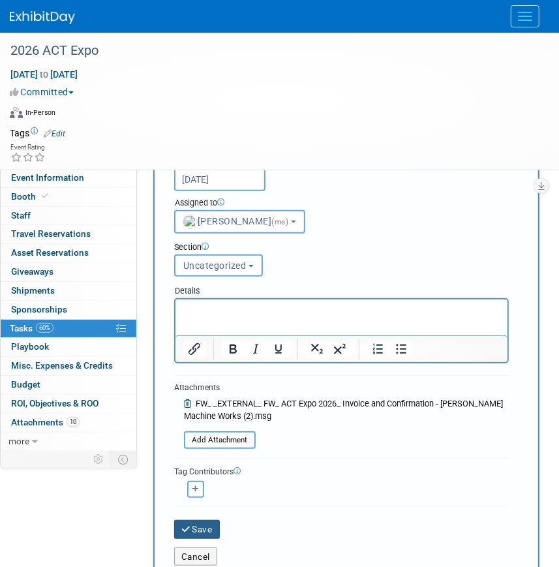
click at [213, 530] on button "Save" at bounding box center [197, 529] width 46 height 18
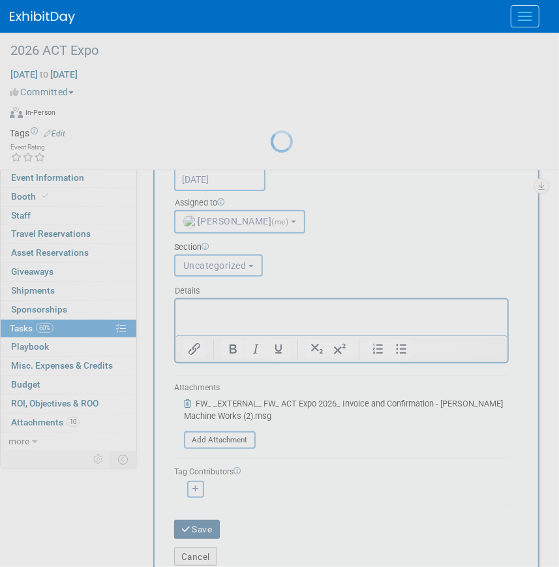
scroll to position [0, 0]
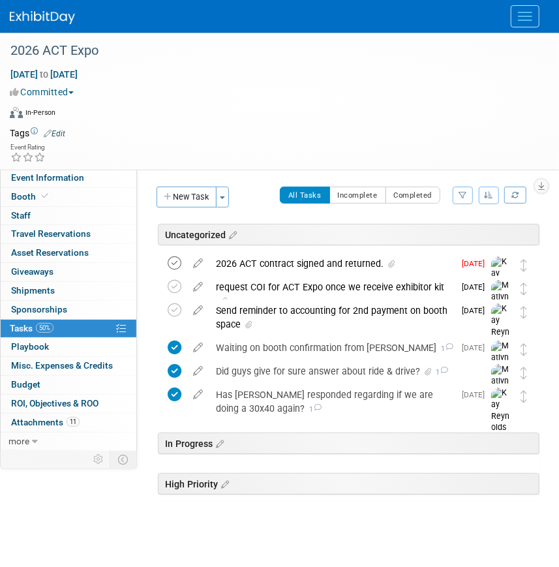
click at [175, 264] on icon at bounding box center [175, 263] width 14 height 14
click at [184, 198] on button "New Task" at bounding box center [187, 197] width 60 height 21
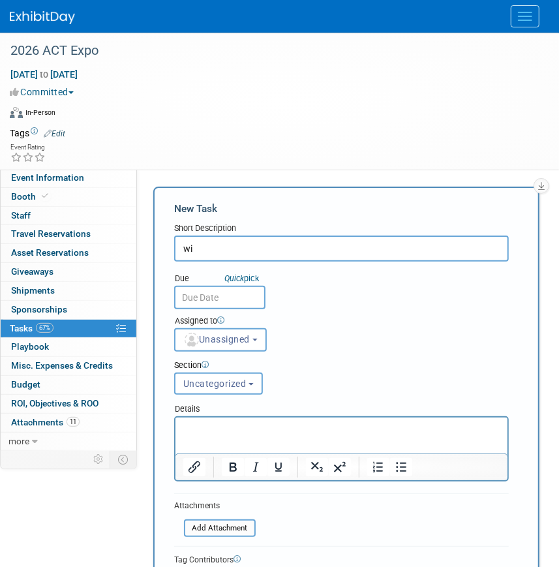
type input "w"
type input "Has accounting told you that you need new vendor form for TRC since they change…"
click at [224, 296] on input "text" at bounding box center [219, 297] width 91 height 23
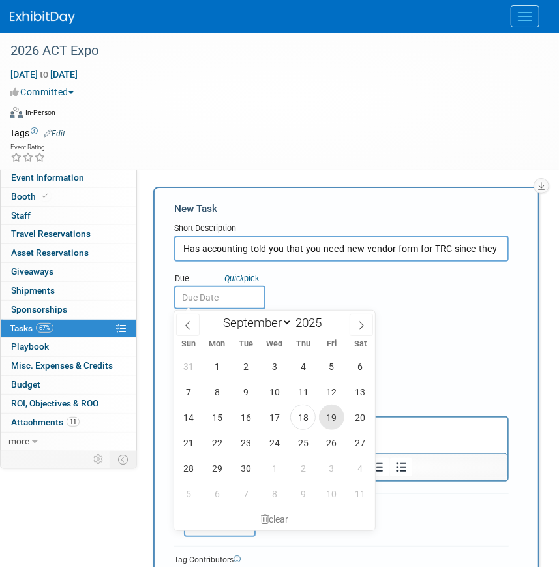
click at [329, 412] on span "19" at bounding box center [331, 416] width 25 height 25
type input "[DATE]"
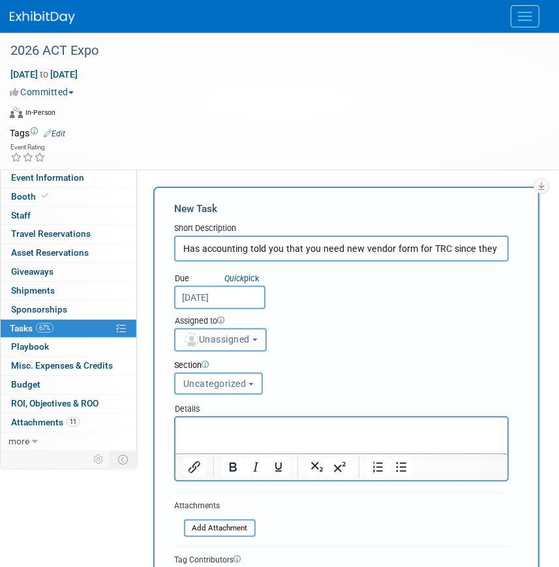
click at [212, 340] on span "Unassigned" at bounding box center [216, 339] width 67 height 10
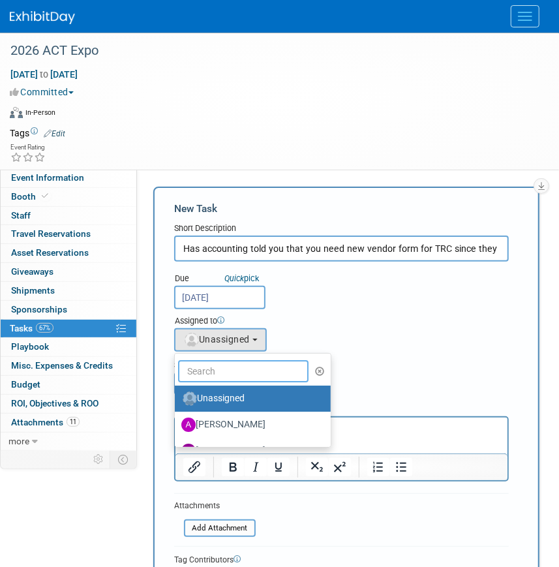
click at [221, 370] on input "text" at bounding box center [243, 371] width 130 height 22
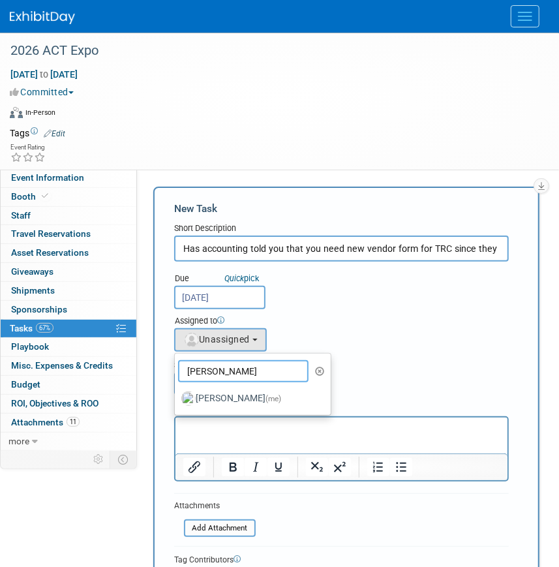
type input "[PERSON_NAME]"
click at [212, 393] on label "[PERSON_NAME] (me)" at bounding box center [249, 398] width 136 height 21
click at [177, 393] on input "[PERSON_NAME] (me)" at bounding box center [172, 397] width 8 height 8
select select "5e9256d4-eeb1-4d7e-ac69-1857632dd0f4"
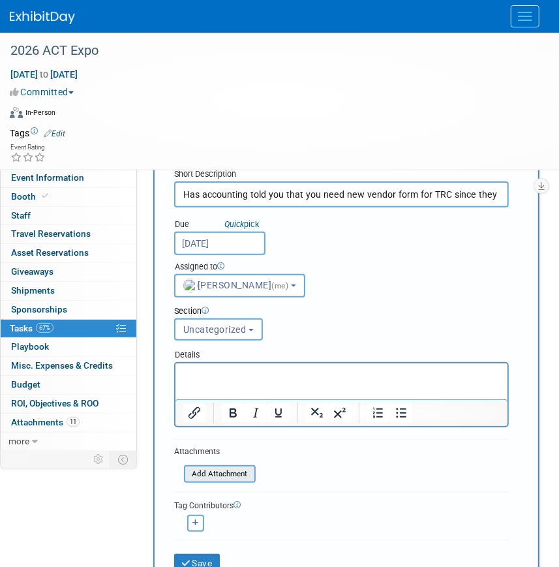
scroll to position [118, 0]
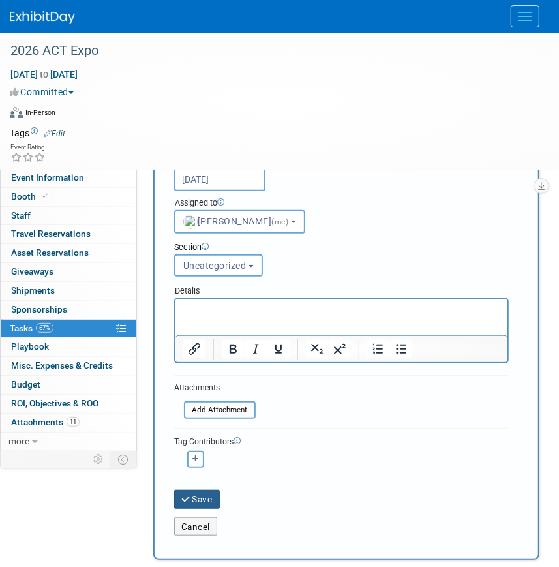
click at [201, 493] on button "Save" at bounding box center [197, 499] width 46 height 18
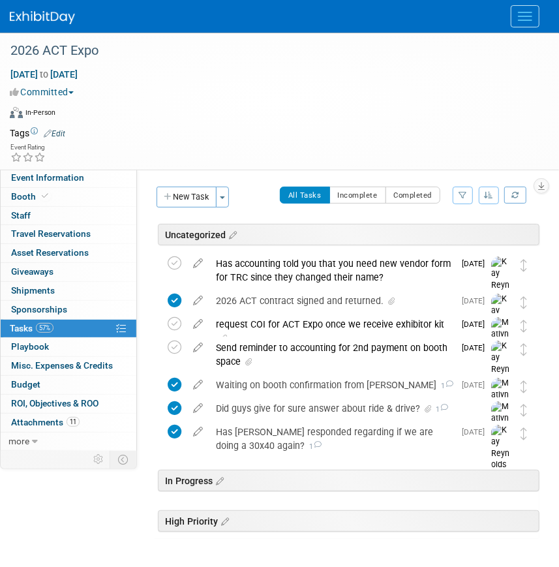
click at [243, 264] on div "Has accounting told you that you need new vendor form for TRC since they change…" at bounding box center [331, 270] width 245 height 36
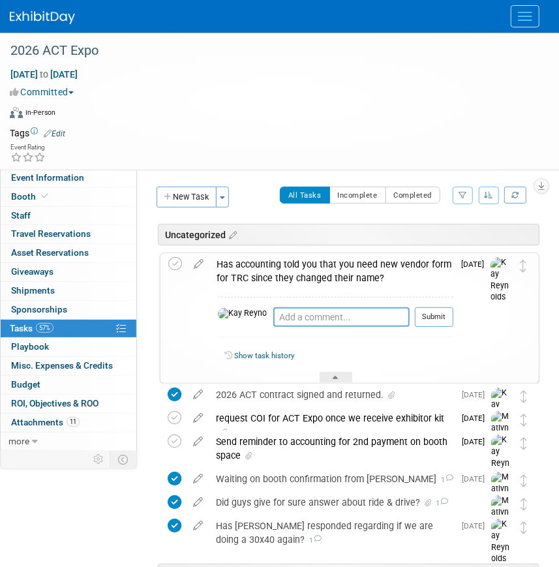
click at [243, 264] on div "Has accounting told you that you need new vendor form for TRC since they change…" at bounding box center [331, 271] width 243 height 36
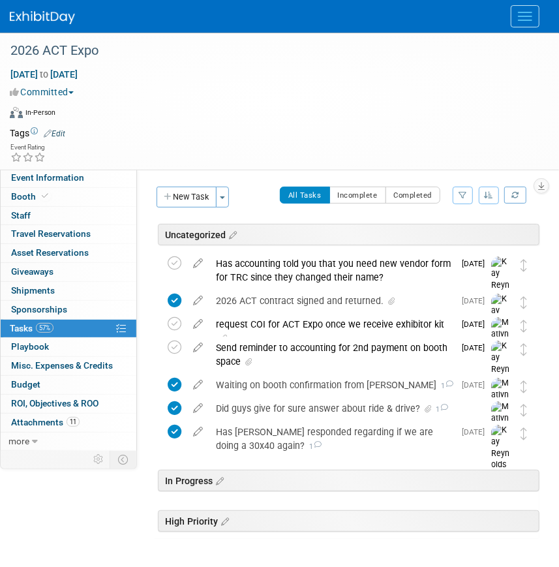
click at [243, 264] on div "Has accounting told you that you need new vendor form for TRC since they change…" at bounding box center [331, 270] width 245 height 36
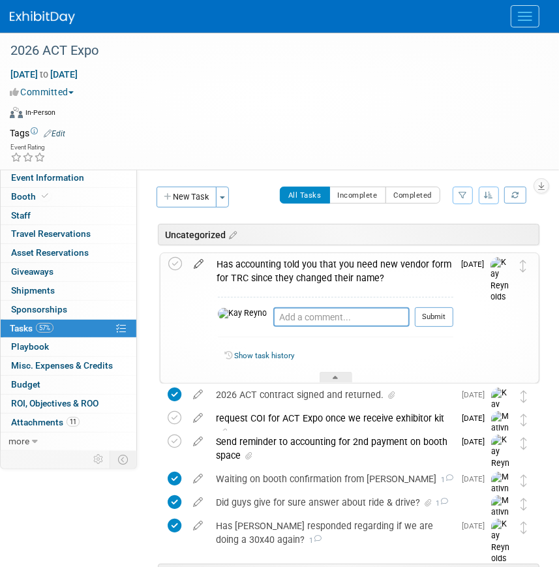
click at [196, 265] on icon at bounding box center [198, 261] width 23 height 16
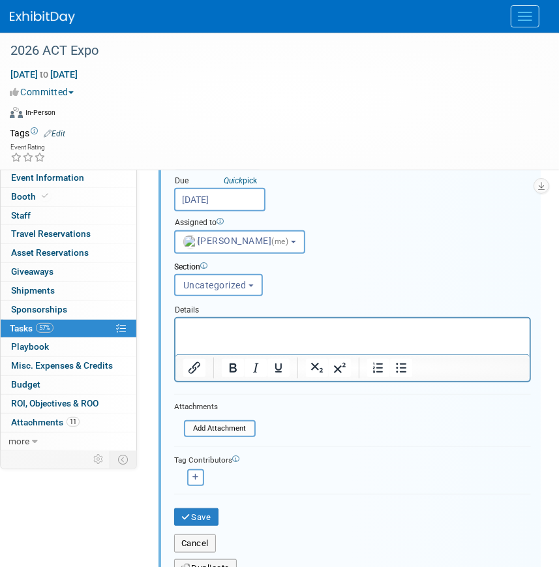
scroll to position [196, 0]
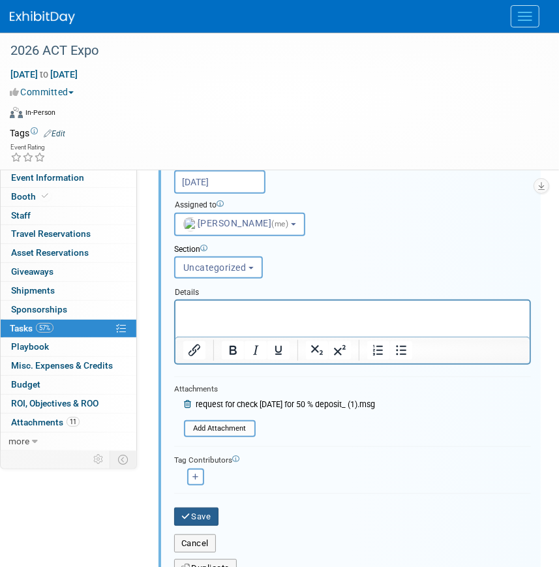
click at [189, 512] on icon "submit" at bounding box center [186, 516] width 10 height 8
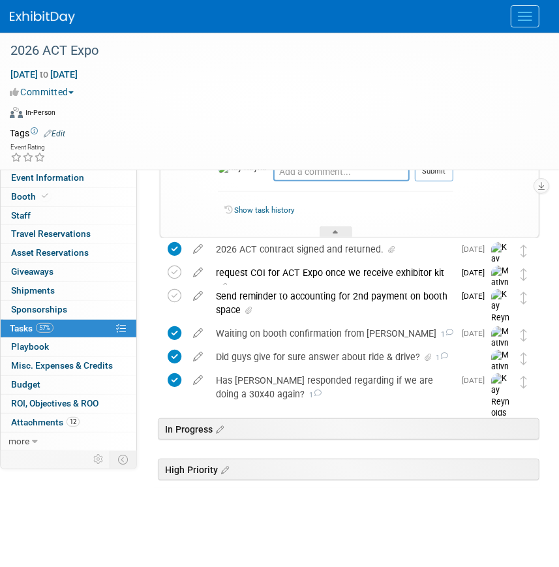
scroll to position [189, 0]
